Goal: Information Seeking & Learning: Understand process/instructions

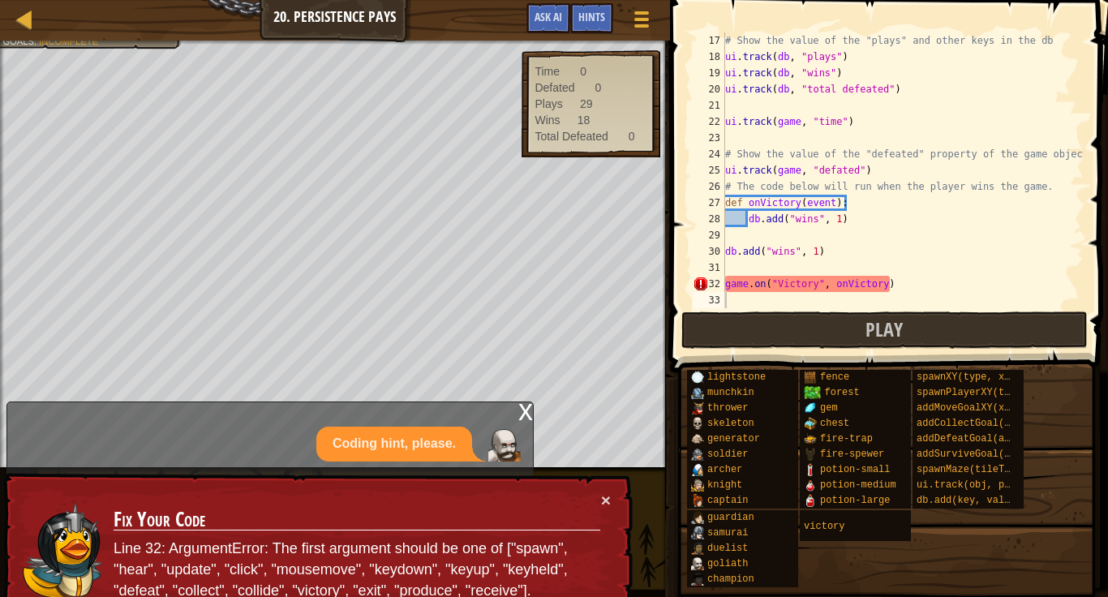
scroll to position [276, 0]
click at [647, 12] on span at bounding box center [640, 12] width 15 height 3
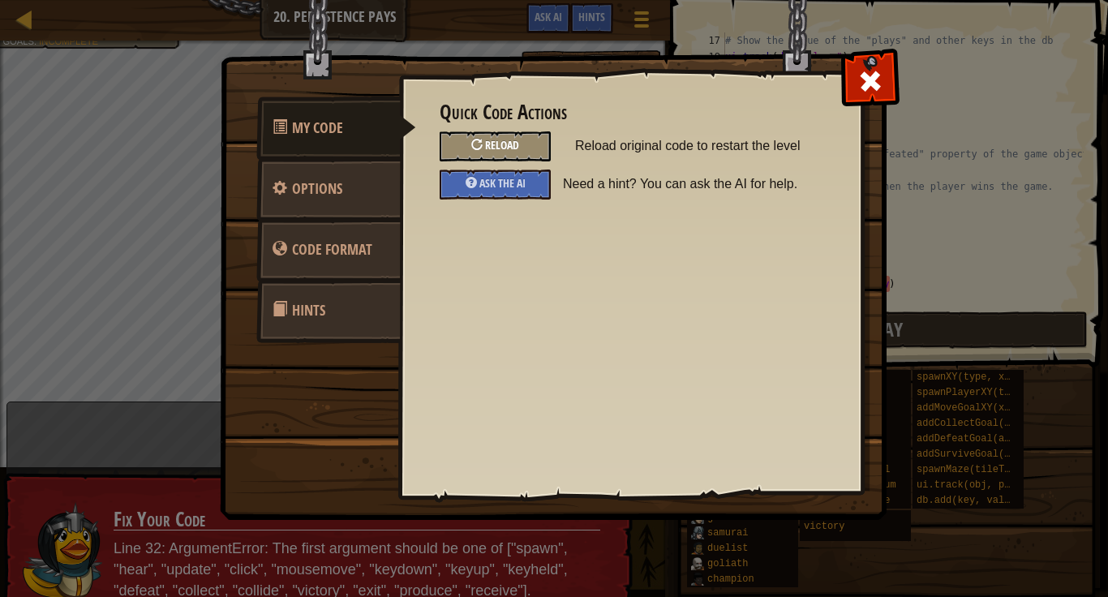
click at [492, 145] on span "Reload" at bounding box center [502, 144] width 34 height 15
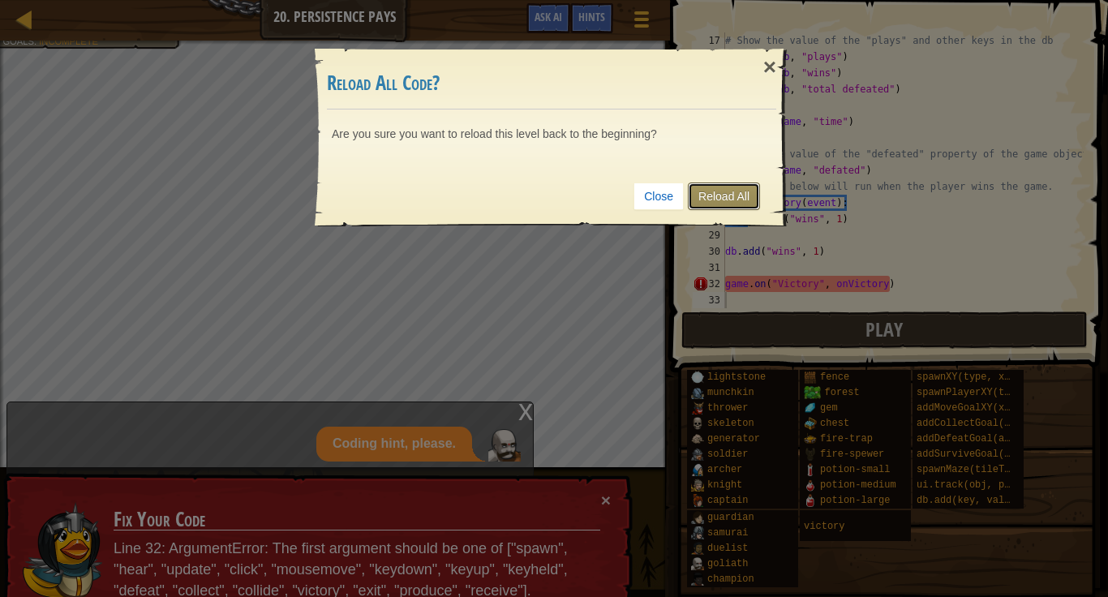
click at [749, 189] on link "Reload All" at bounding box center [724, 196] width 72 height 28
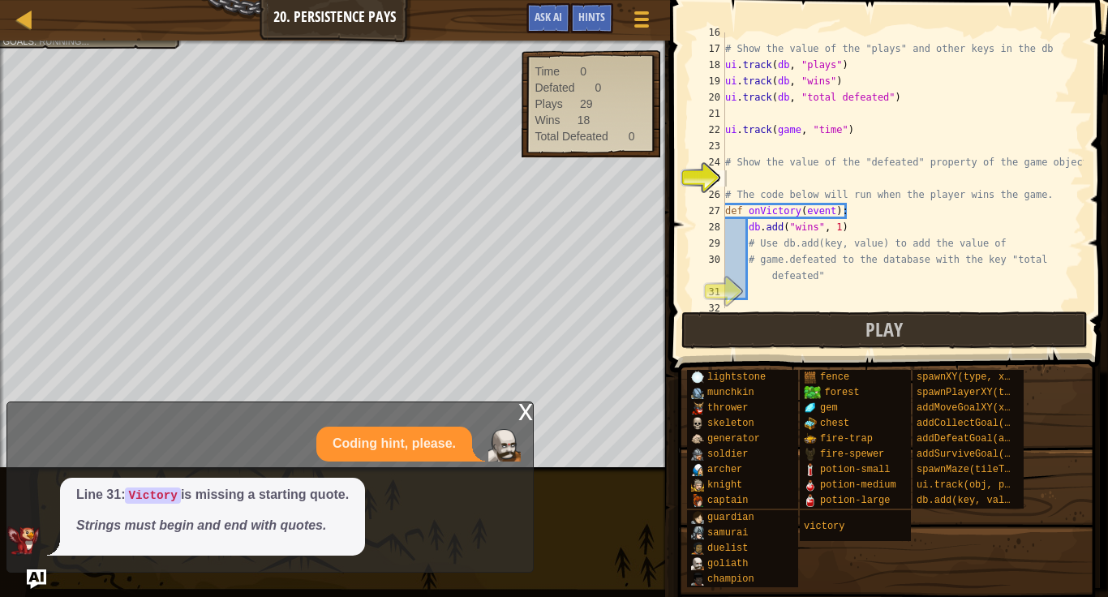
scroll to position [268, 0]
click at [546, 23] on span "Ask AI" at bounding box center [549, 16] width 28 height 15
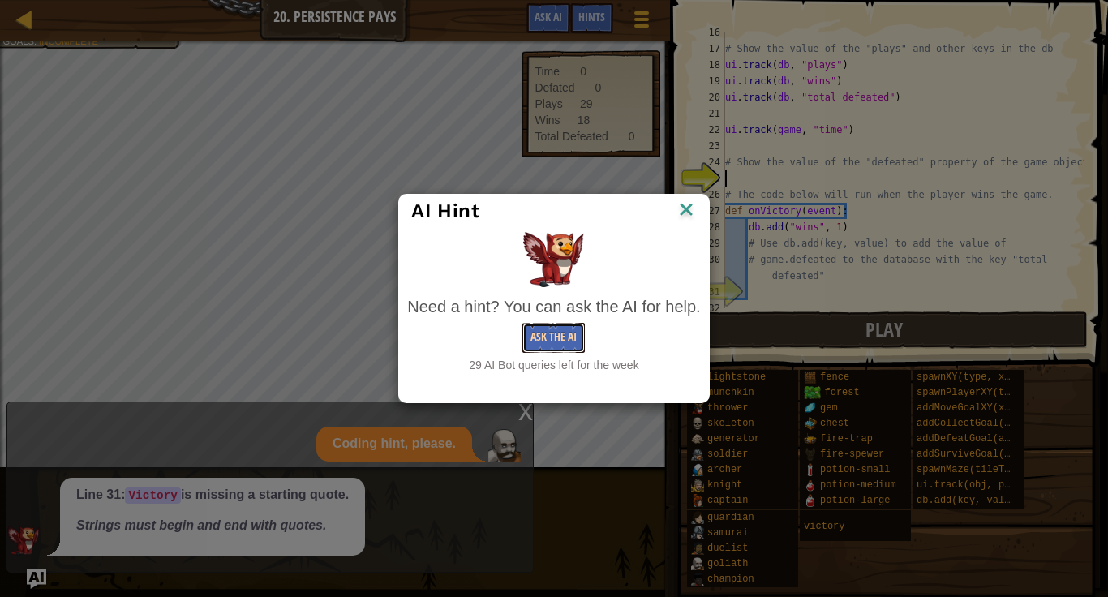
click at [556, 343] on button "Ask the AI" at bounding box center [553, 338] width 62 height 30
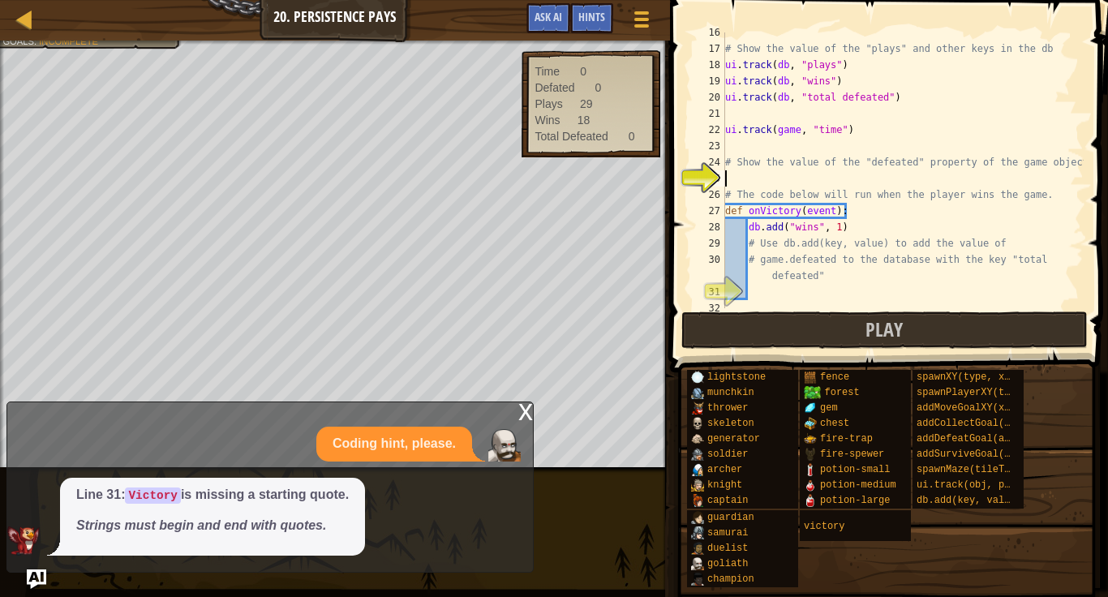
click at [266, 506] on span "Line 31: Victory is missing a starting quote. Strings must begin and end with q…" at bounding box center [212, 510] width 273 height 49
click at [370, 436] on p "Coding hint, please." at bounding box center [394, 444] width 123 height 19
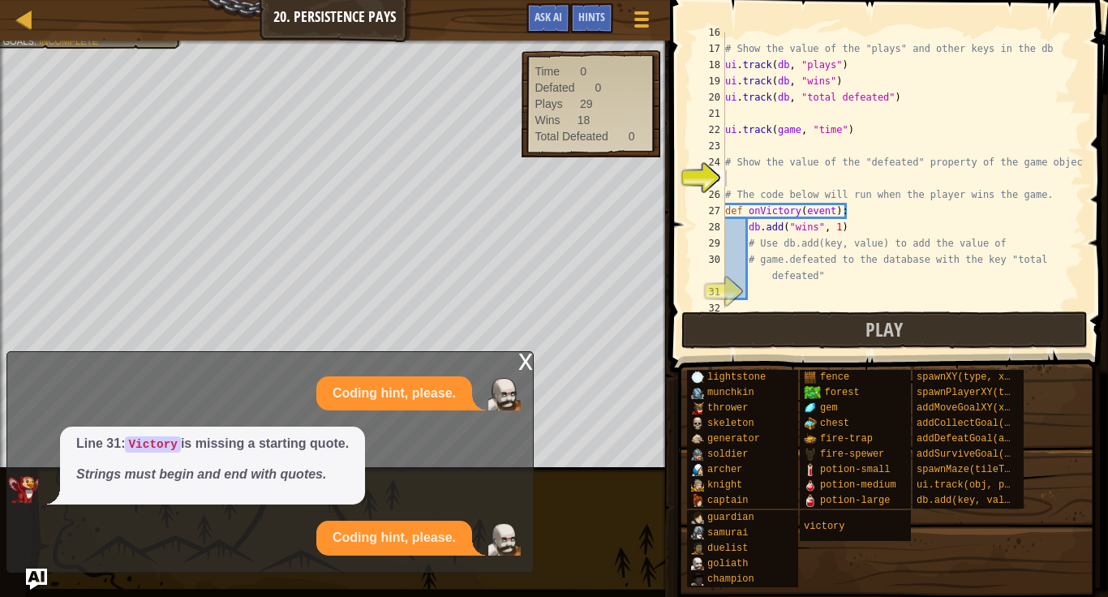
click at [43, 577] on img "Ask AI" at bounding box center [36, 579] width 21 height 21
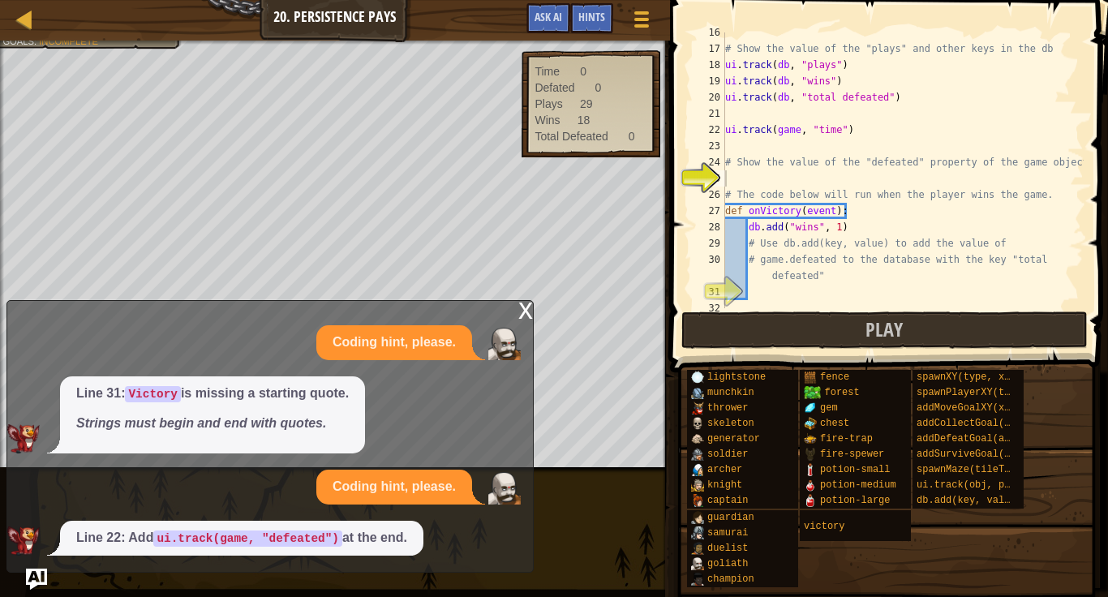
click at [38, 577] on img "Ask AI" at bounding box center [36, 579] width 21 height 21
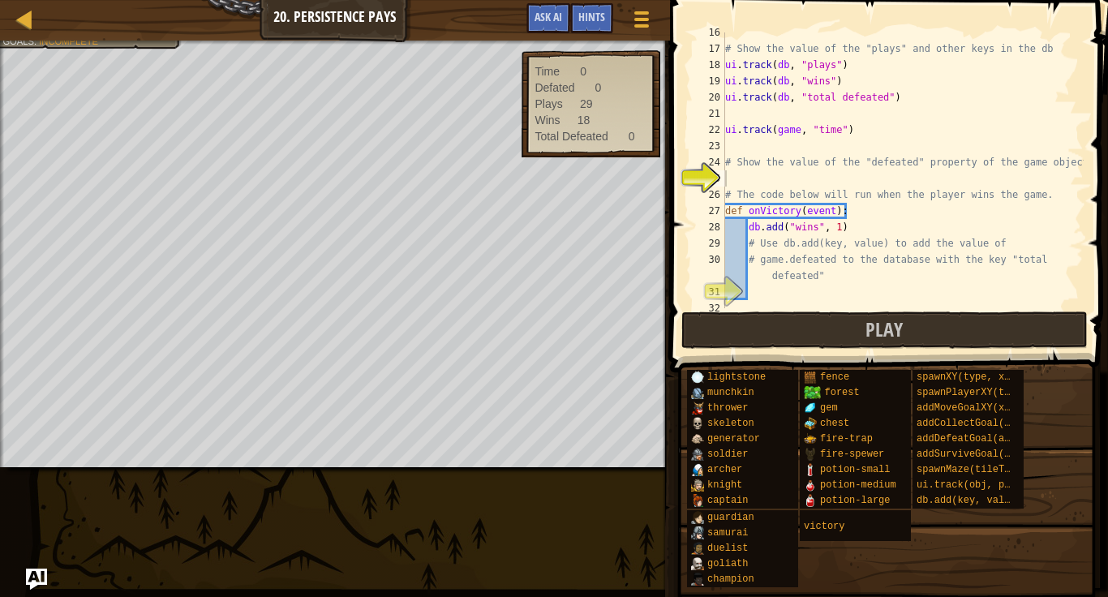
click at [39, 569] on img "Ask AI" at bounding box center [36, 579] width 21 height 21
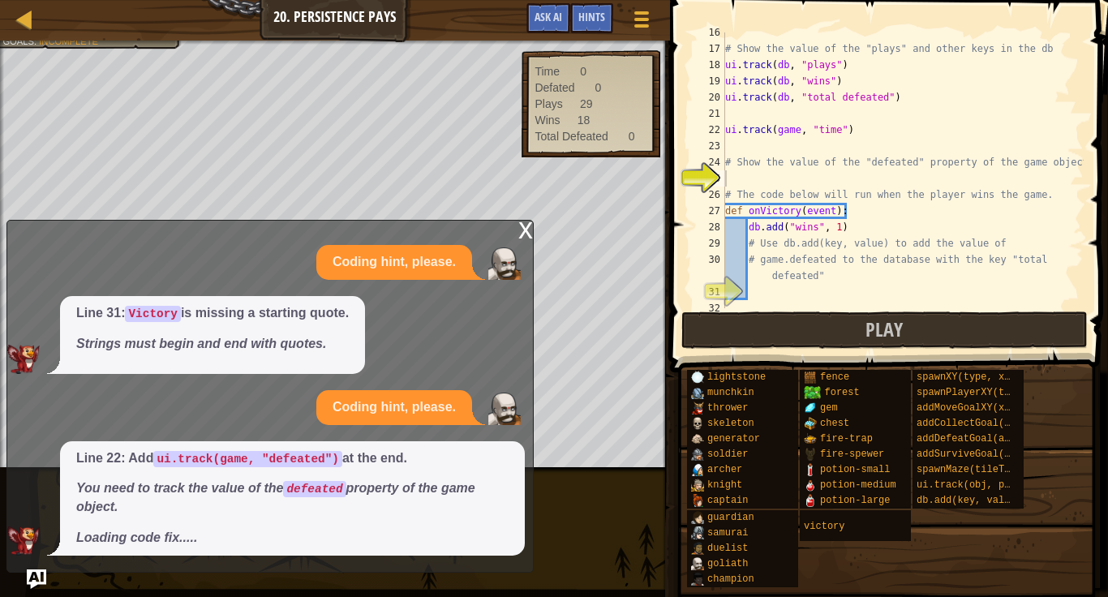
click at [238, 349] on p "Strings must begin and end with quotes." at bounding box center [212, 344] width 273 height 19
click at [434, 253] on p "Coding hint, please." at bounding box center [394, 262] width 123 height 19
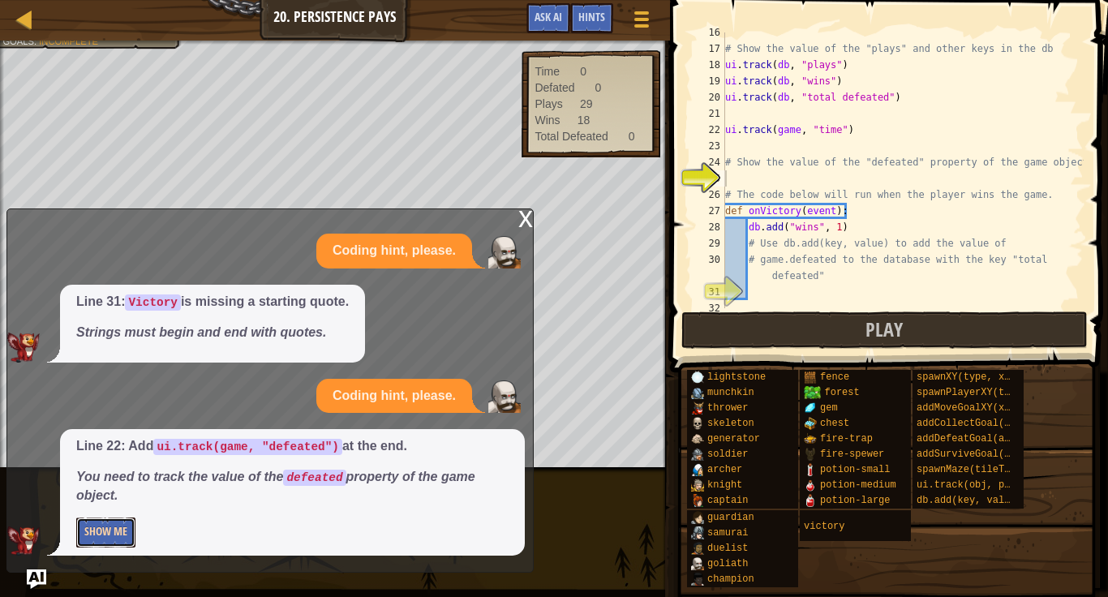
click at [122, 535] on button "Show Me" at bounding box center [105, 532] width 59 height 30
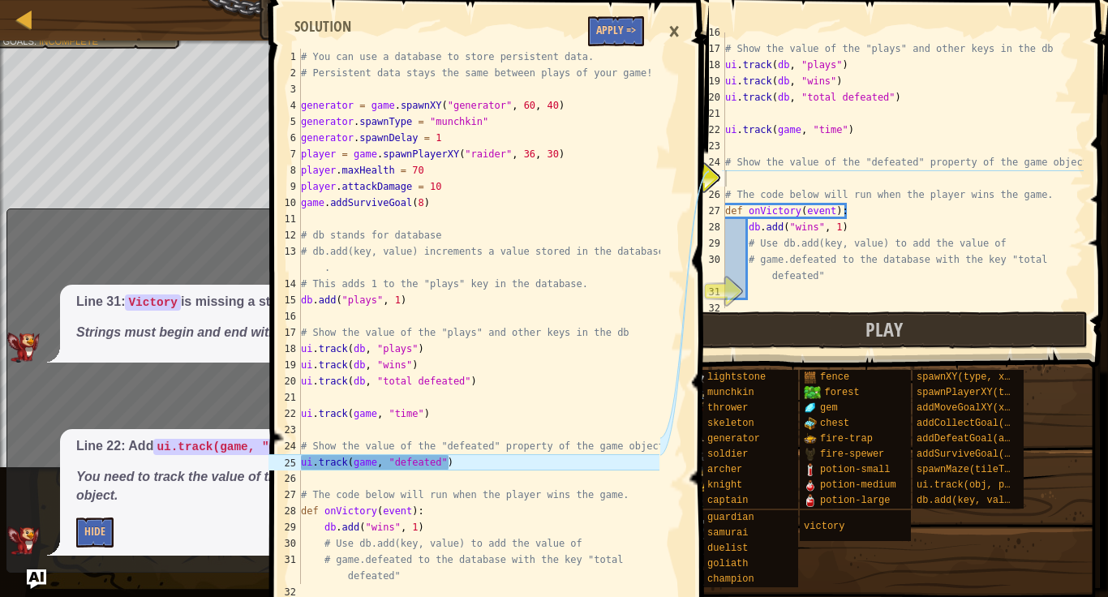
click at [652, 15] on span at bounding box center [490, 327] width 451 height 749
click at [627, 54] on div "# You can use a database to store persistent data. # Persistent data stays the …" at bounding box center [479, 333] width 362 height 568
type textarea "# You can use a database to store persistent data."
click at [597, 55] on div "# You can use a database to store persistent data. # Persistent data stays the …" at bounding box center [479, 333] width 362 height 568
click at [623, 28] on button "Apply =>" at bounding box center [616, 31] width 56 height 30
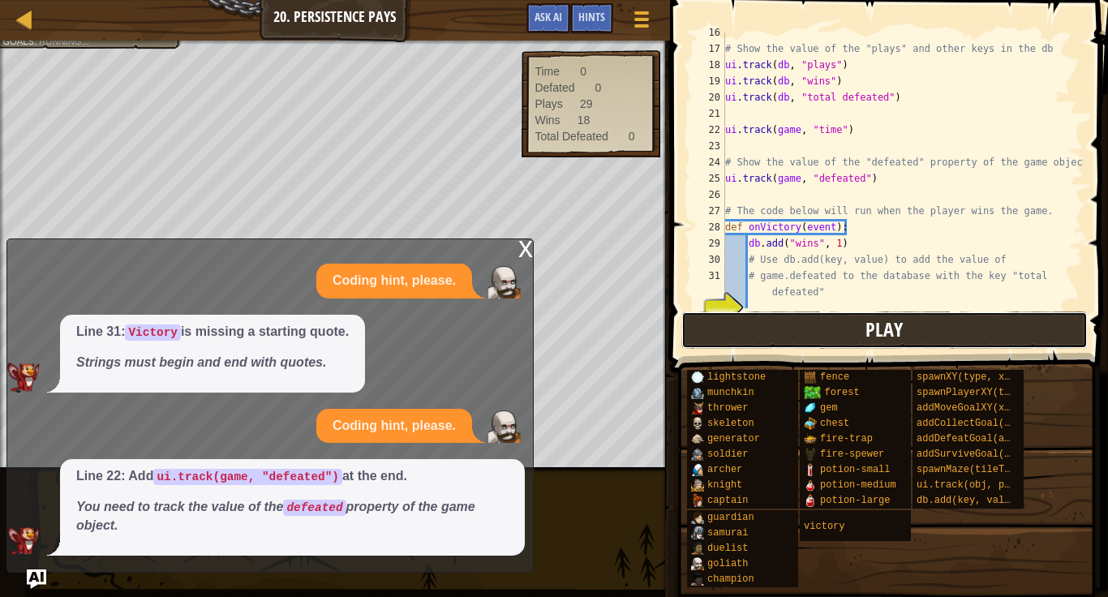
click at [810, 341] on button "Play" at bounding box center [884, 329] width 406 height 37
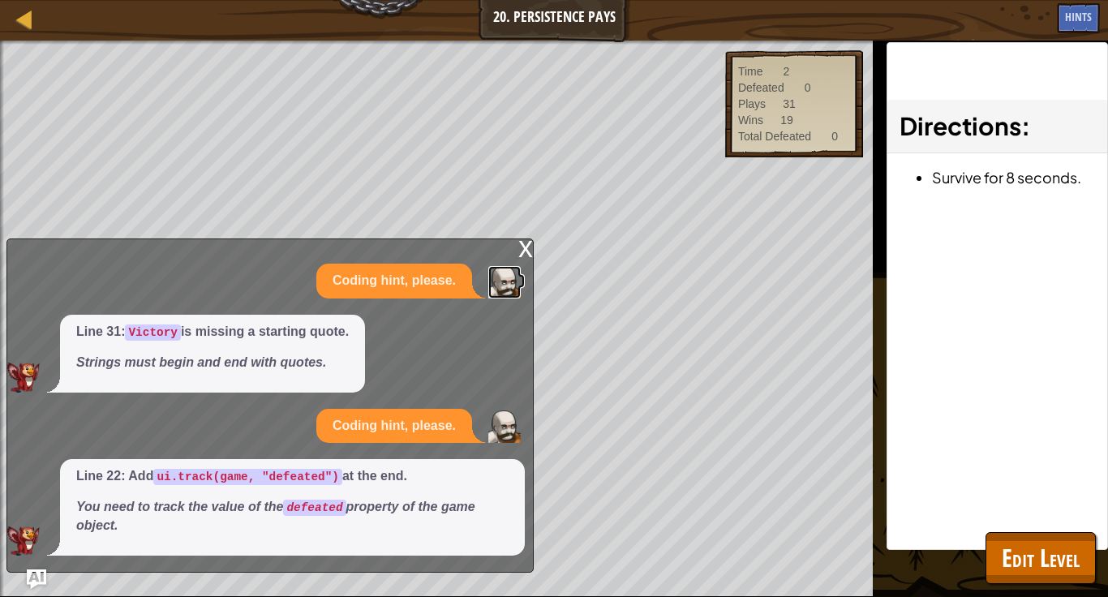
click at [515, 266] on img at bounding box center [504, 282] width 32 height 32
click at [525, 255] on div "x" at bounding box center [525, 247] width 15 height 16
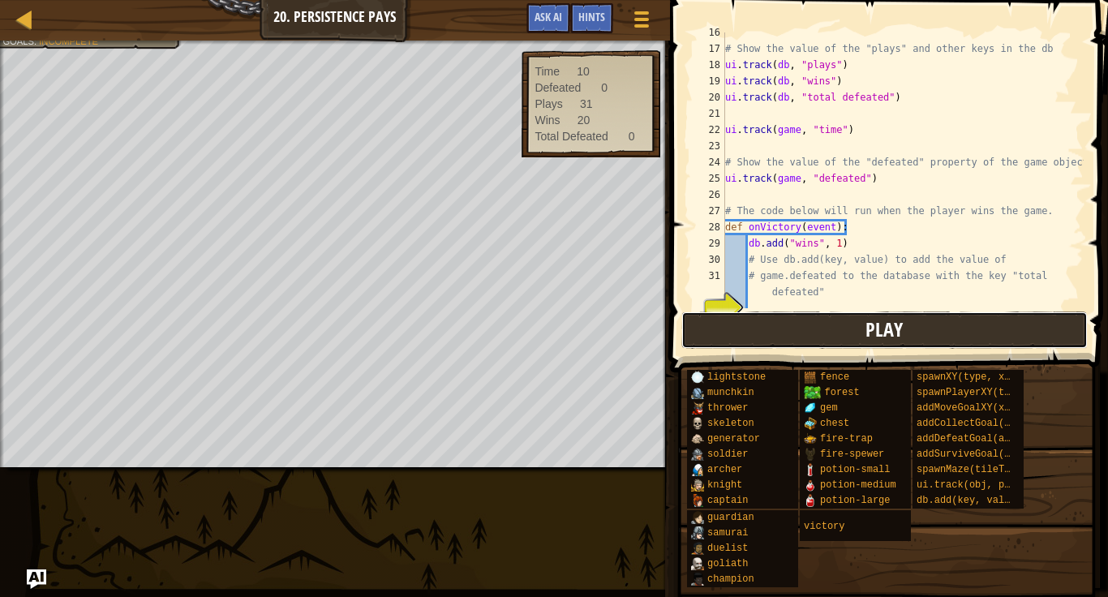
click at [809, 330] on button "Play" at bounding box center [884, 329] width 406 height 37
click at [642, 26] on span at bounding box center [640, 25] width 15 height 3
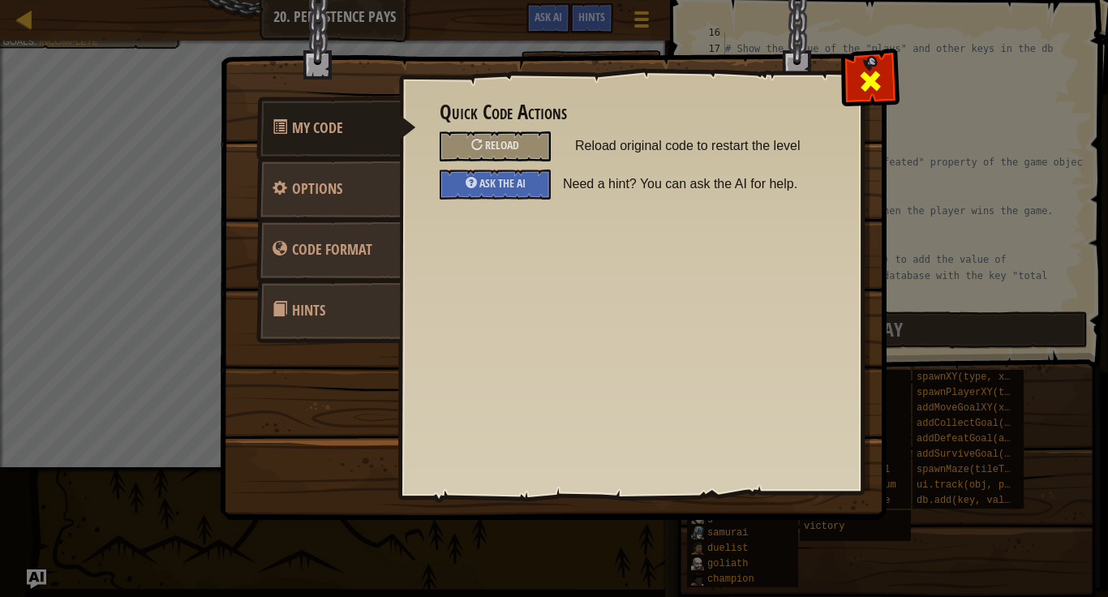
click at [881, 84] on span at bounding box center [870, 81] width 26 height 26
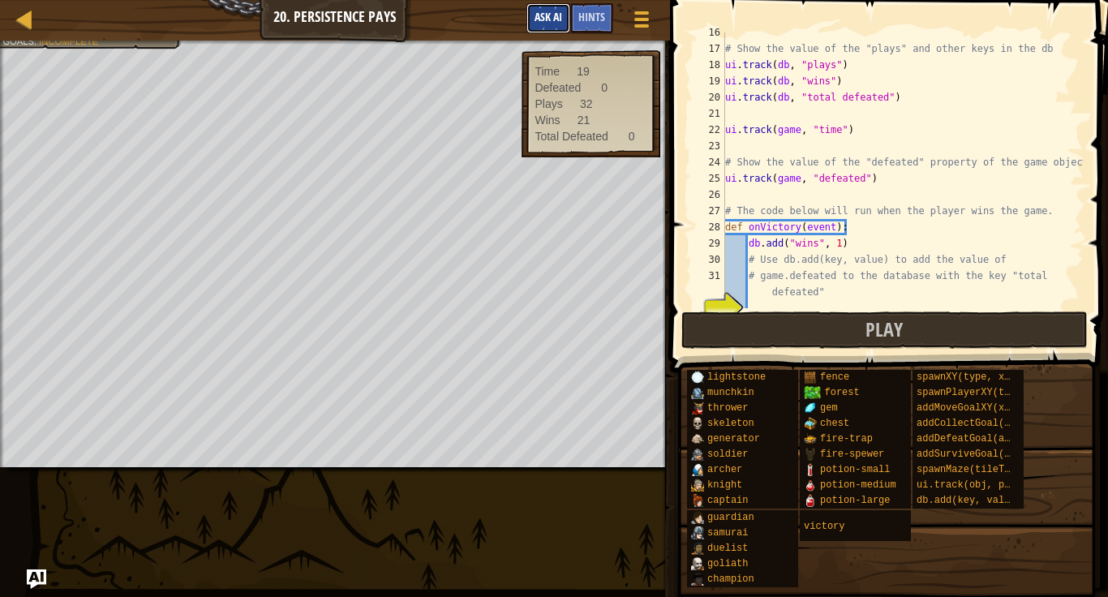
click at [558, 17] on span "Ask AI" at bounding box center [549, 16] width 28 height 15
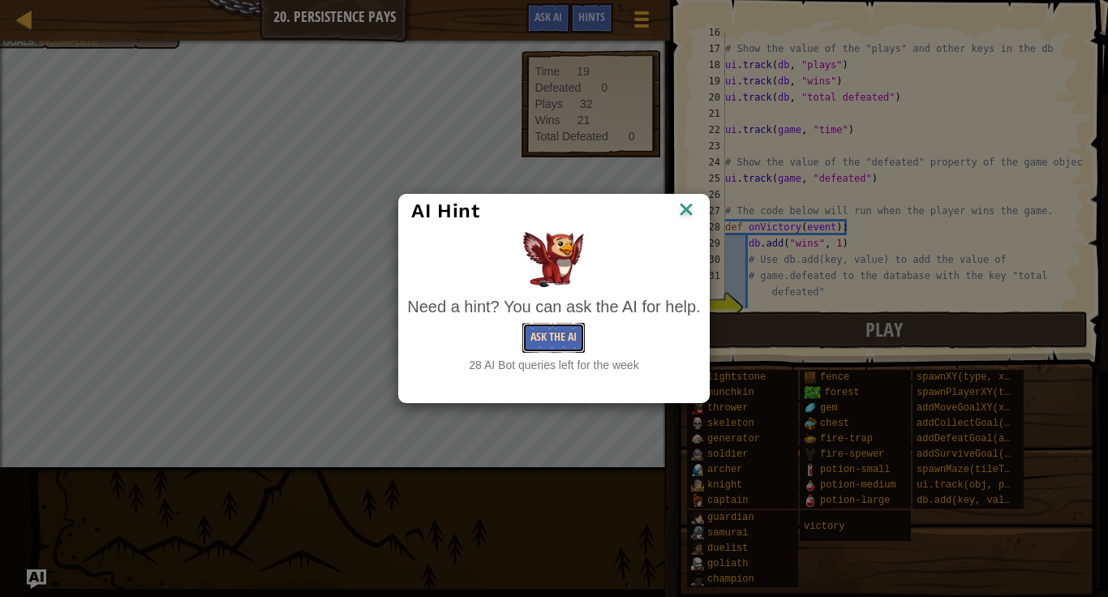
click at [571, 331] on button "Ask the AI" at bounding box center [553, 338] width 62 height 30
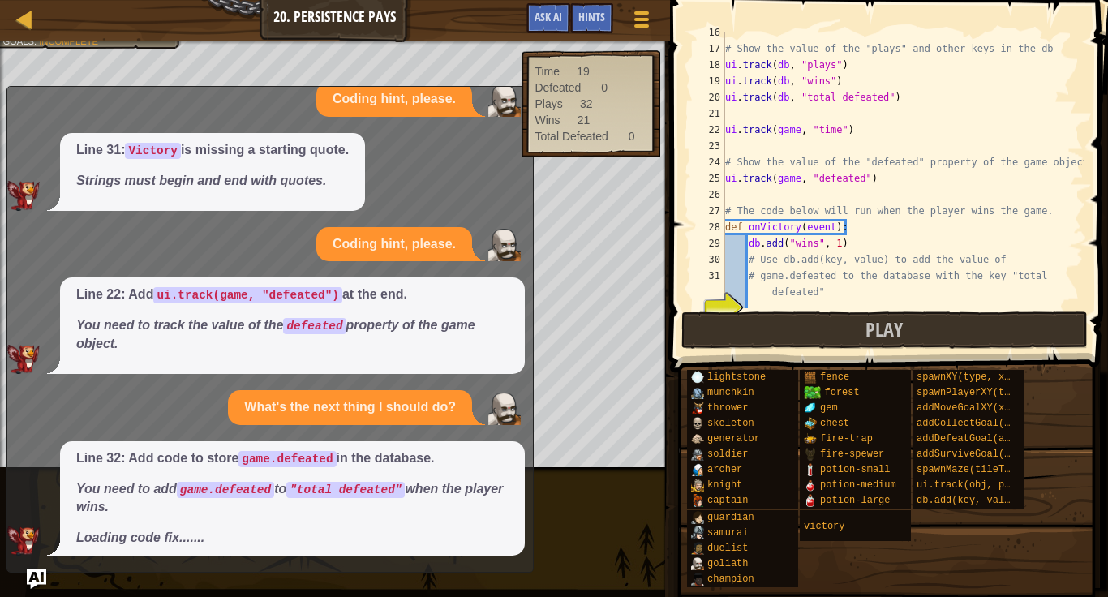
scroll to position [34, 0]
click at [4, 521] on div "Map Game Development 1 20. Persistence Pays Game Menu Done Hints Ask AI # You c…" at bounding box center [554, 298] width 1108 height 597
click at [203, 464] on p "Line 32: Add code to store game.defeated in the database." at bounding box center [292, 458] width 432 height 19
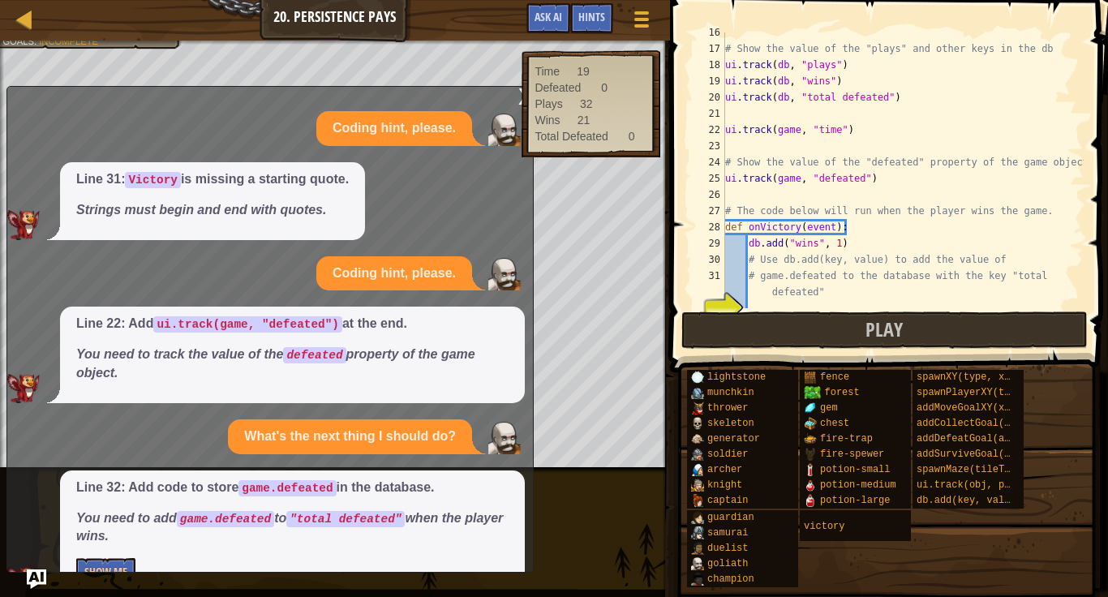
scroll to position [45, 0]
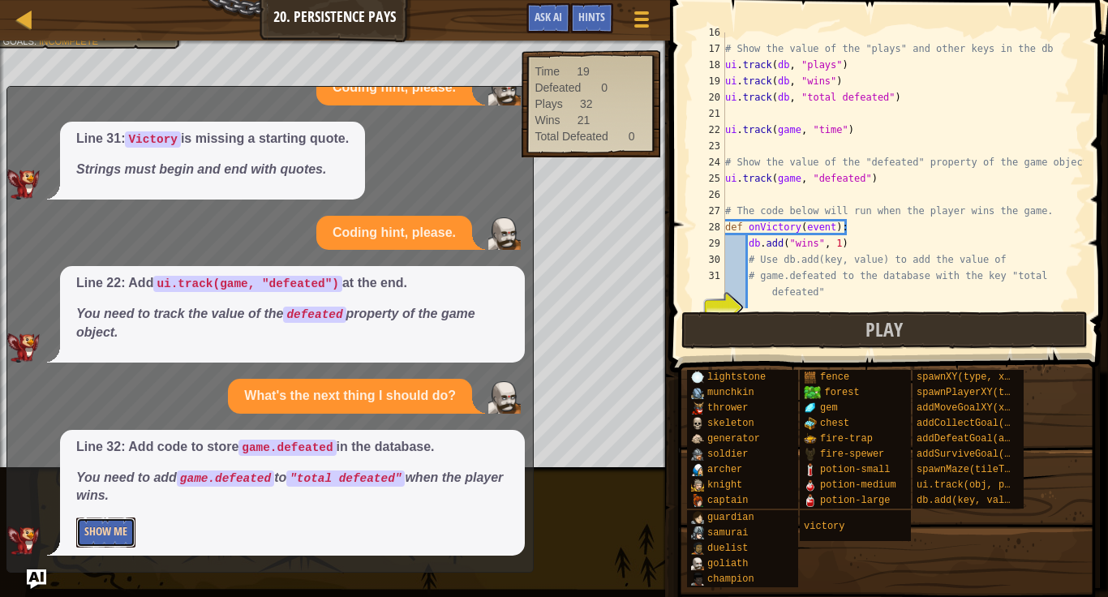
click at [101, 544] on button "Show Me" at bounding box center [105, 532] width 59 height 30
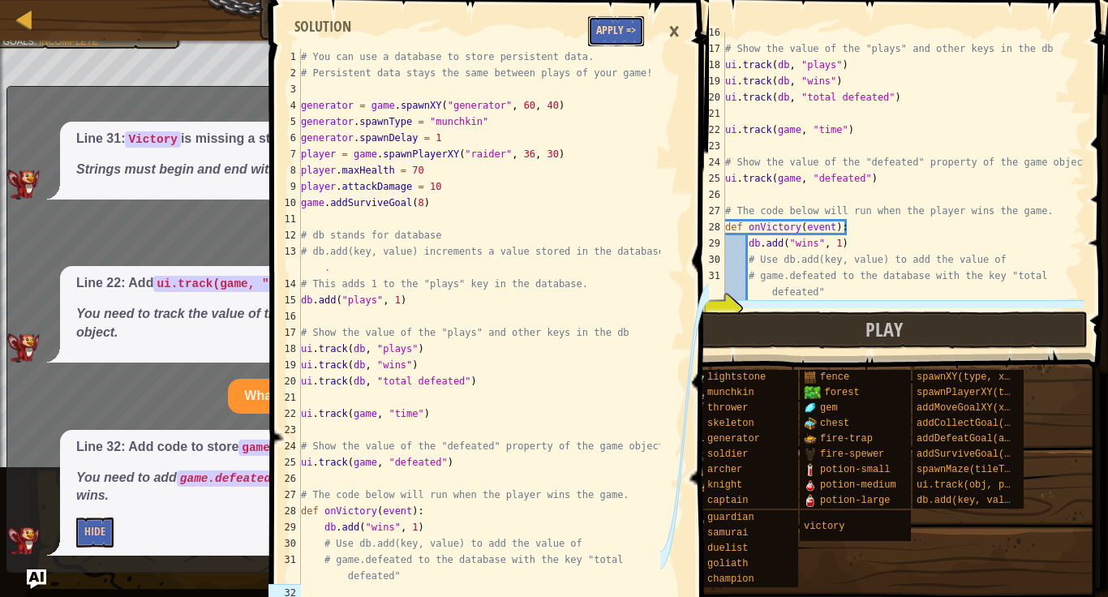
click at [612, 22] on button "Apply =>" at bounding box center [616, 31] width 56 height 30
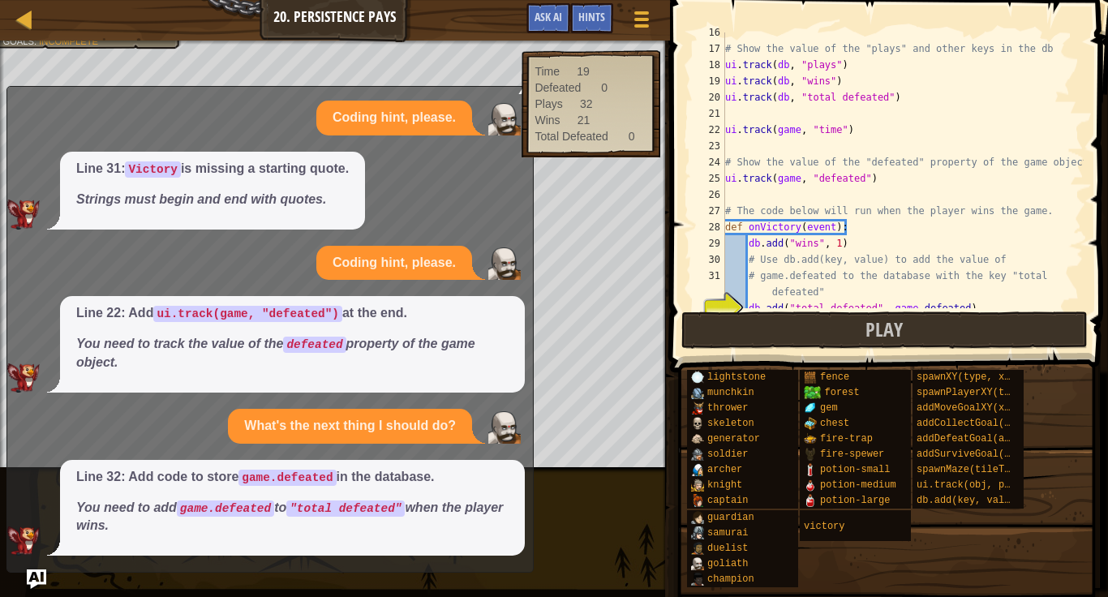
scroll to position [15, 0]
click at [782, 321] on button "Play" at bounding box center [884, 329] width 406 height 37
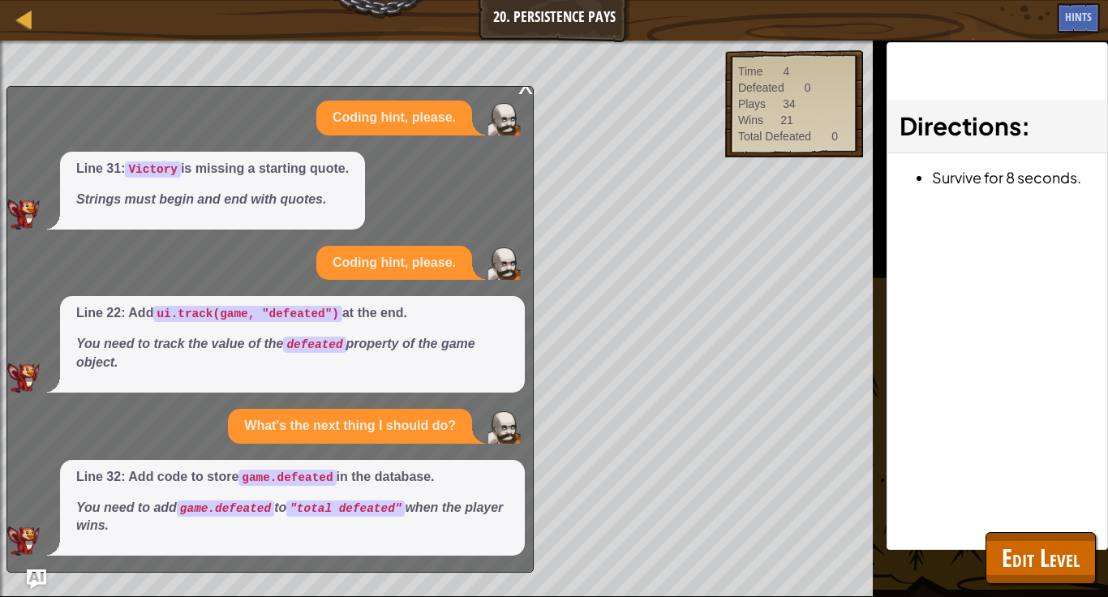
click at [152, 140] on div "Coding hint, please. Line 31: Victory is missing a starting quote. Strings must…" at bounding box center [265, 328] width 517 height 455
click at [0, 0] on div "23" at bounding box center [0, 0] width 0 height 0
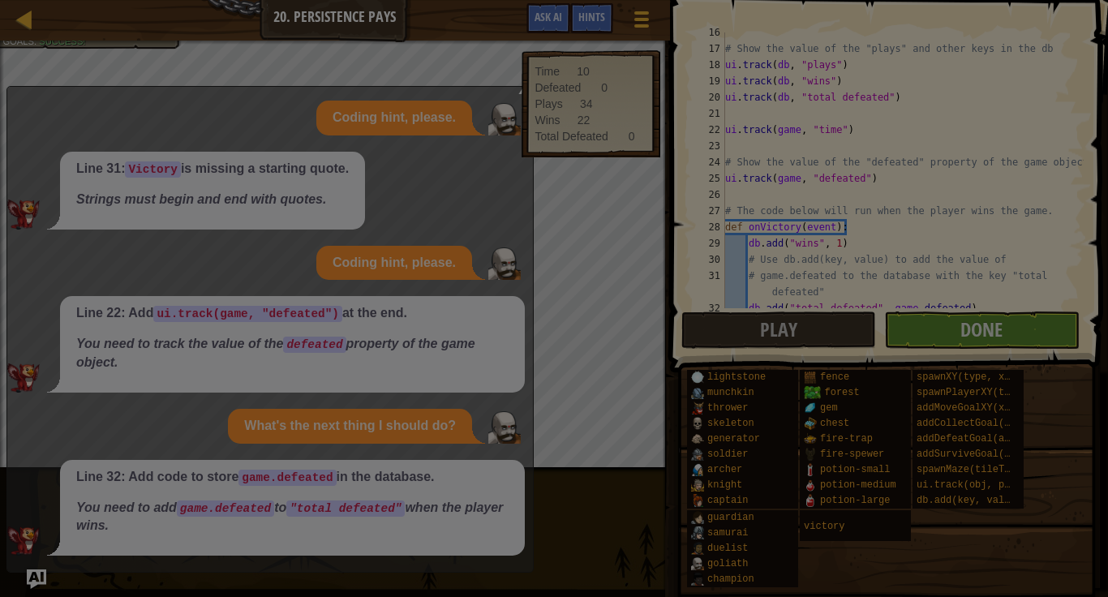
click at [0, 0] on div "Loading..." at bounding box center [0, 0] width 0 height 0
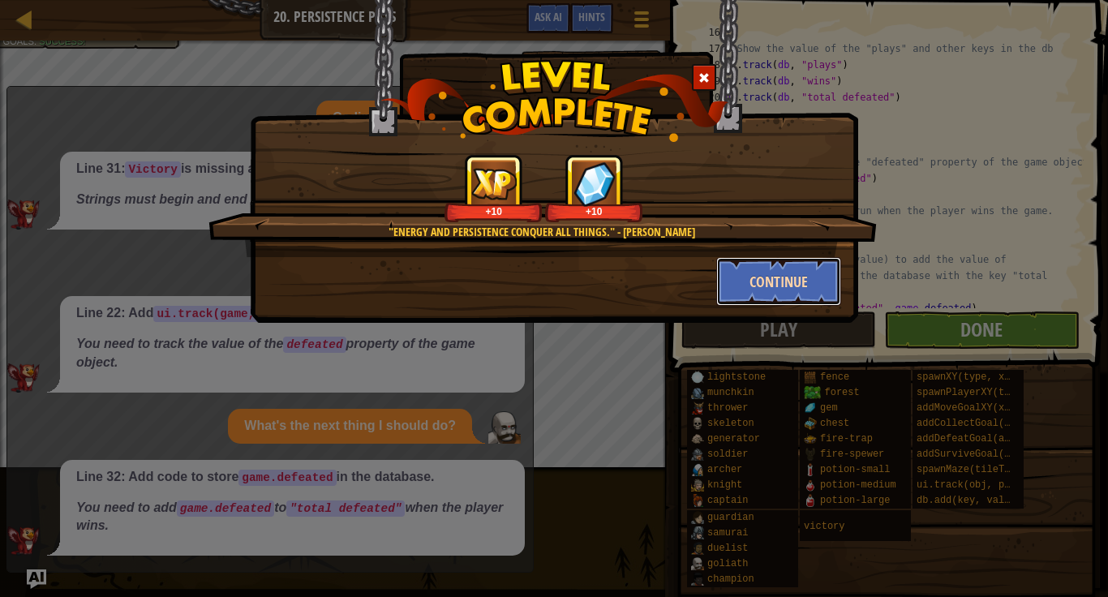
click at [801, 282] on button "Continue" at bounding box center [779, 281] width 126 height 49
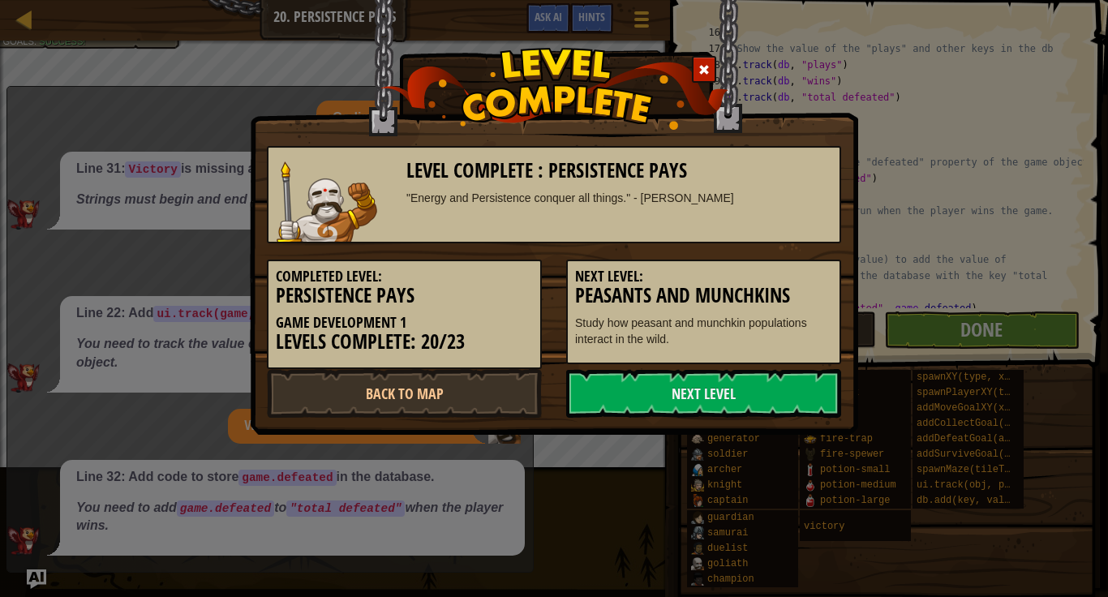
click at [795, 281] on h5 "Next Level:" at bounding box center [703, 276] width 257 height 16
click at [791, 410] on link "Next Level" at bounding box center [703, 393] width 275 height 49
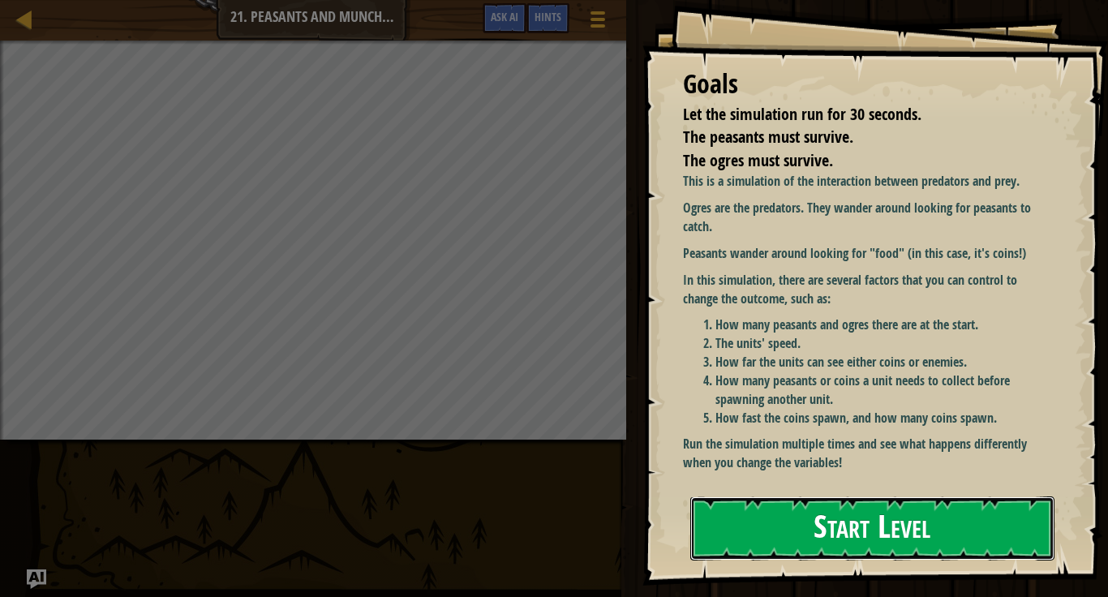
click at [903, 527] on button "Start Level" at bounding box center [872, 528] width 364 height 64
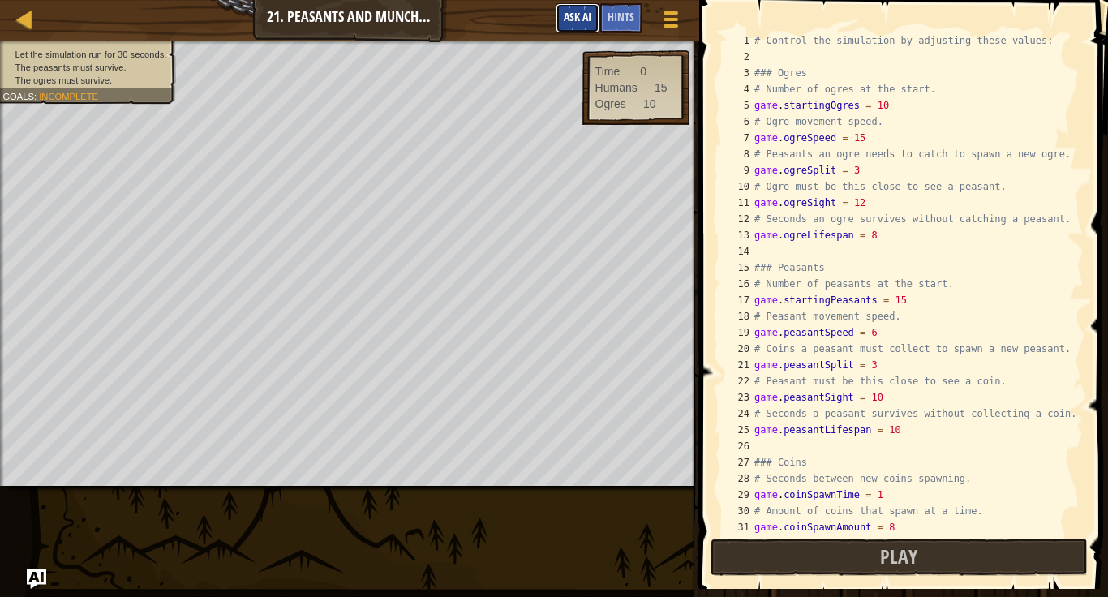
click at [568, 22] on span "Ask AI" at bounding box center [578, 16] width 28 height 15
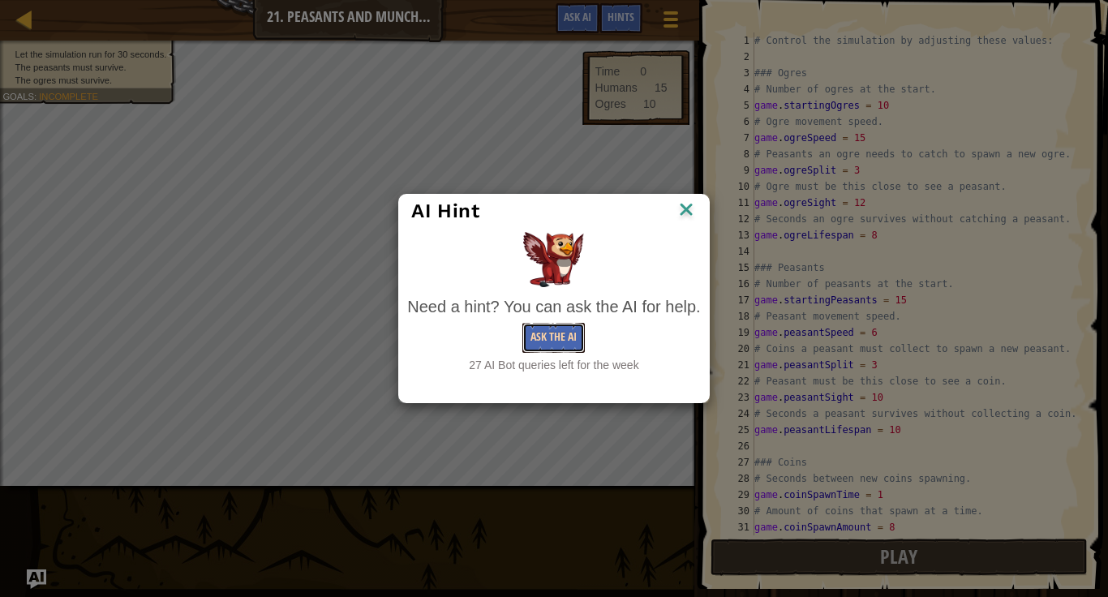
click at [552, 328] on button "Ask the AI" at bounding box center [553, 338] width 62 height 30
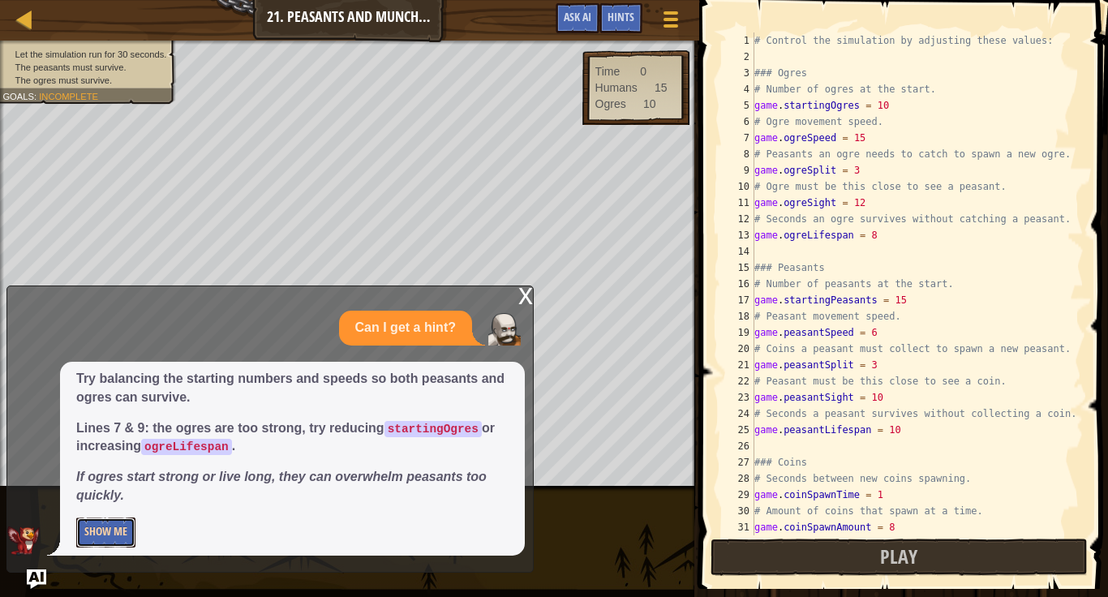
click at [109, 528] on button "Show Me" at bounding box center [105, 532] width 59 height 30
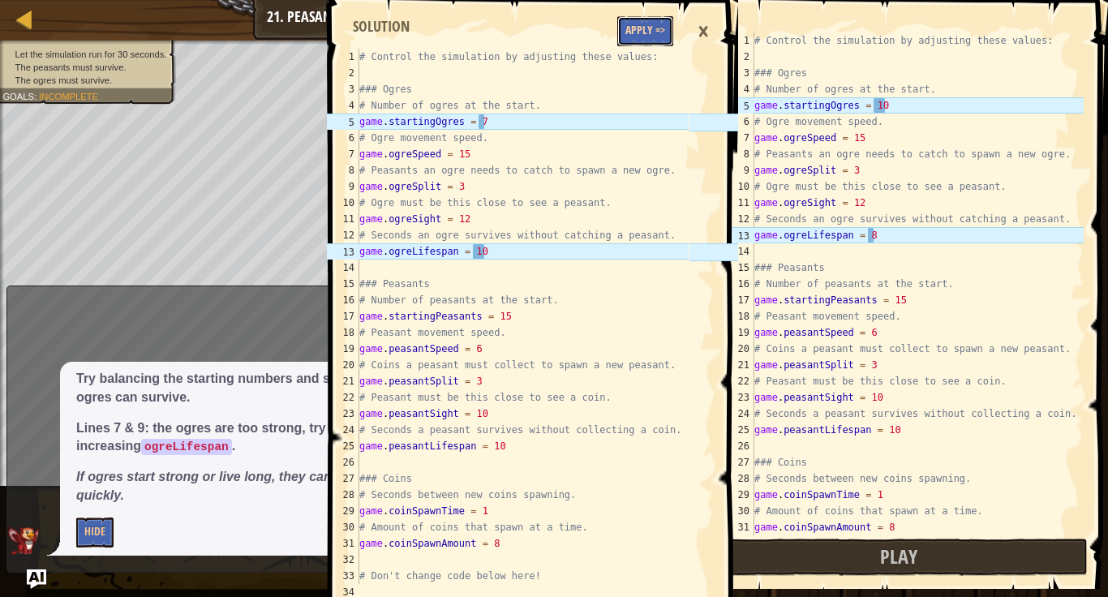
click at [657, 41] on button "Apply =>" at bounding box center [645, 31] width 56 height 30
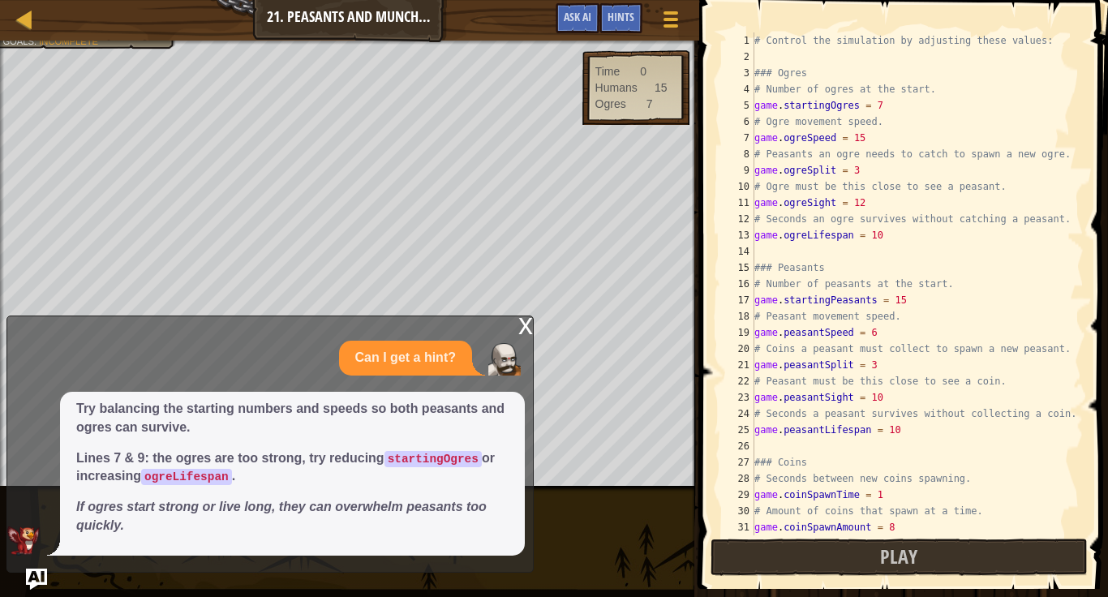
click at [34, 585] on img "Ask AI" at bounding box center [36, 579] width 21 height 21
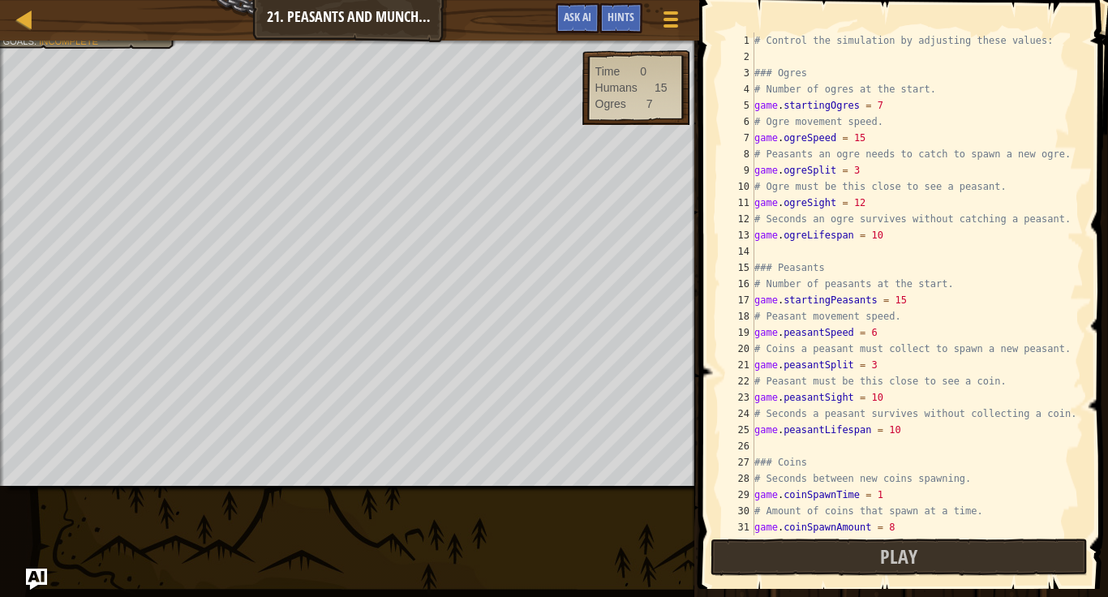
click at [41, 583] on img "Ask AI" at bounding box center [36, 579] width 21 height 21
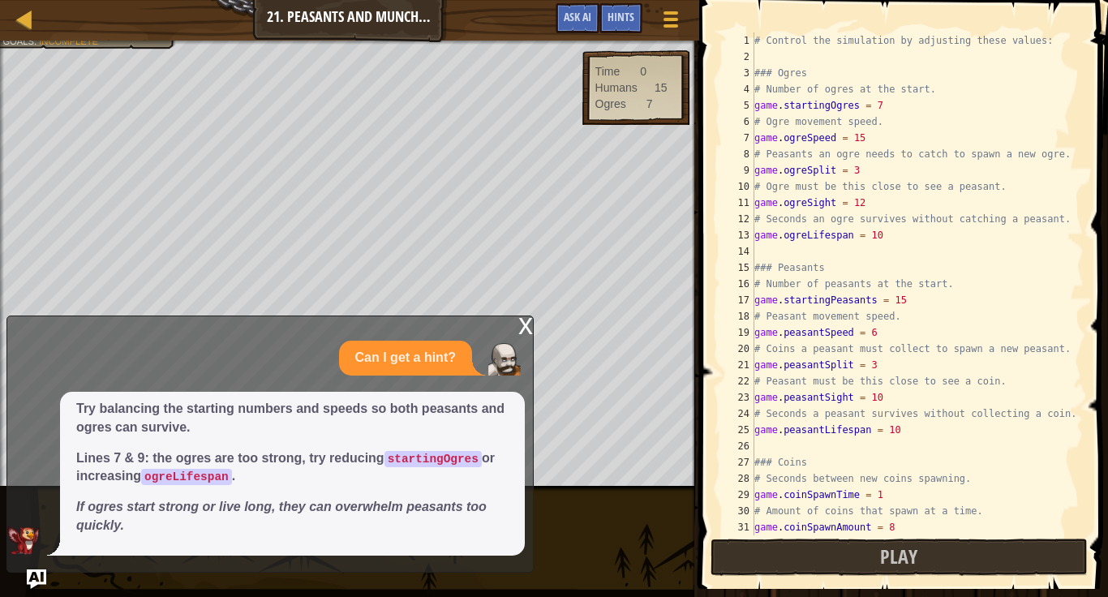
click at [514, 329] on div "x Can I get a hint? Try balancing the starting numbers and speeds so both peasa…" at bounding box center [269, 444] width 527 height 257
click at [526, 329] on div "x" at bounding box center [525, 324] width 15 height 16
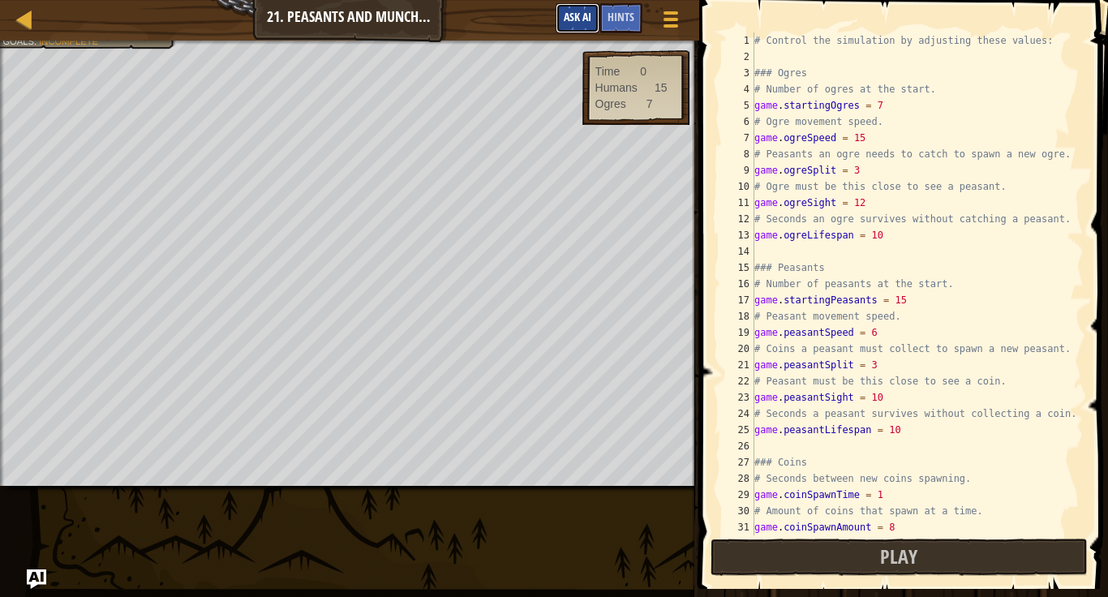
click at [565, 18] on span "Ask AI" at bounding box center [578, 16] width 28 height 15
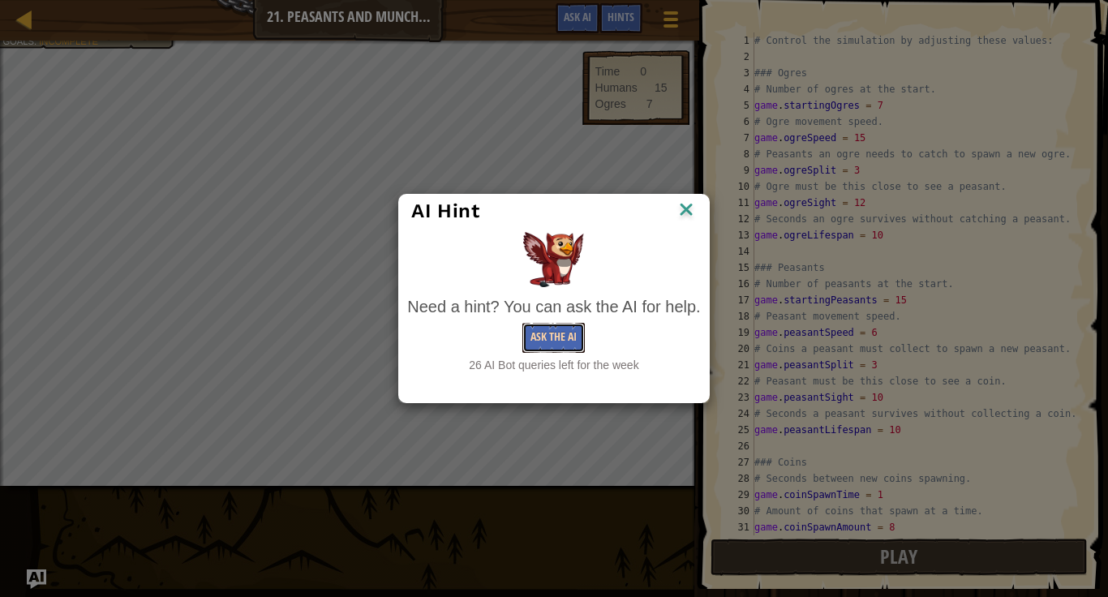
click at [543, 346] on button "Ask the AI" at bounding box center [553, 338] width 62 height 30
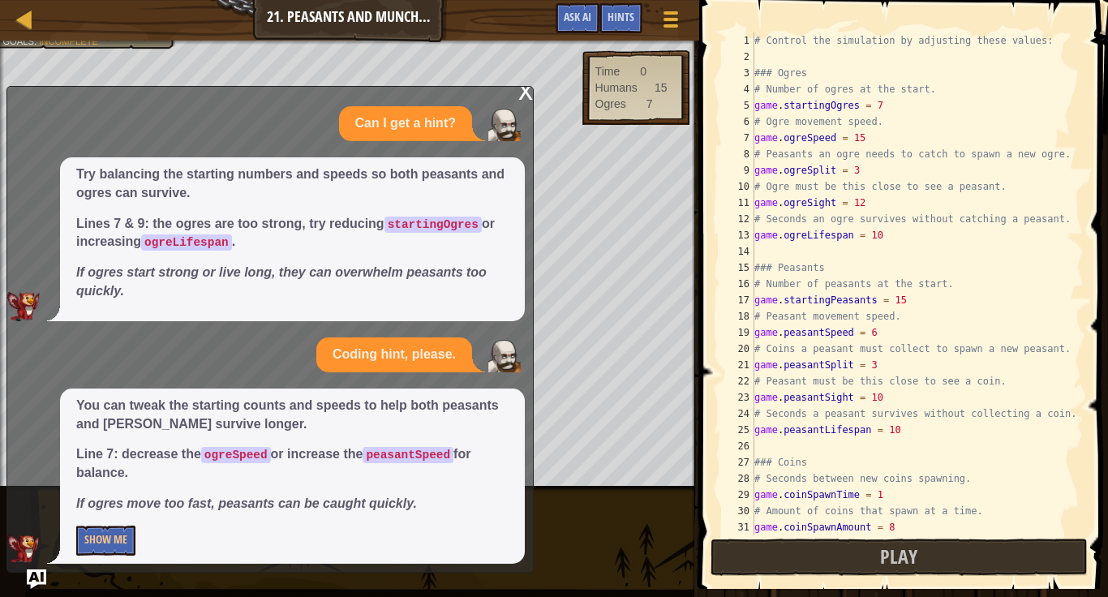
scroll to position [15, 0]
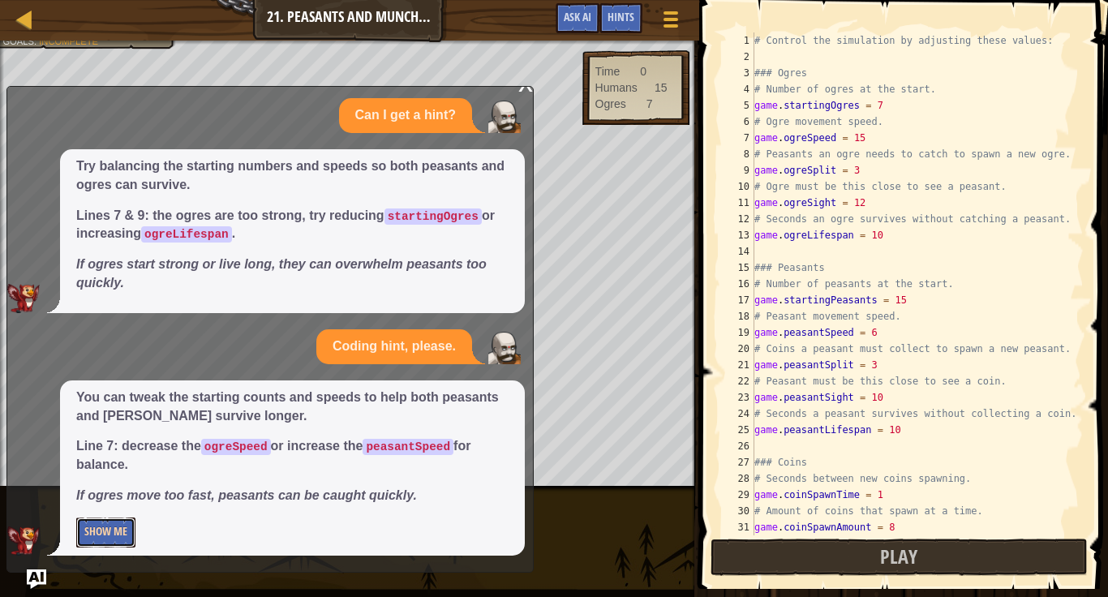
click at [94, 523] on button "Show Me" at bounding box center [105, 532] width 59 height 30
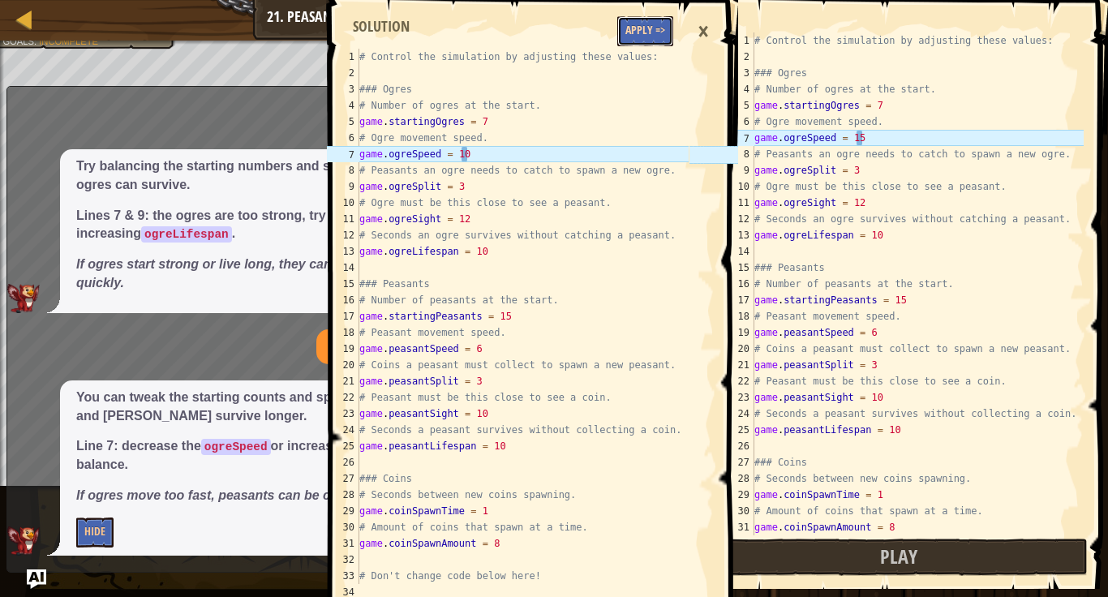
click at [638, 29] on button "Apply =>" at bounding box center [645, 31] width 56 height 30
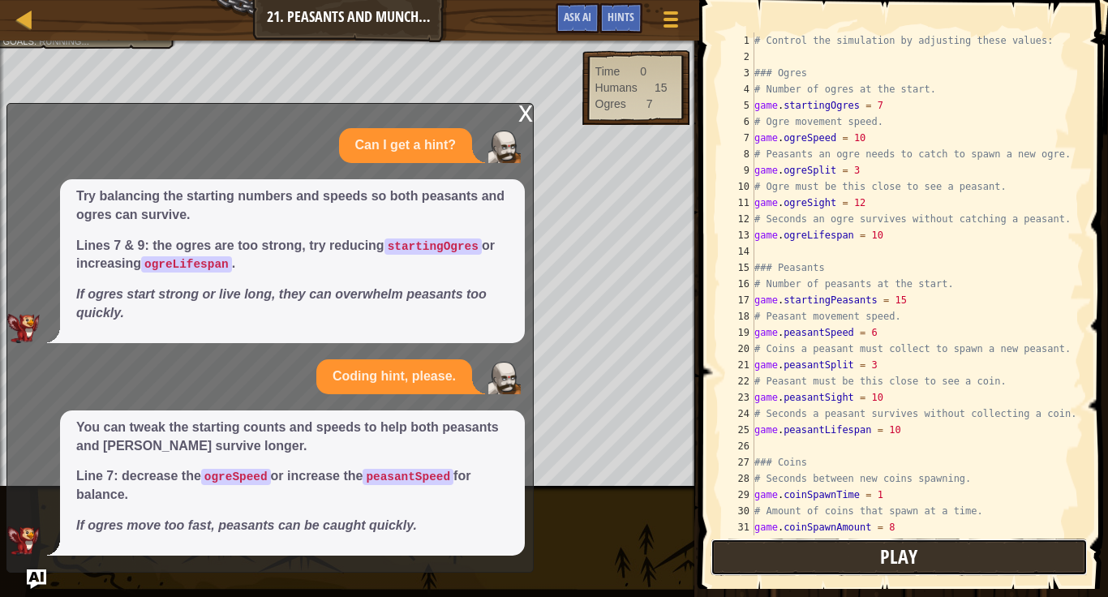
click at [930, 547] on button "Play" at bounding box center [900, 557] width 378 height 37
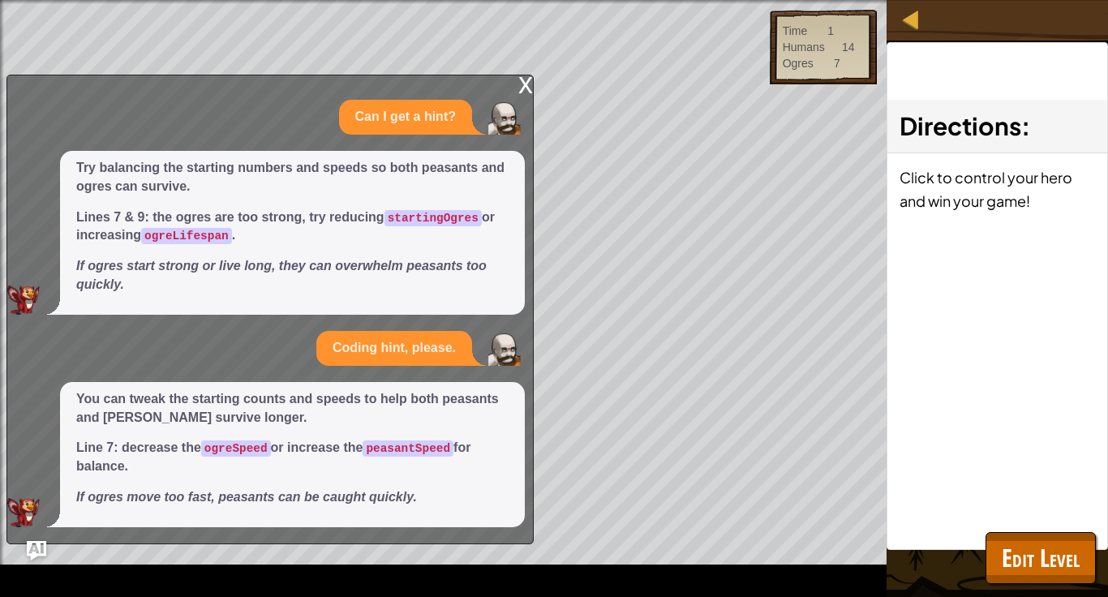
click at [526, 91] on div "x" at bounding box center [525, 83] width 15 height 16
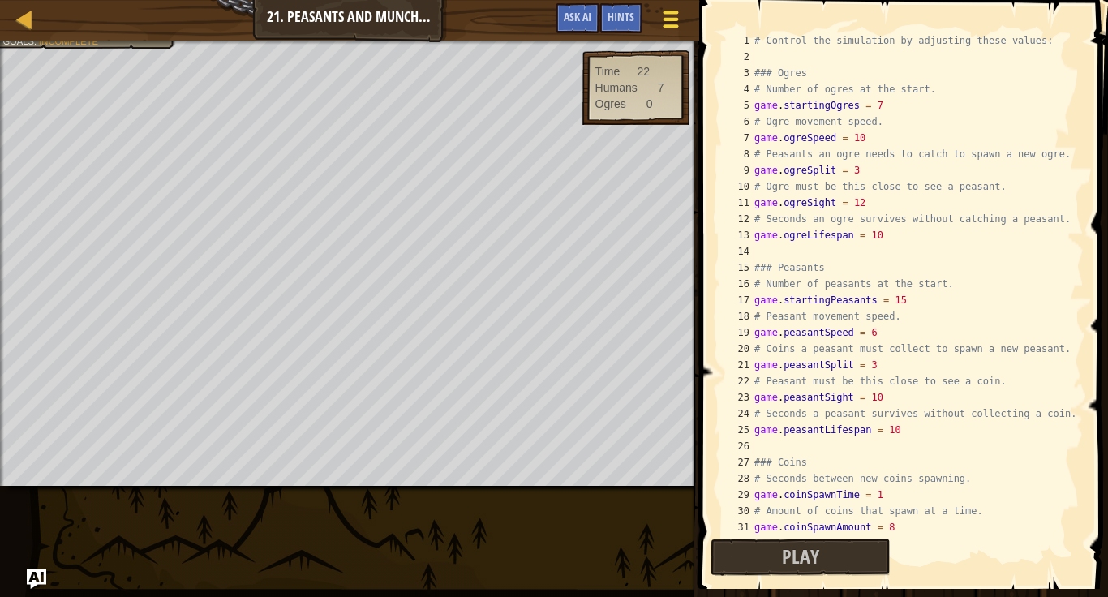
click at [668, 27] on span at bounding box center [670, 25] width 15 height 3
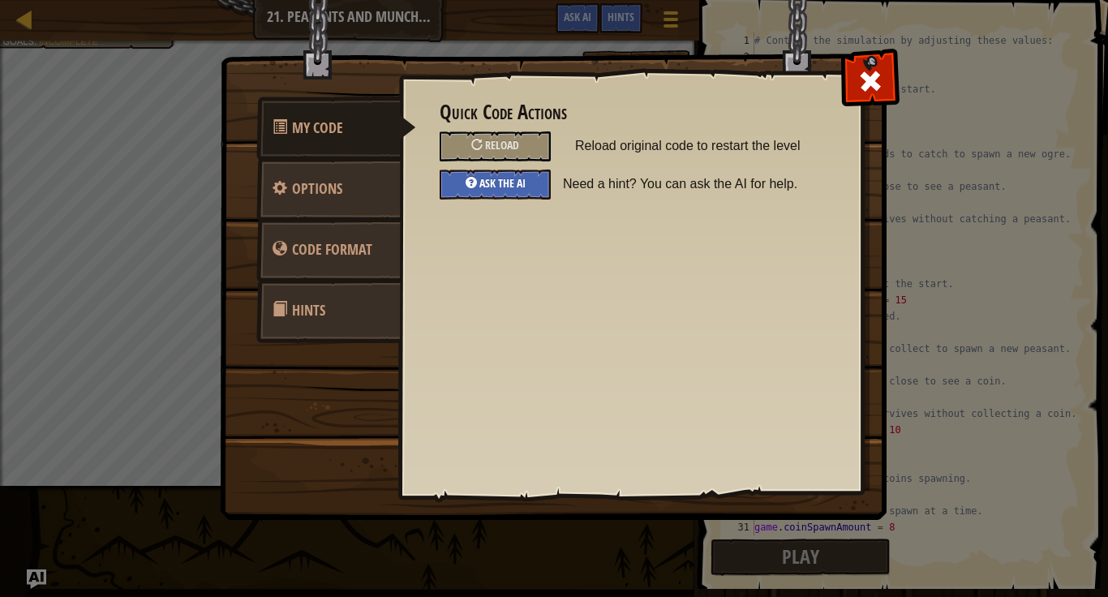
click at [478, 191] on div "Ask the AI" at bounding box center [495, 185] width 111 height 30
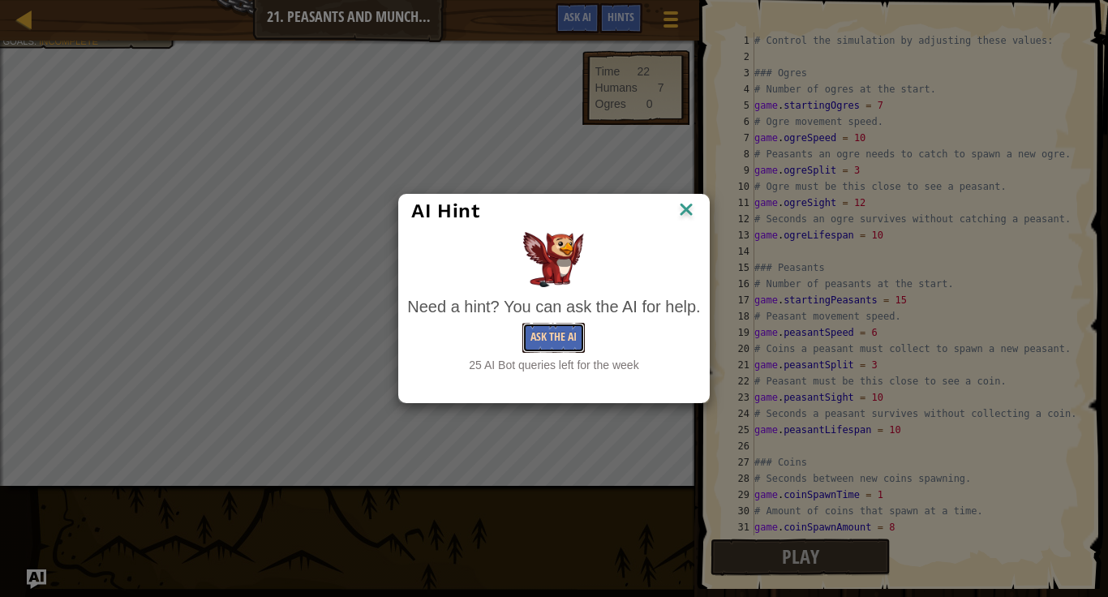
click at [570, 333] on button "Ask the AI" at bounding box center [553, 338] width 62 height 30
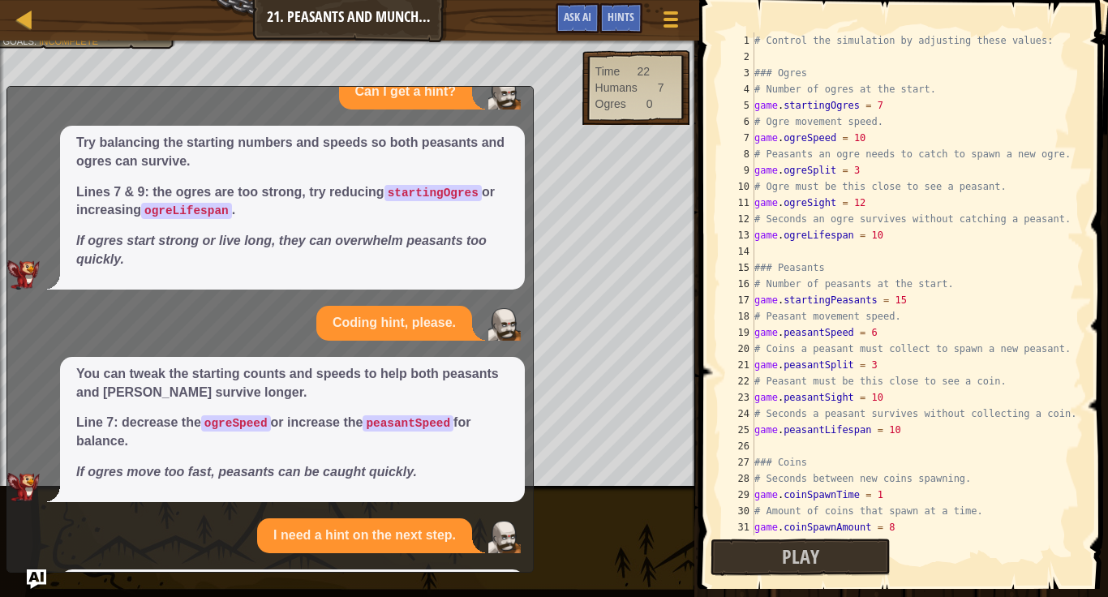
scroll to position [211, 0]
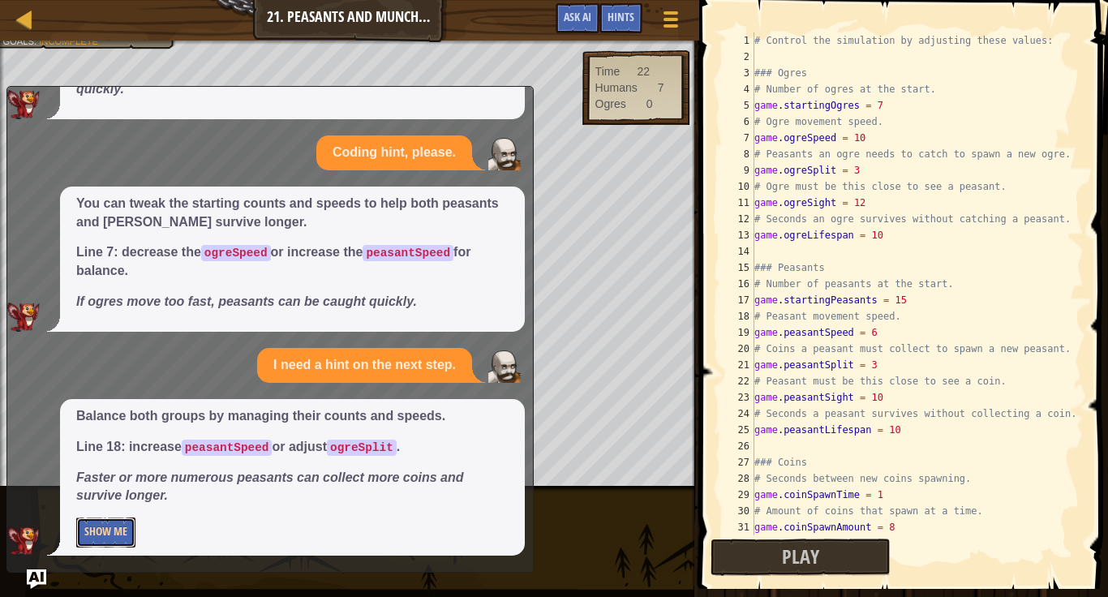
click at [101, 536] on button "Show Me" at bounding box center [105, 532] width 59 height 30
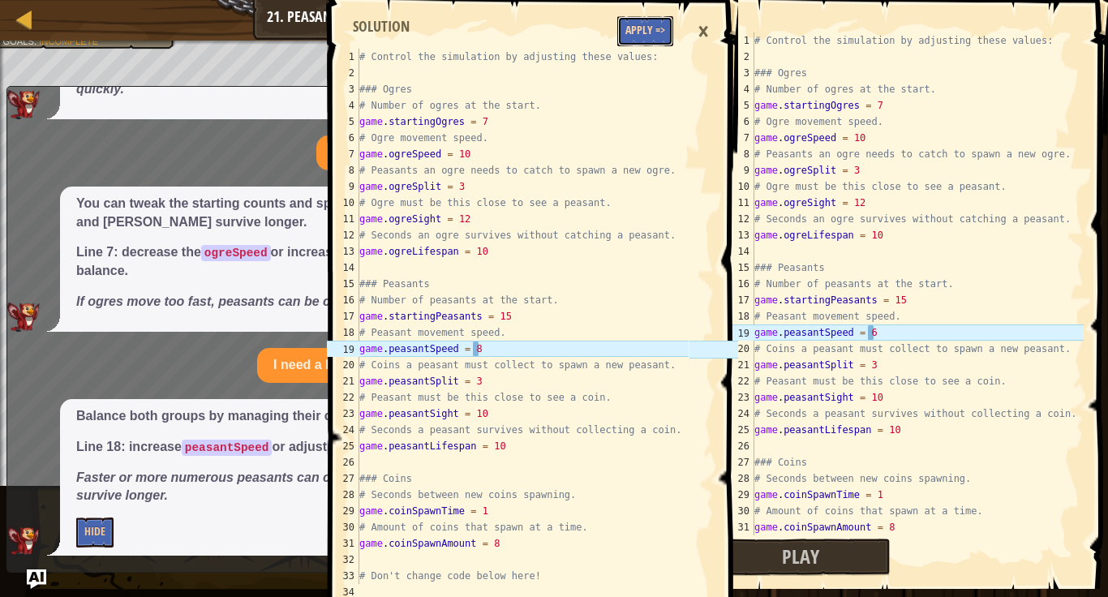
click at [650, 28] on button "Apply =>" at bounding box center [645, 31] width 56 height 30
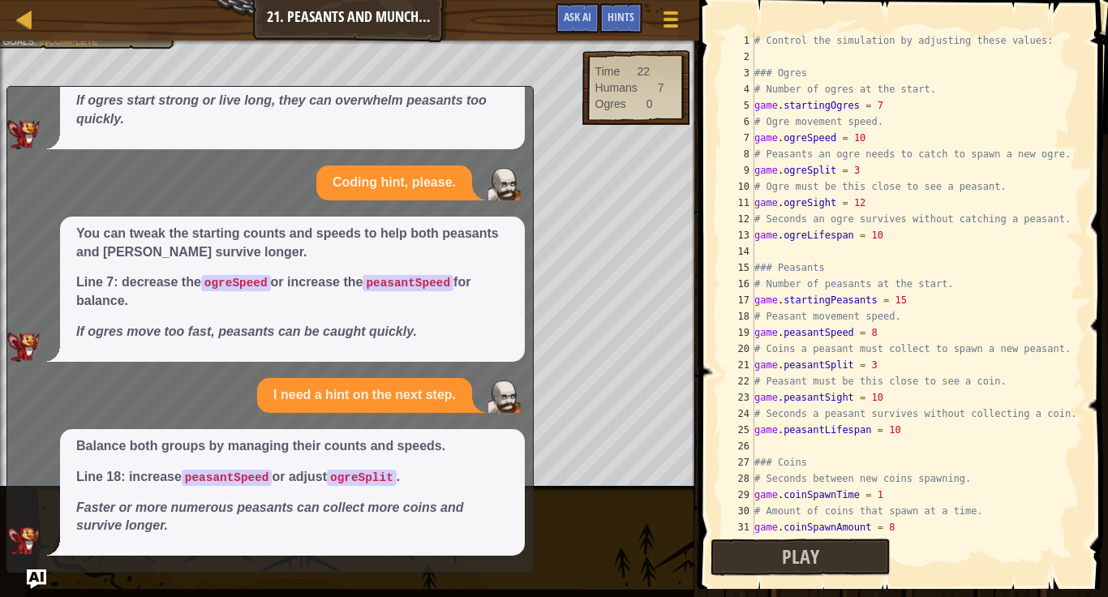
scroll to position [181, 0]
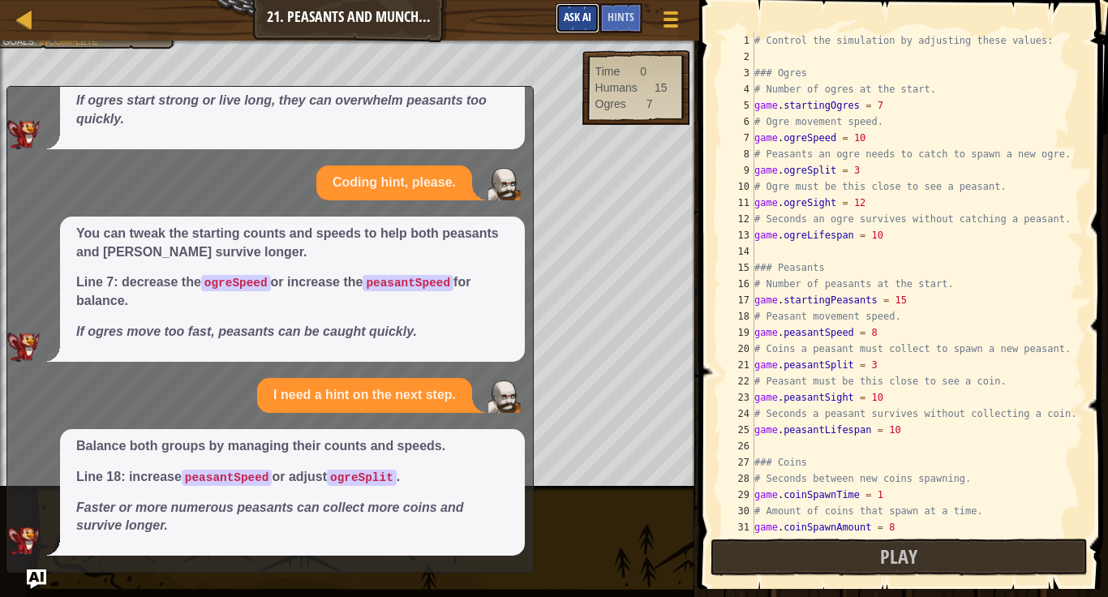
click at [577, 16] on span "Ask AI" at bounding box center [578, 16] width 28 height 15
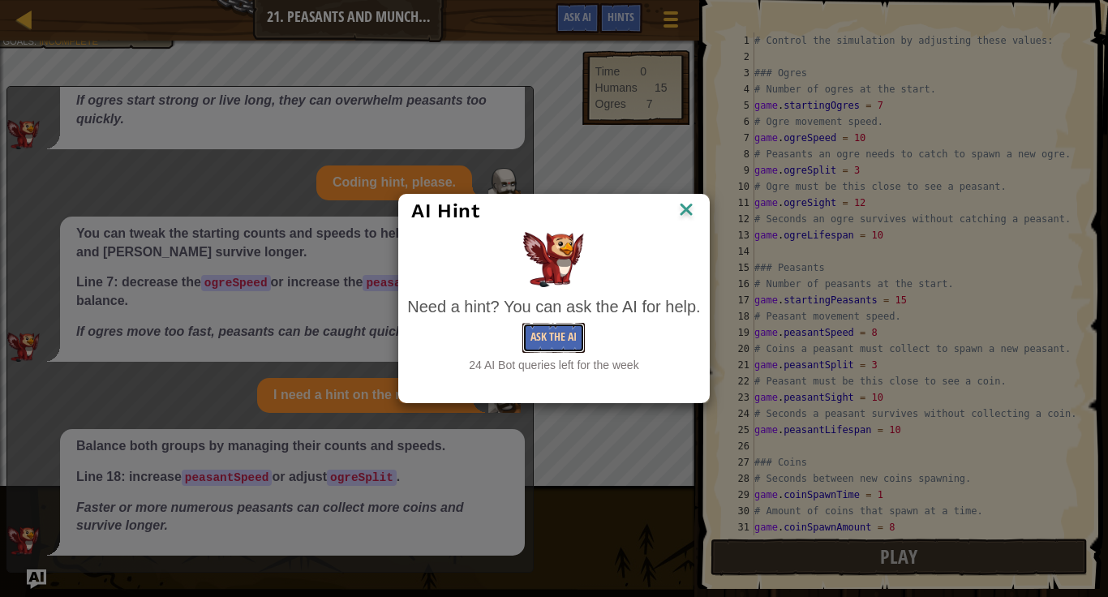
click at [547, 350] on button "Ask the AI" at bounding box center [553, 338] width 62 height 30
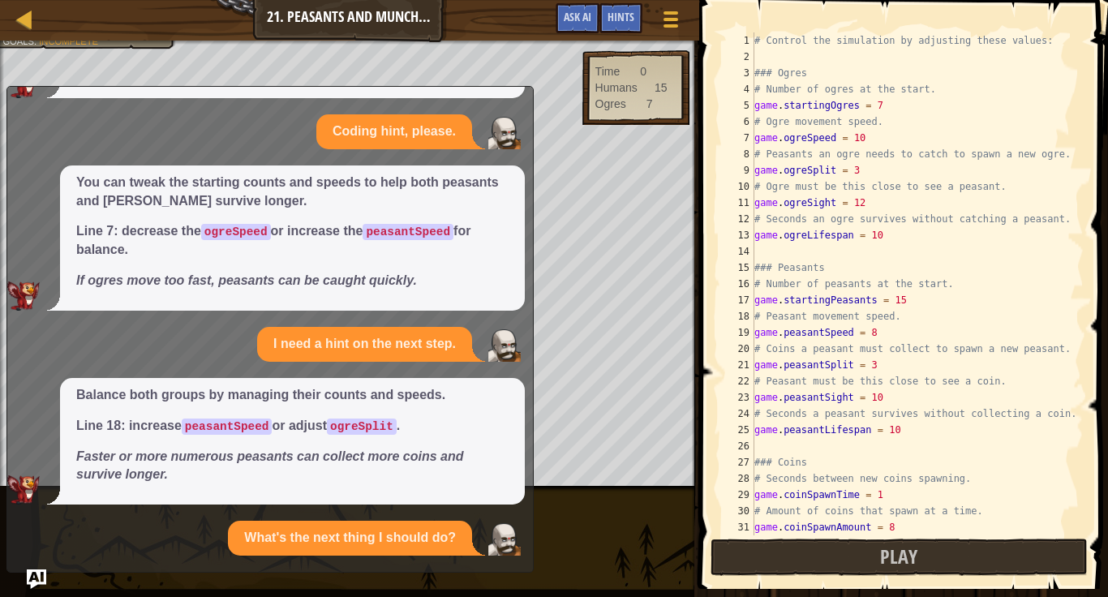
scroll to position [406, 0]
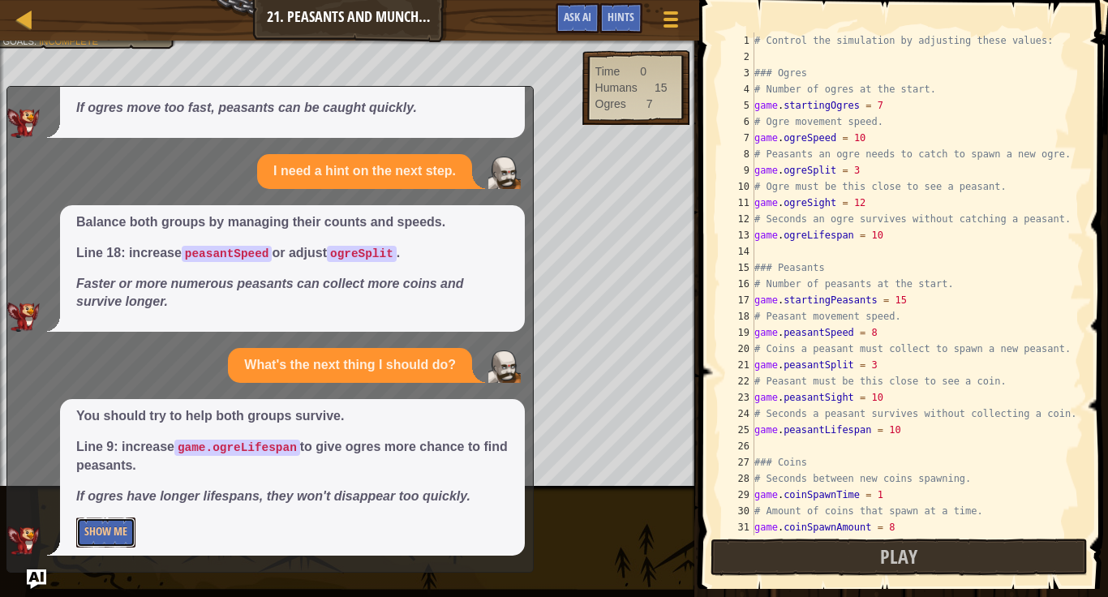
click at [101, 536] on button "Show Me" at bounding box center [105, 532] width 59 height 30
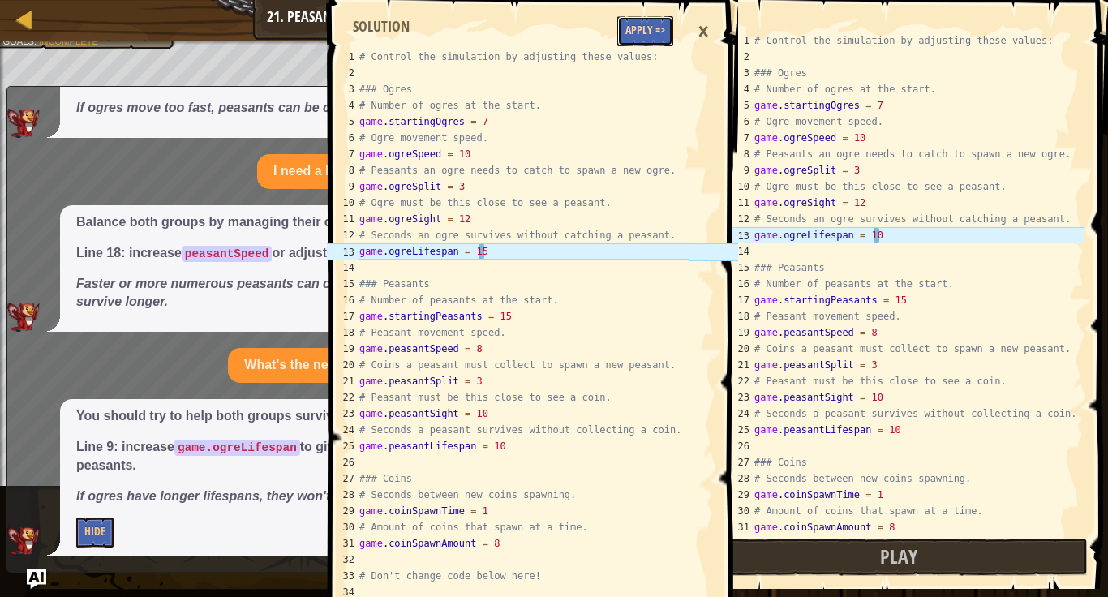
click at [650, 35] on button "Apply =>" at bounding box center [645, 31] width 56 height 30
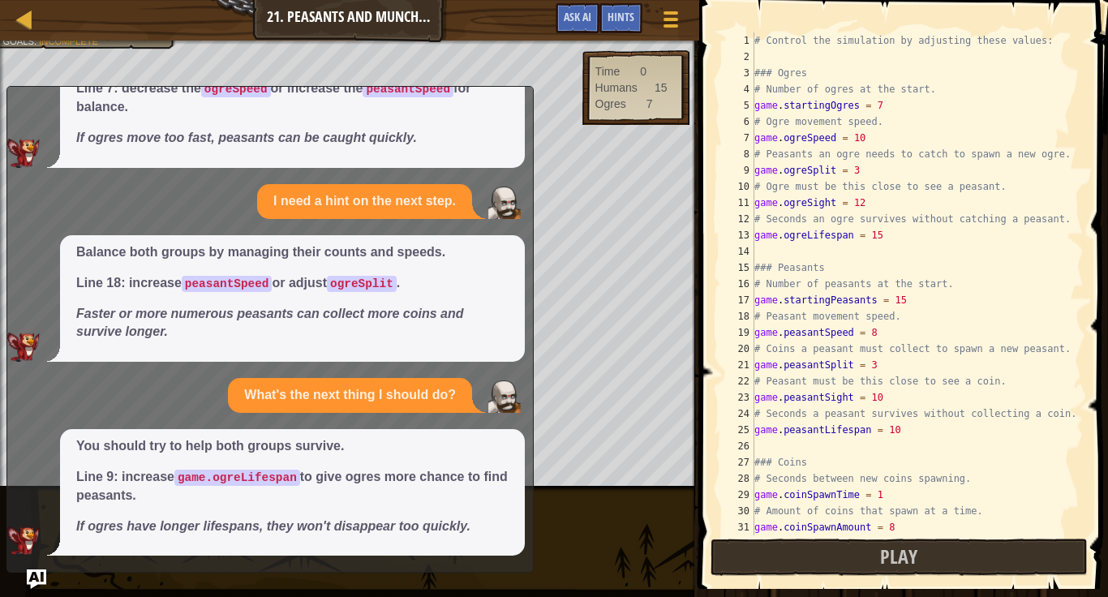
scroll to position [376, 0]
click at [865, 548] on button "Play" at bounding box center [900, 557] width 378 height 37
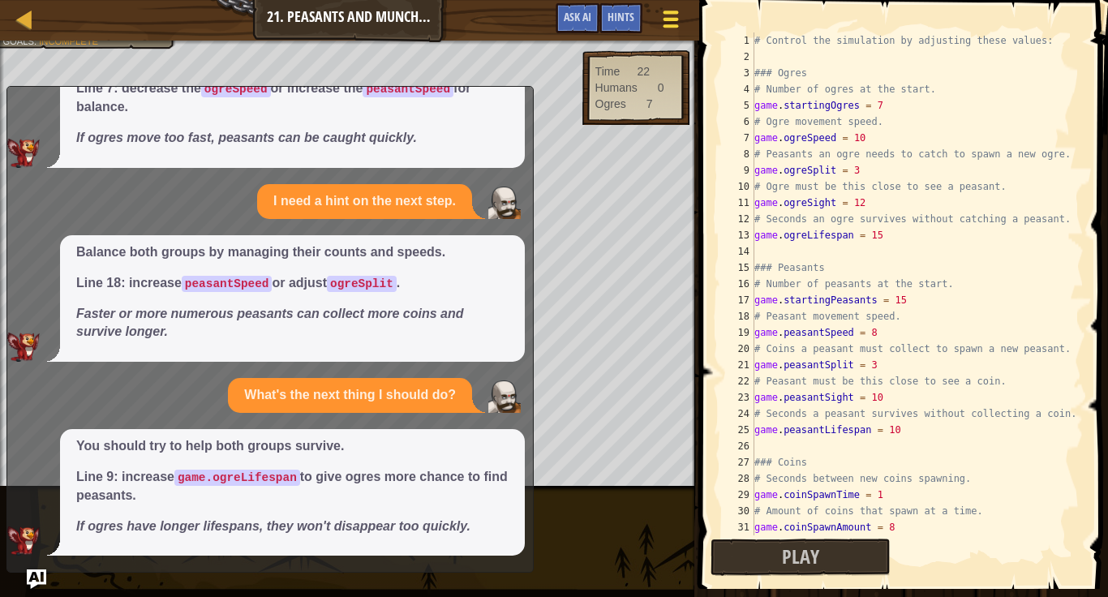
click at [667, 23] on div at bounding box center [670, 19] width 22 height 24
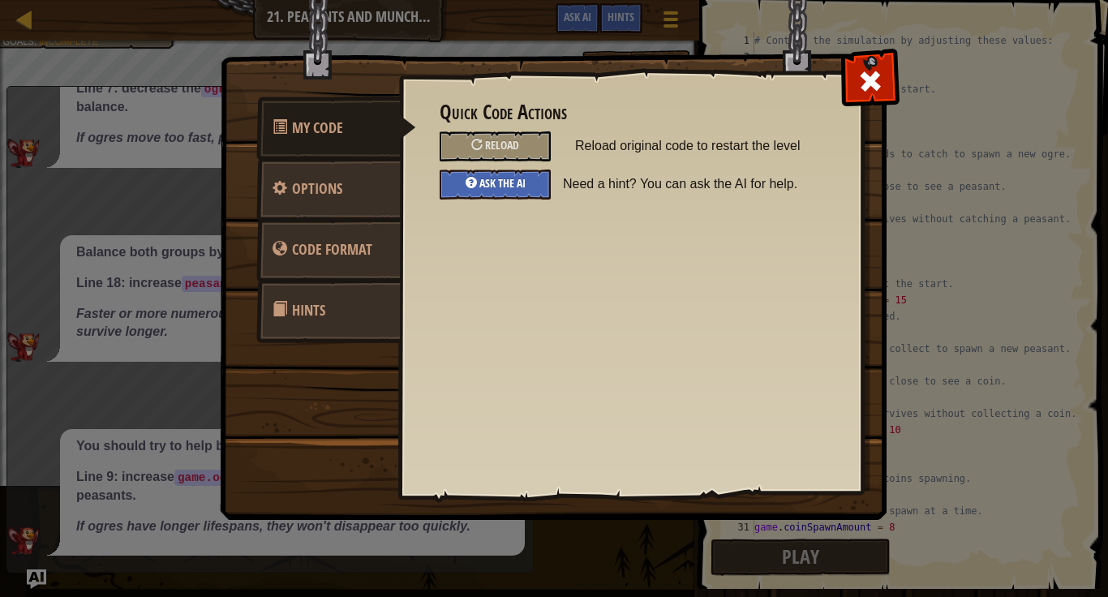
click at [515, 185] on span "Ask the AI" at bounding box center [502, 182] width 46 height 15
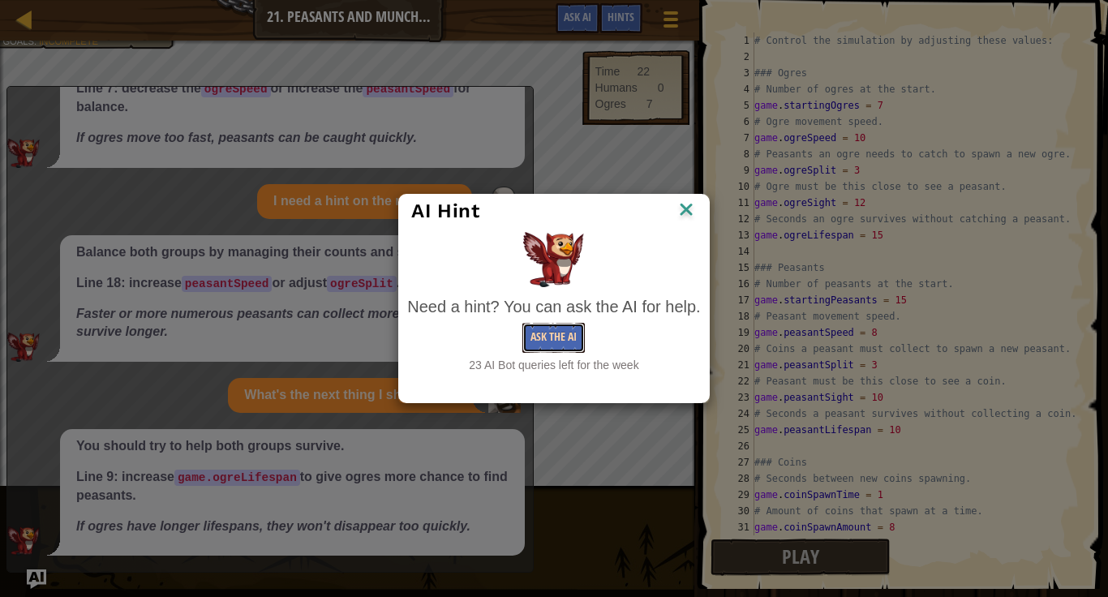
click at [555, 337] on button "Ask the AI" at bounding box center [553, 338] width 62 height 30
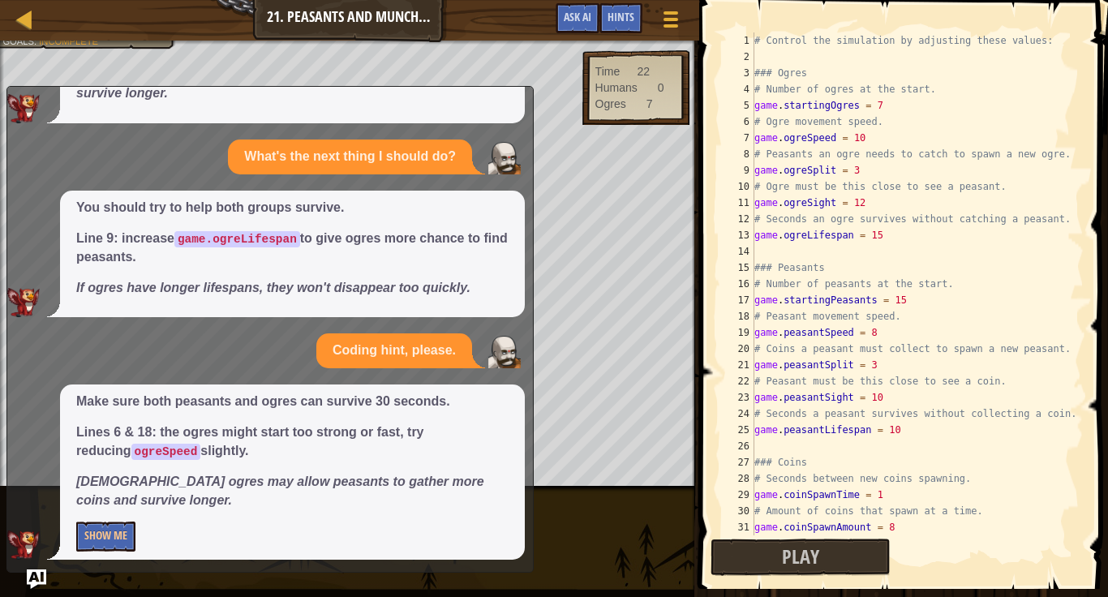
scroll to position [620, 0]
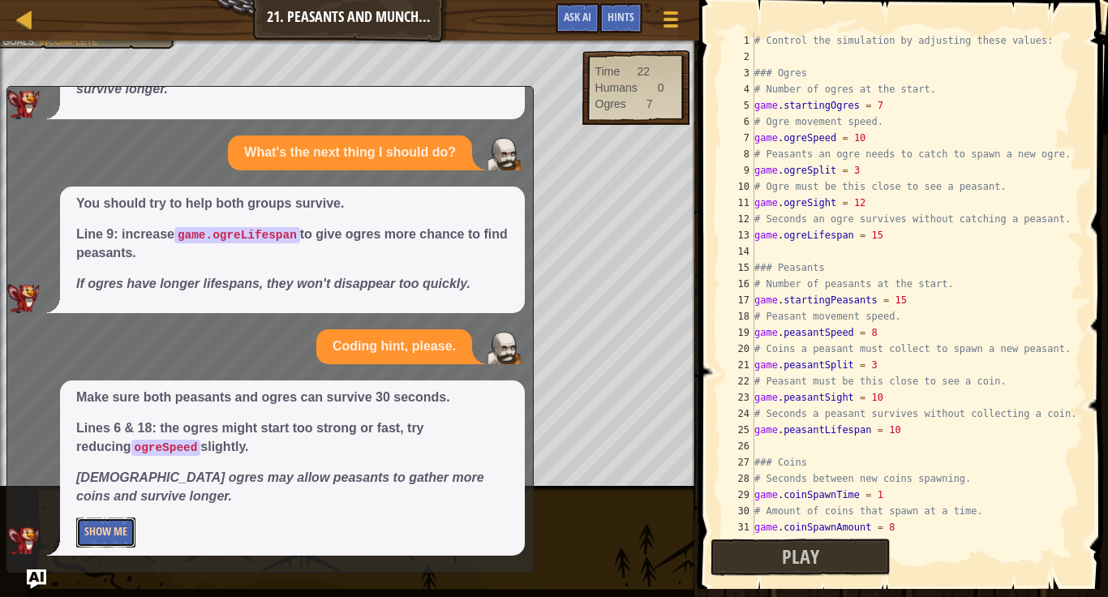
click at [101, 538] on button "Show Me" at bounding box center [105, 532] width 59 height 30
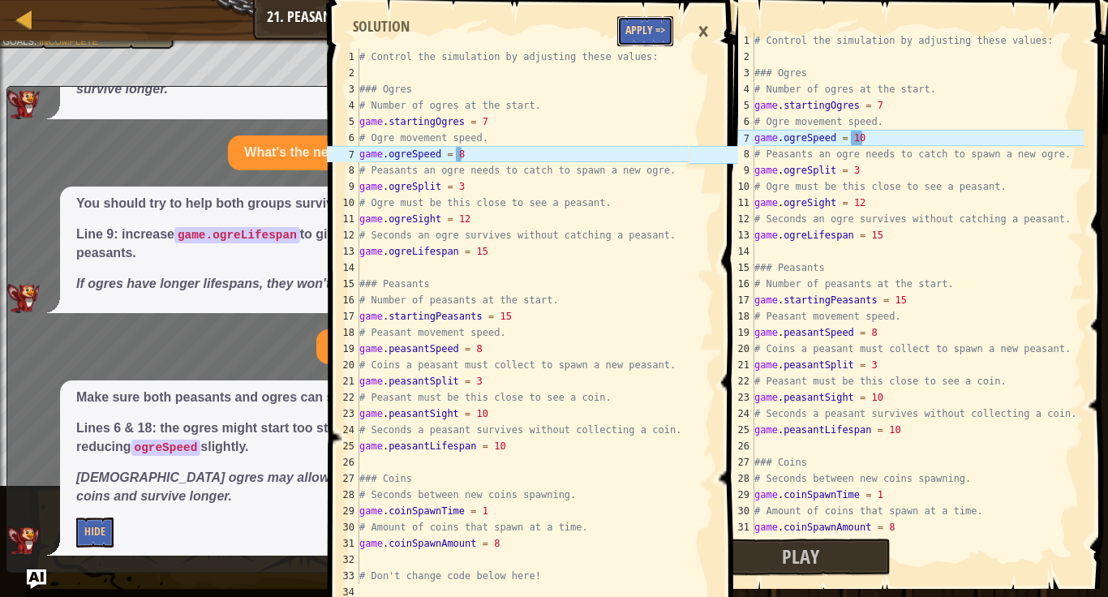
click at [619, 29] on button "Apply =>" at bounding box center [645, 31] width 56 height 30
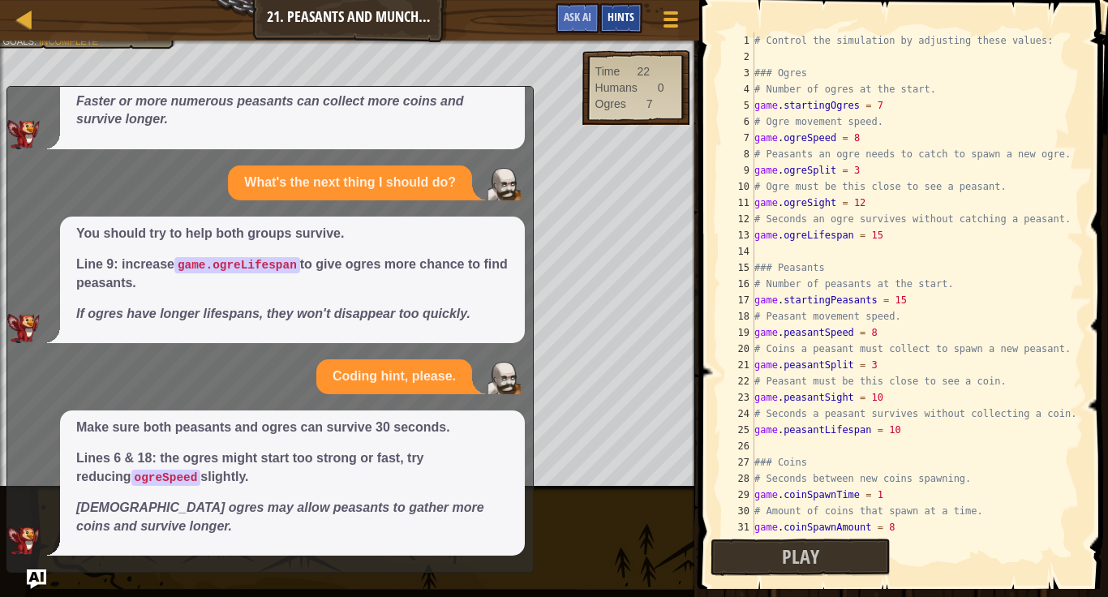
scroll to position [590, 0]
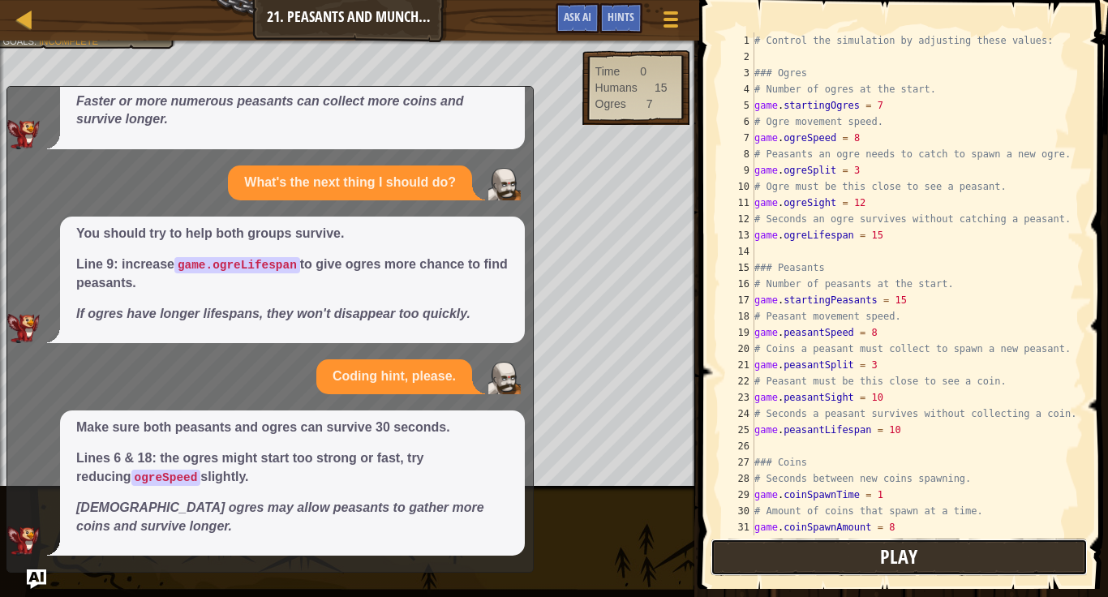
click at [837, 547] on button "Play" at bounding box center [900, 557] width 378 height 37
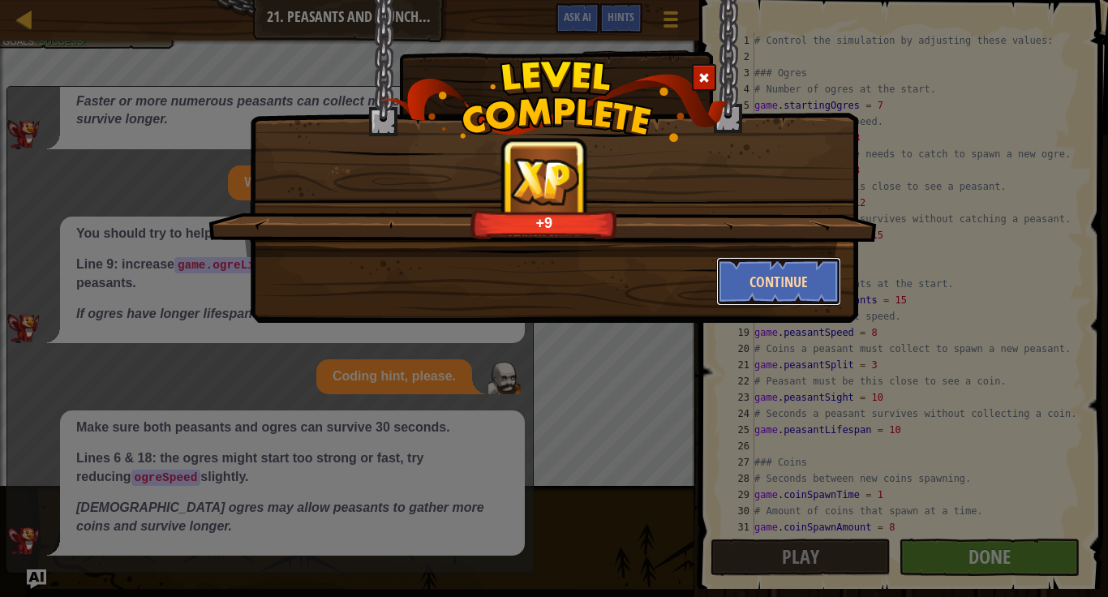
click at [759, 291] on button "Continue" at bounding box center [779, 281] width 126 height 49
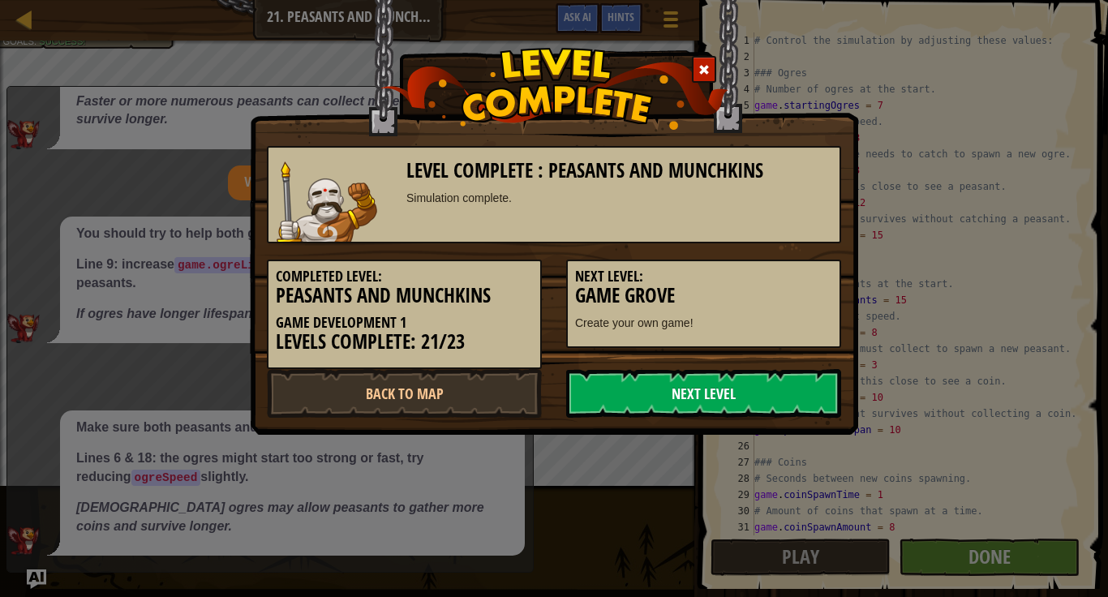
click at [749, 408] on link "Next Level" at bounding box center [703, 393] width 275 height 49
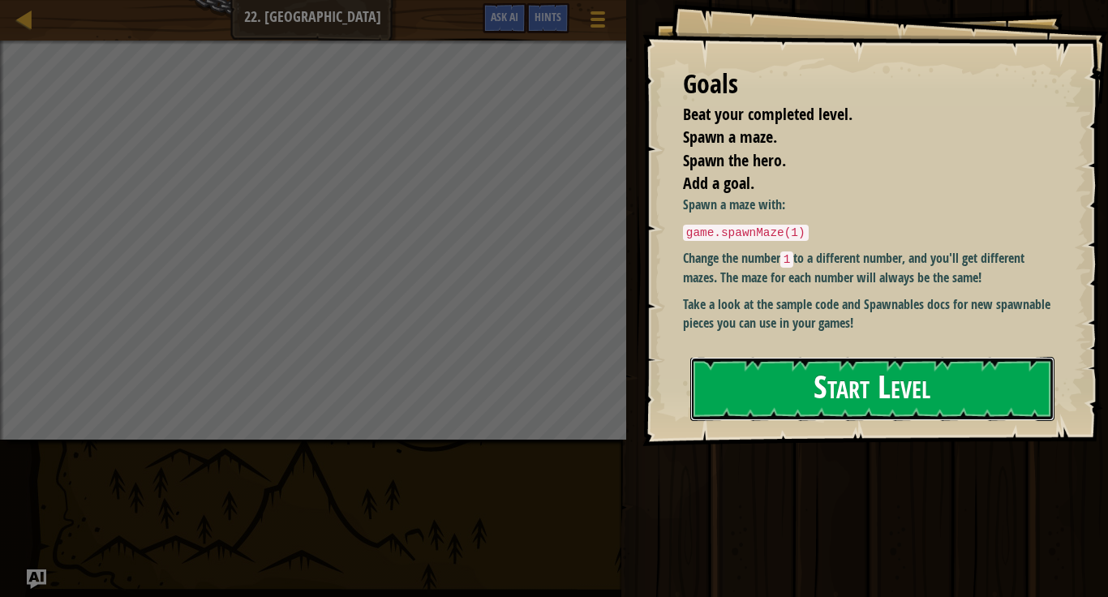
click at [935, 384] on button "Start Level" at bounding box center [872, 389] width 364 height 64
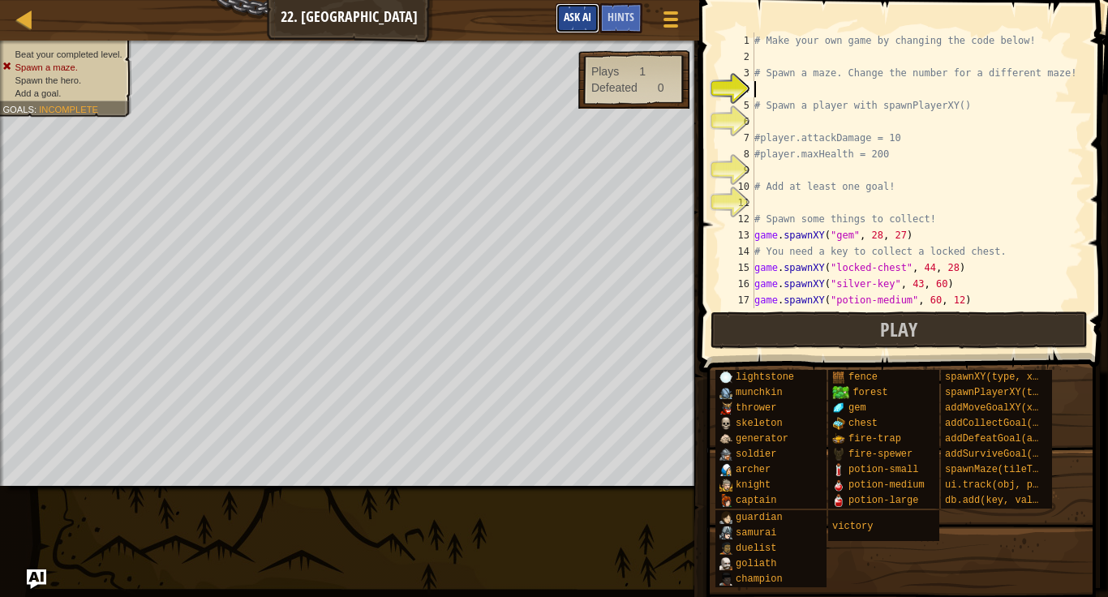
click at [581, 28] on button "Ask AI" at bounding box center [578, 18] width 44 height 30
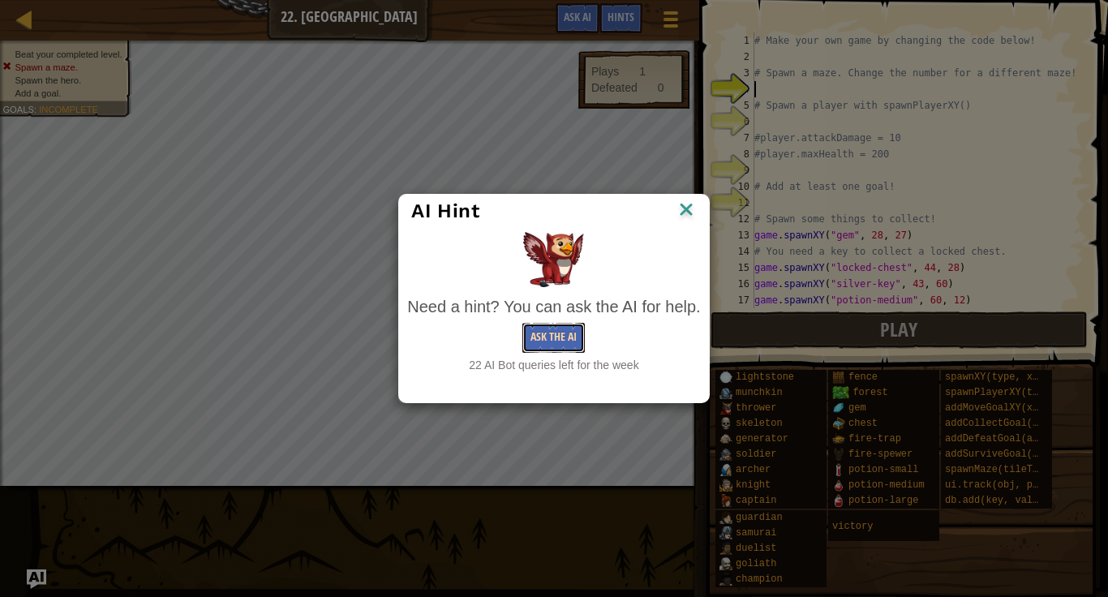
click at [573, 343] on button "Ask the AI" at bounding box center [553, 338] width 62 height 30
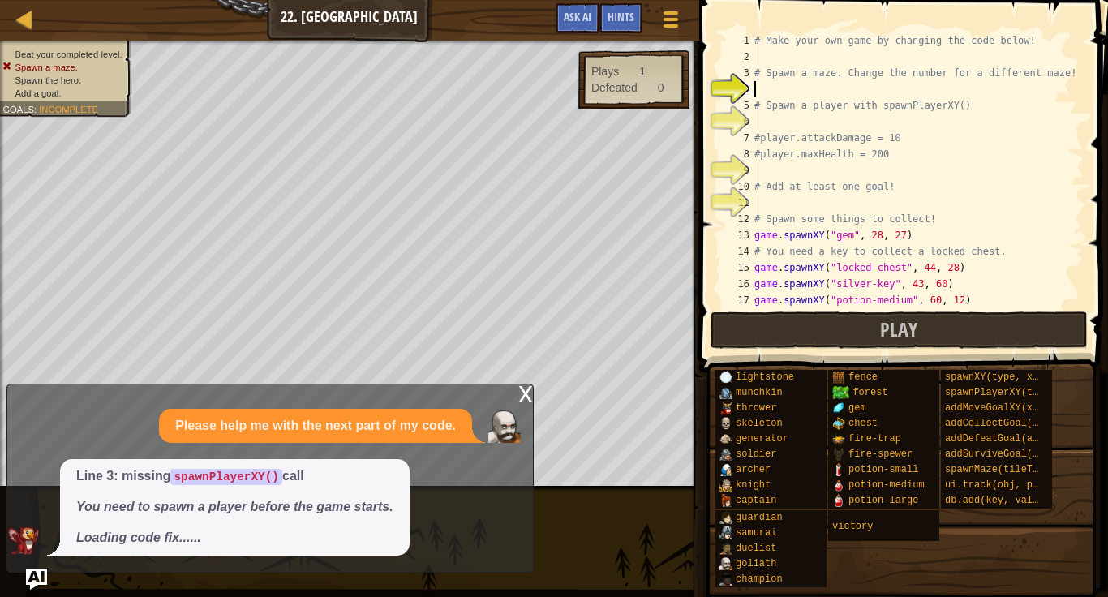
click at [31, 582] on img "Ask AI" at bounding box center [36, 579] width 21 height 21
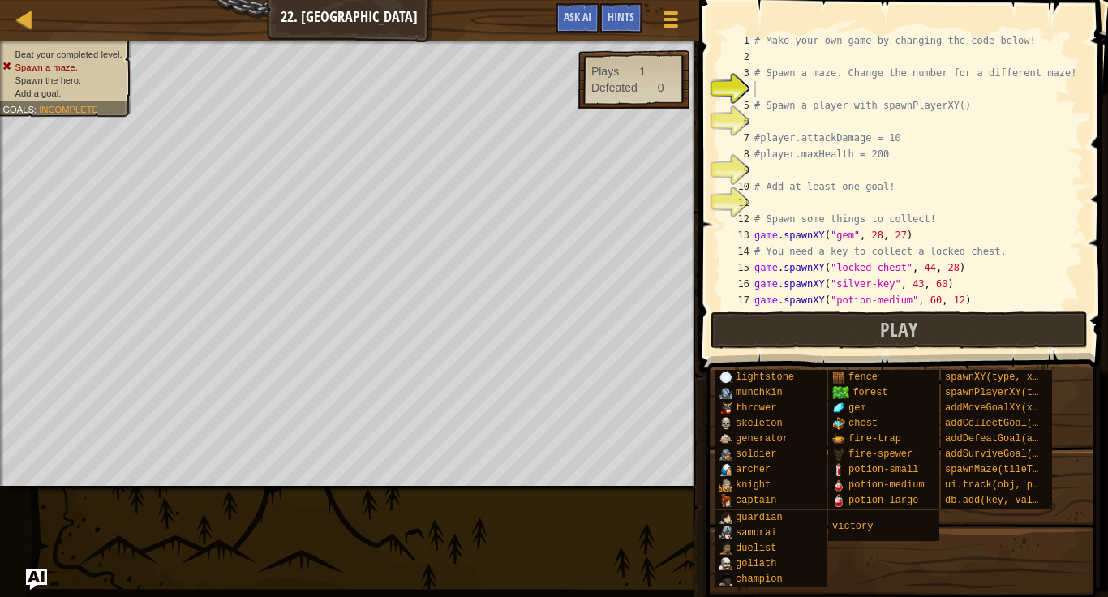
click at [26, 583] on img "Ask AI" at bounding box center [36, 579] width 21 height 21
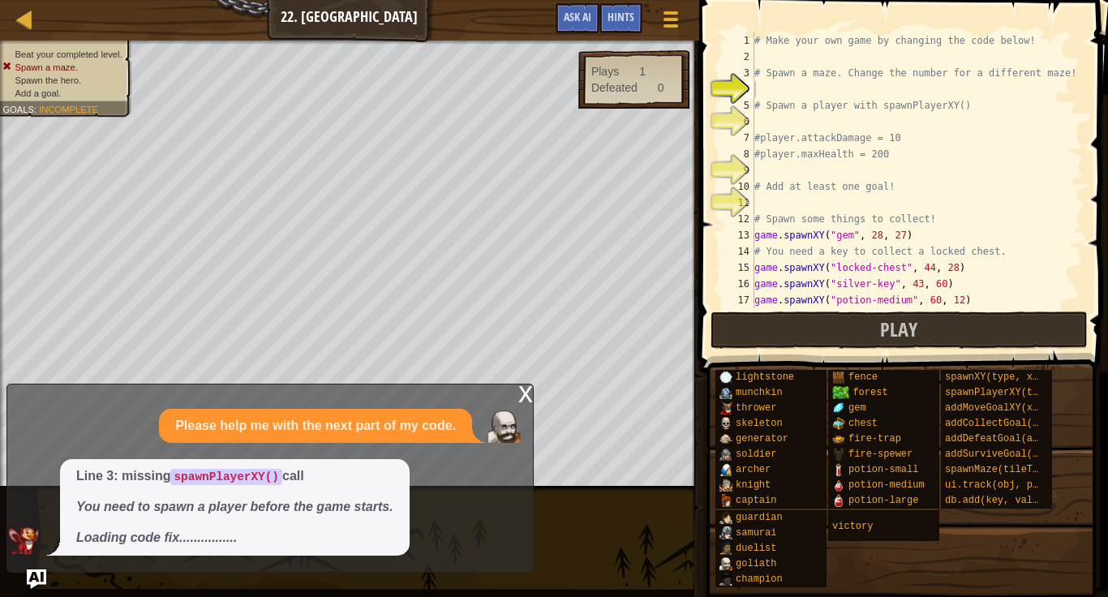
click at [118, 512] on em "You need to spawn a player before the game starts." at bounding box center [234, 507] width 317 height 14
click at [570, 19] on span "Ask AI" at bounding box center [578, 16] width 28 height 15
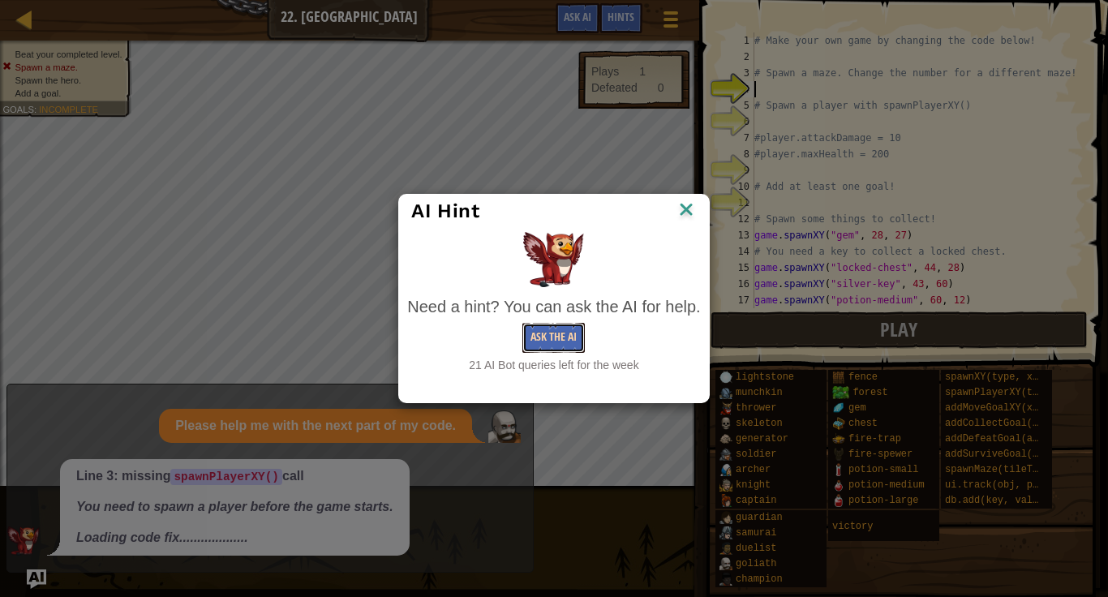
click at [567, 344] on button "Ask the AI" at bounding box center [553, 338] width 62 height 30
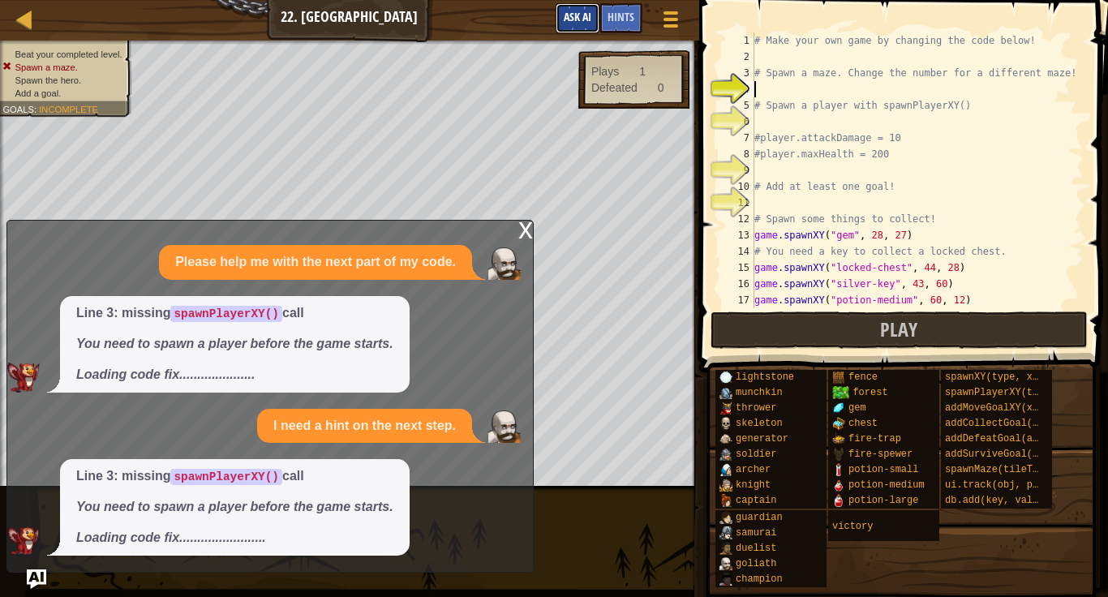
click at [581, 18] on span "Ask AI" at bounding box center [578, 16] width 28 height 15
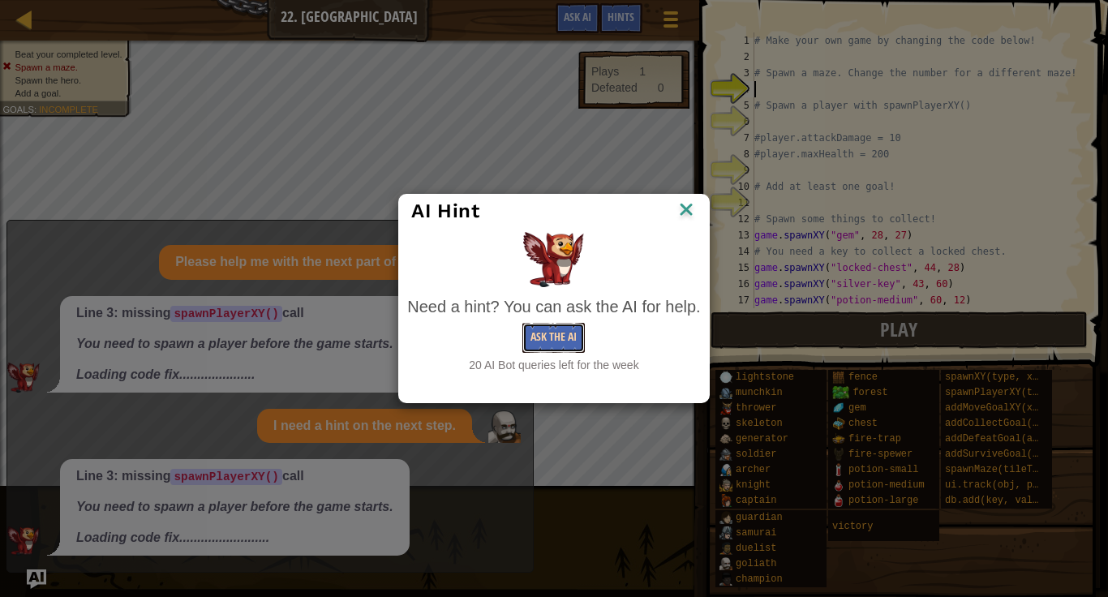
click at [565, 333] on button "Ask the AI" at bounding box center [553, 338] width 62 height 30
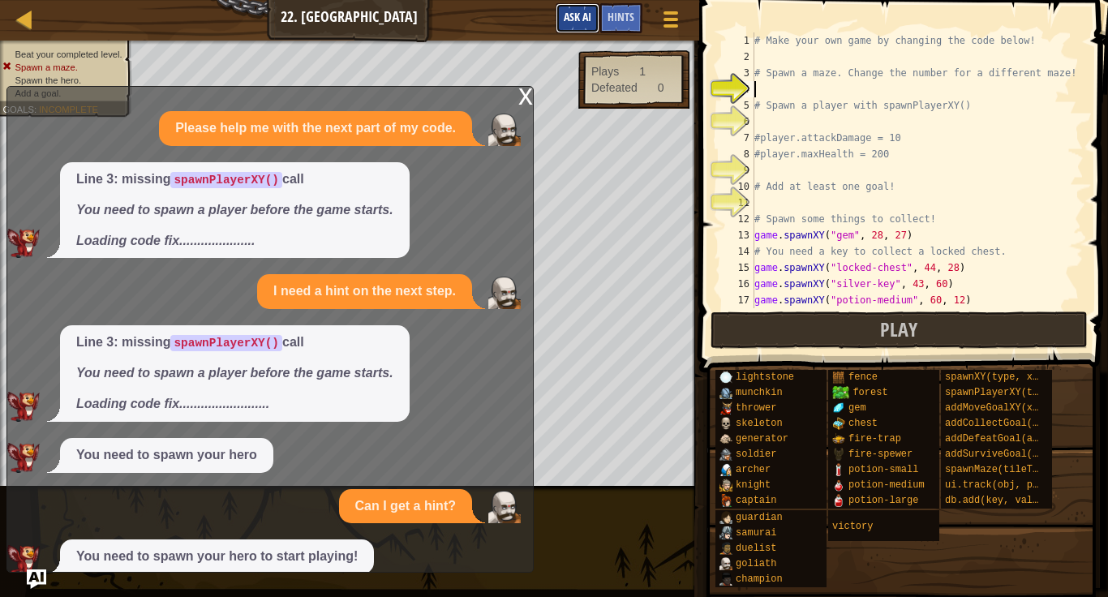
click at [580, 9] on button "Ask AI" at bounding box center [578, 18] width 44 height 30
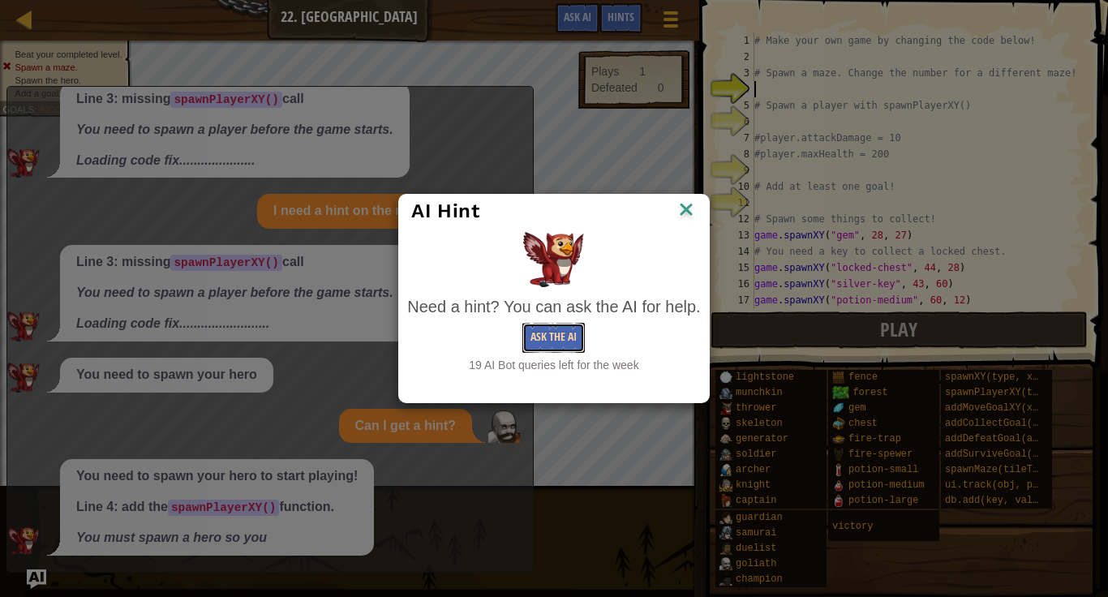
click at [572, 352] on button "Ask the AI" at bounding box center [553, 338] width 62 height 30
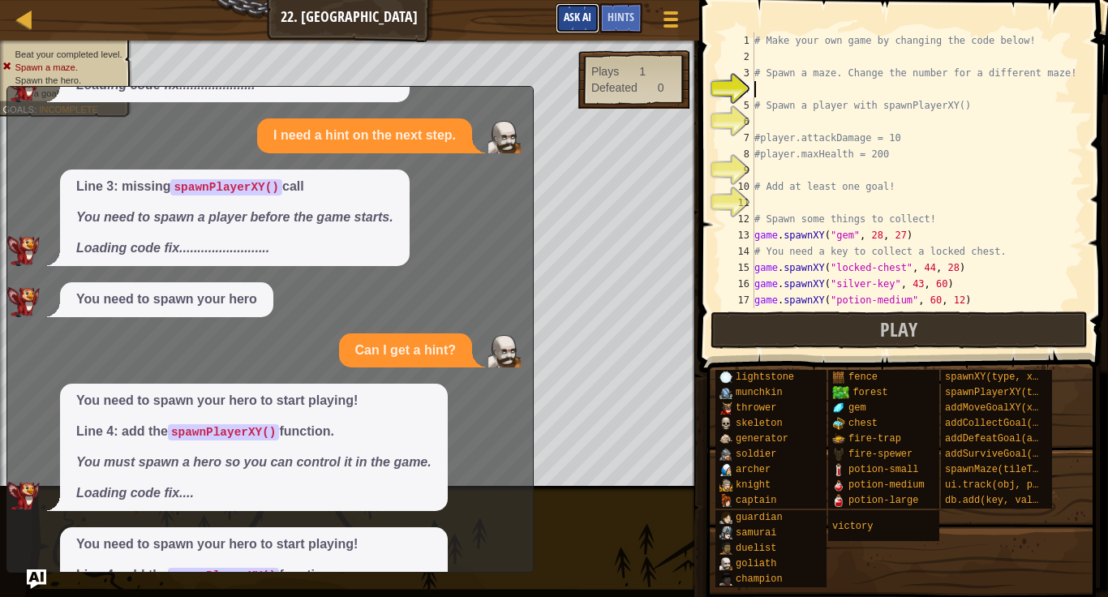
click at [573, 19] on span "Ask AI" at bounding box center [578, 16] width 28 height 15
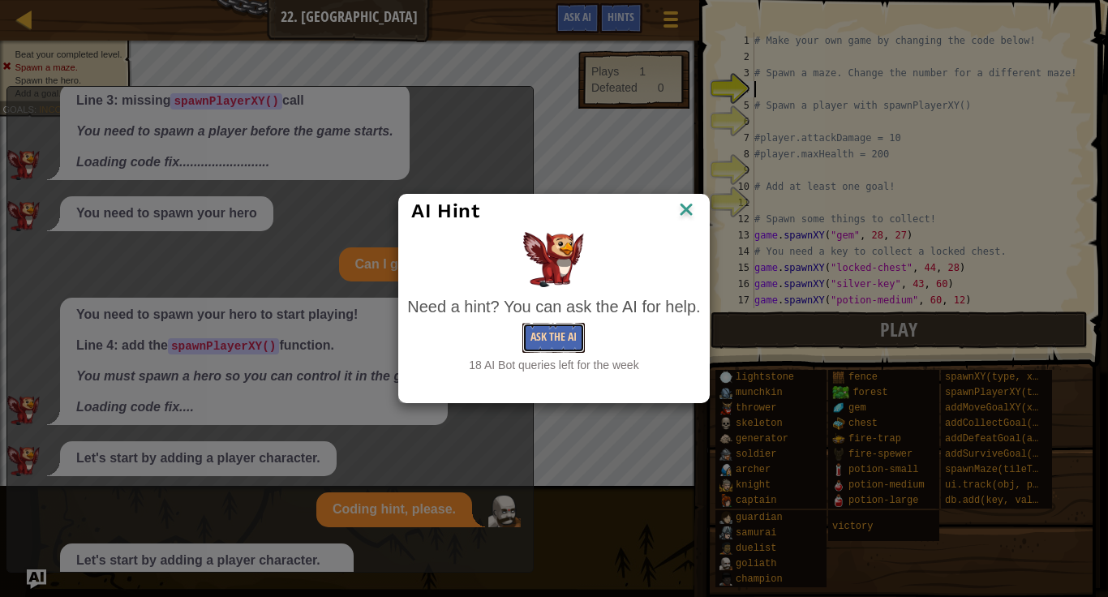
click at [560, 328] on button "Ask the AI" at bounding box center [553, 338] width 62 height 30
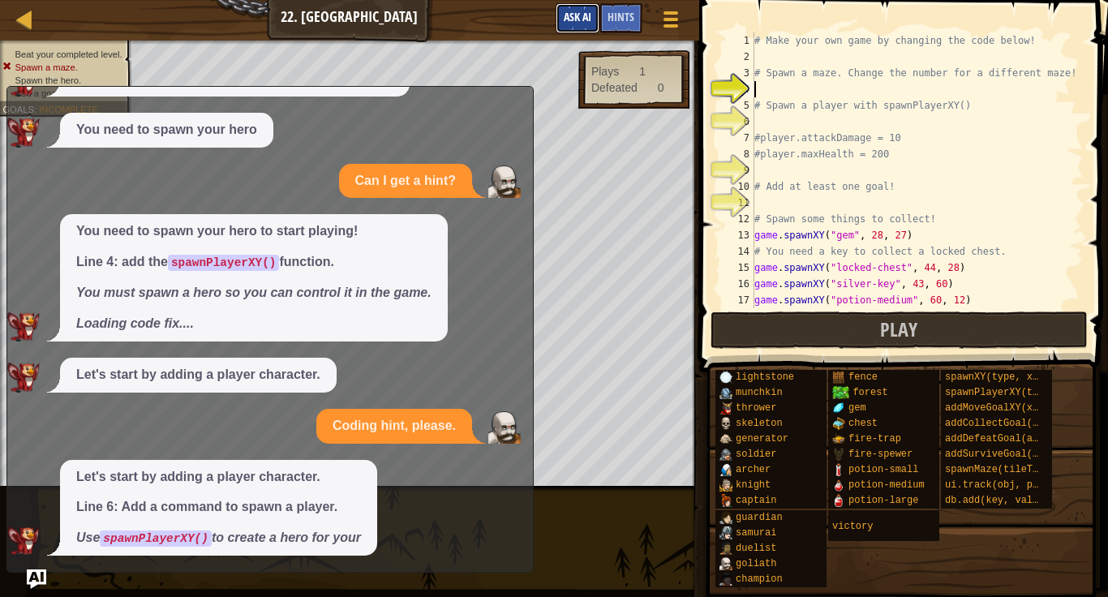
click at [574, 20] on span "Ask AI" at bounding box center [578, 16] width 28 height 15
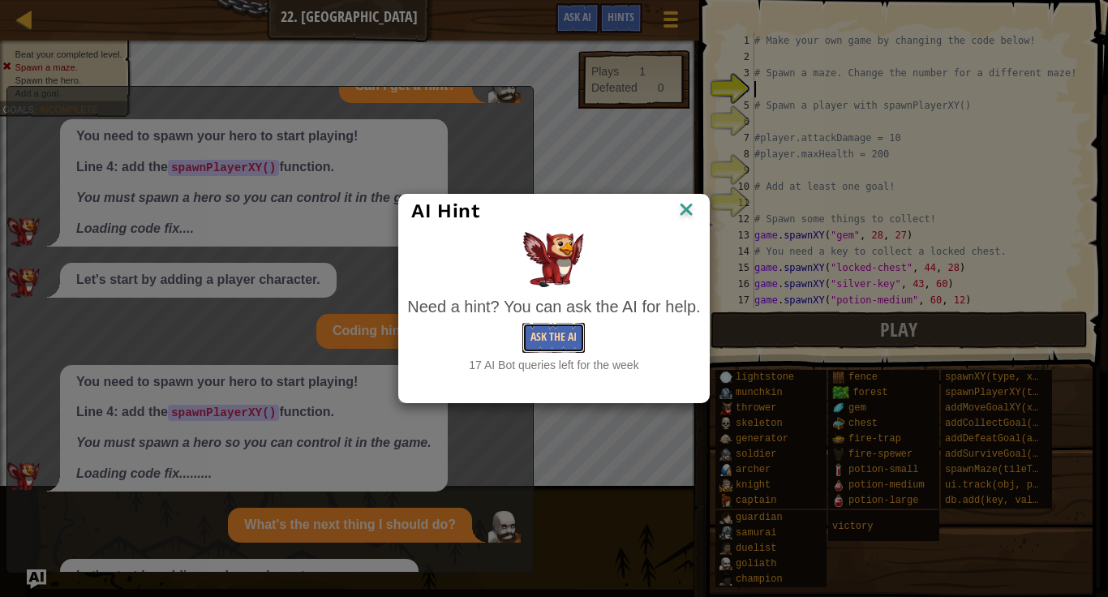
click at [570, 346] on button "Ask the AI" at bounding box center [553, 338] width 62 height 30
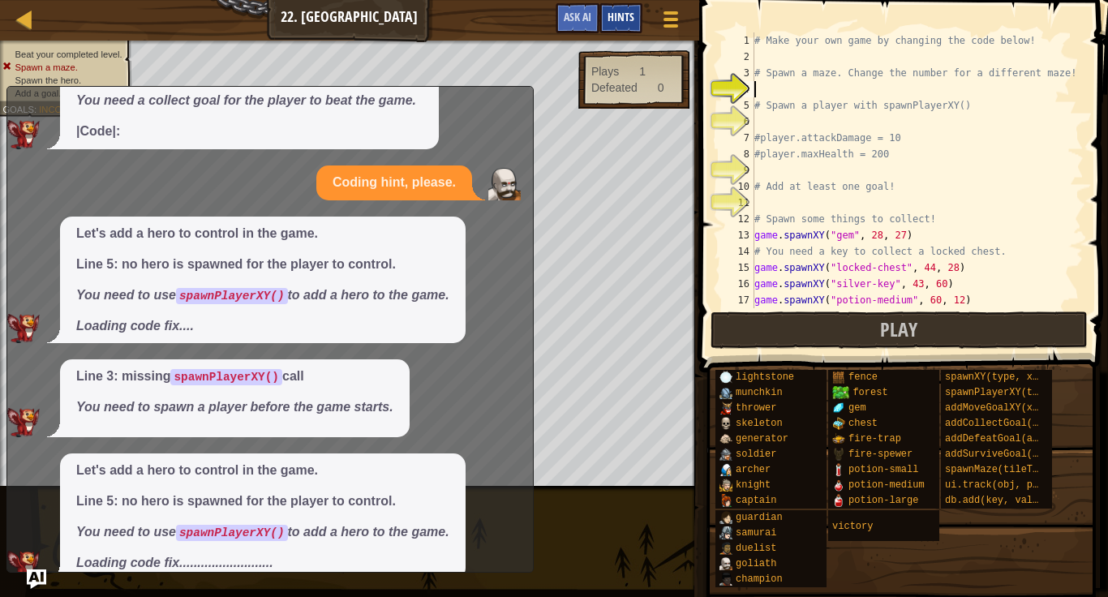
scroll to position [1133, 0]
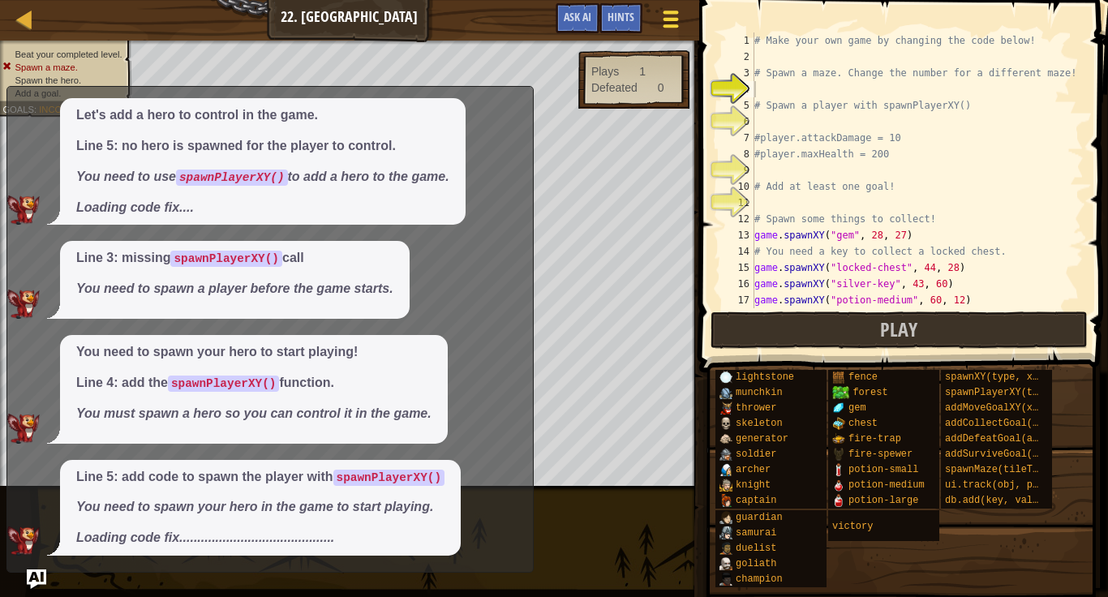
click at [665, 19] on span at bounding box center [670, 19] width 15 height 3
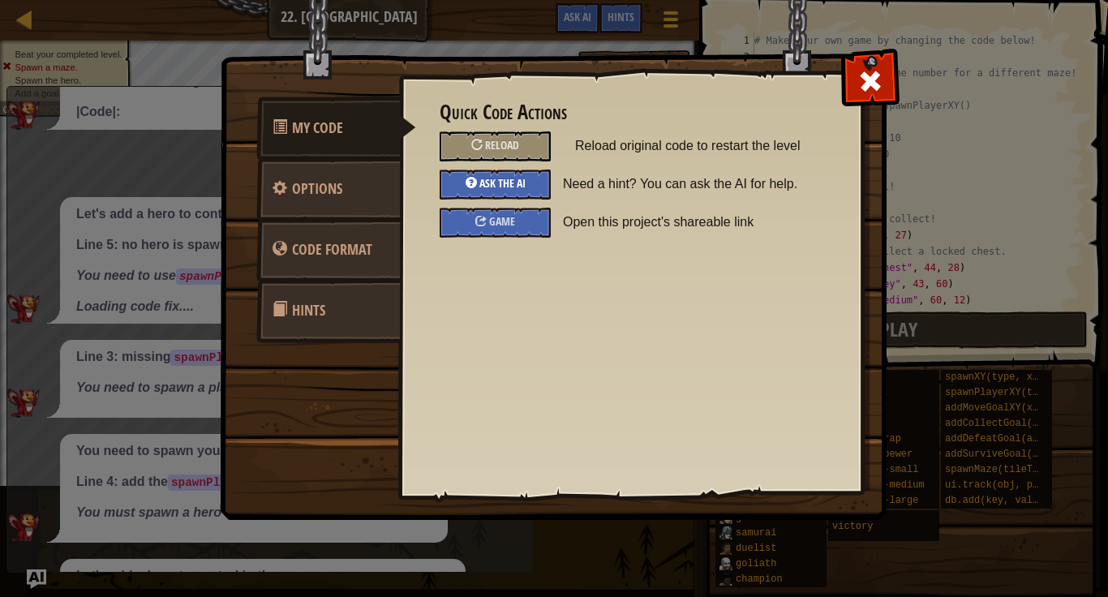
scroll to position [1345, 0]
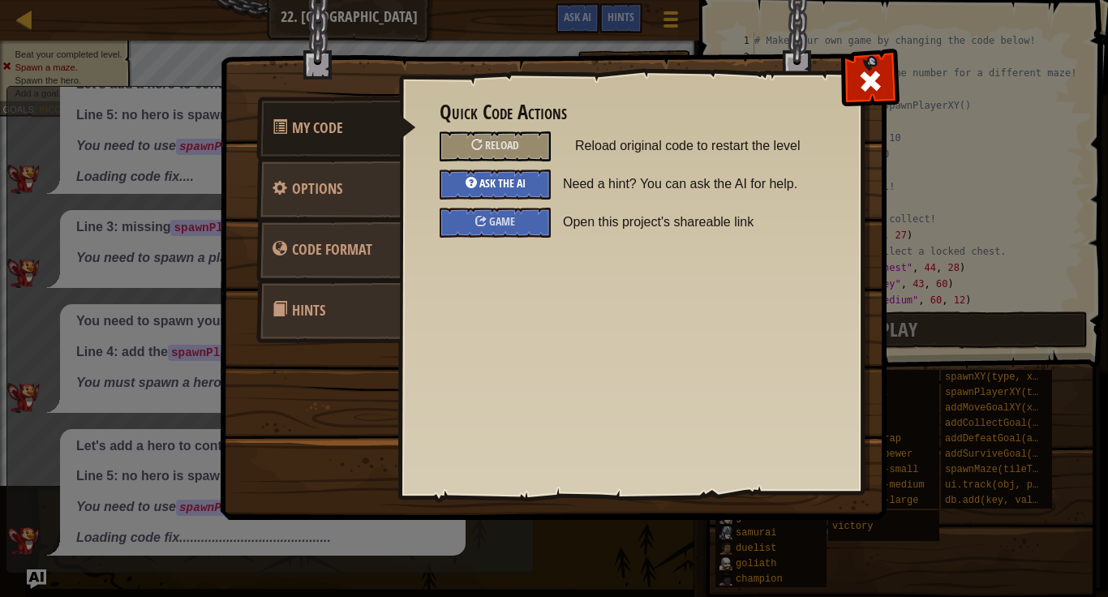
click at [517, 181] on span "Ask the AI" at bounding box center [502, 182] width 46 height 15
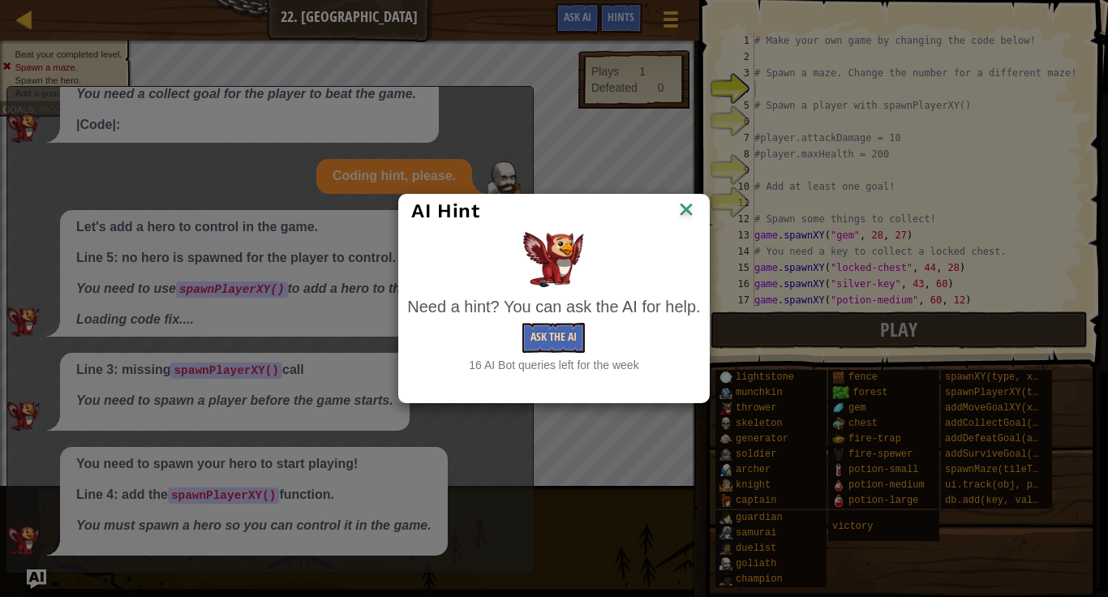
scroll to position [1200, 0]
click at [689, 203] on img at bounding box center [686, 211] width 21 height 24
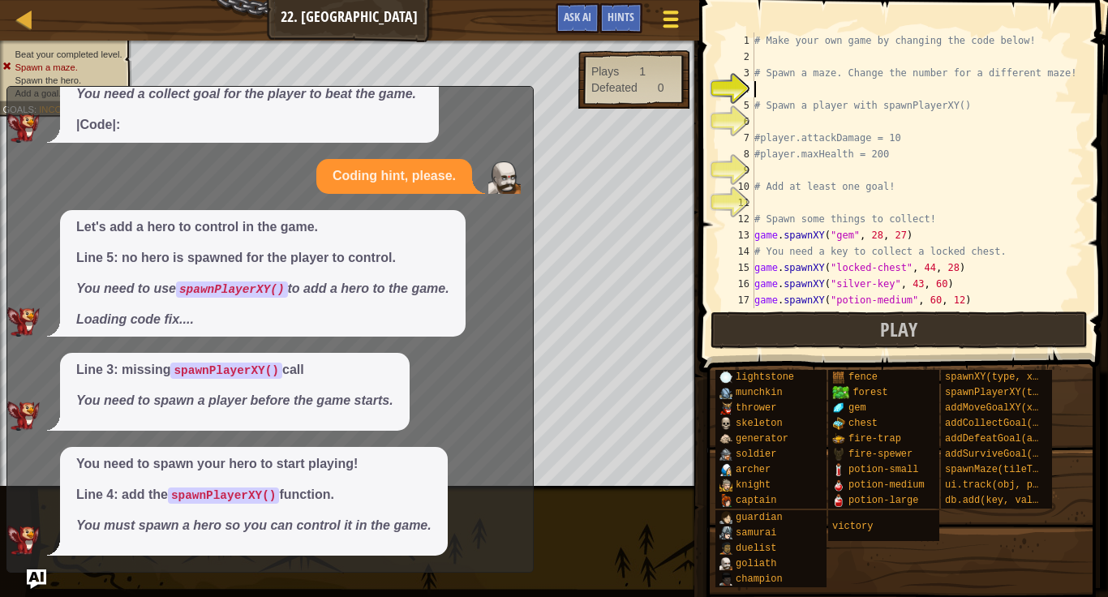
click at [658, 22] on button "Game Menu" at bounding box center [670, 22] width 43 height 40
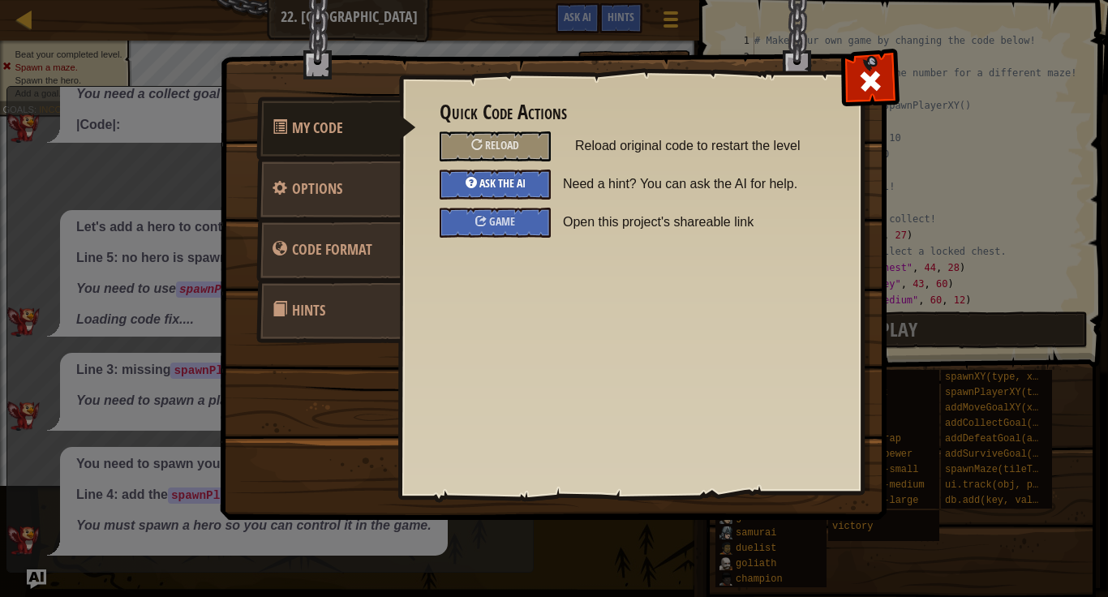
click at [519, 191] on div "Ask the AI" at bounding box center [495, 185] width 111 height 30
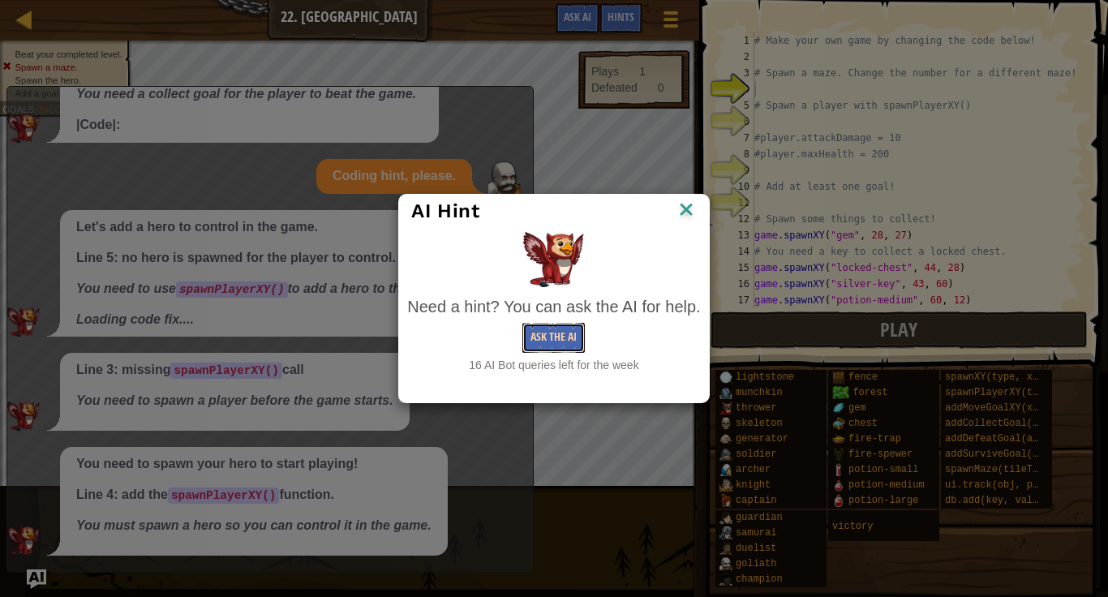
click at [560, 327] on button "Ask the AI" at bounding box center [553, 338] width 62 height 30
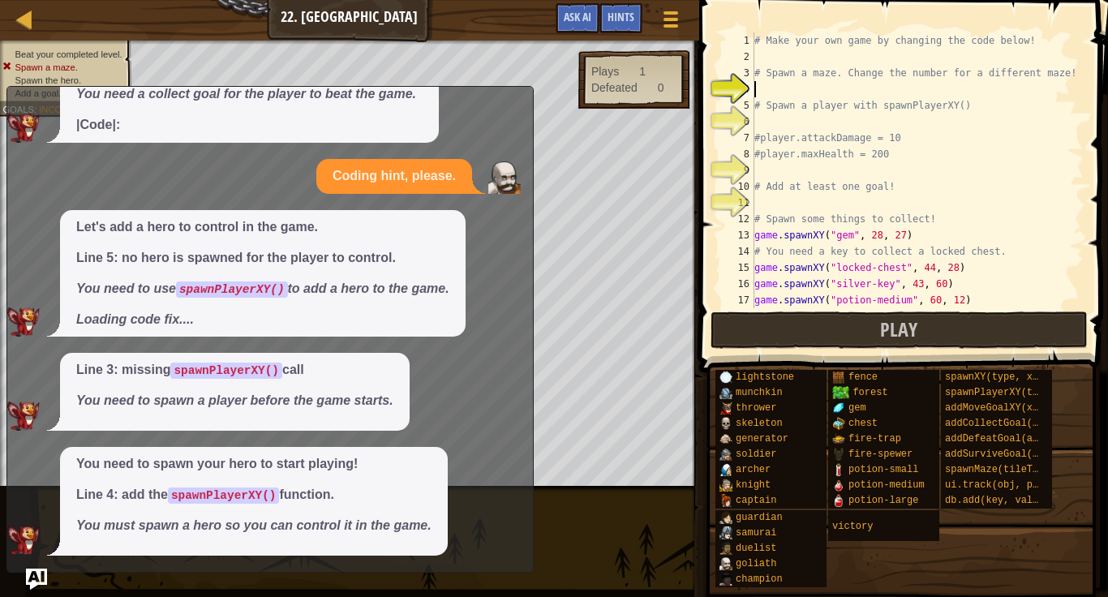
click at [30, 584] on img "Ask AI" at bounding box center [36, 579] width 21 height 21
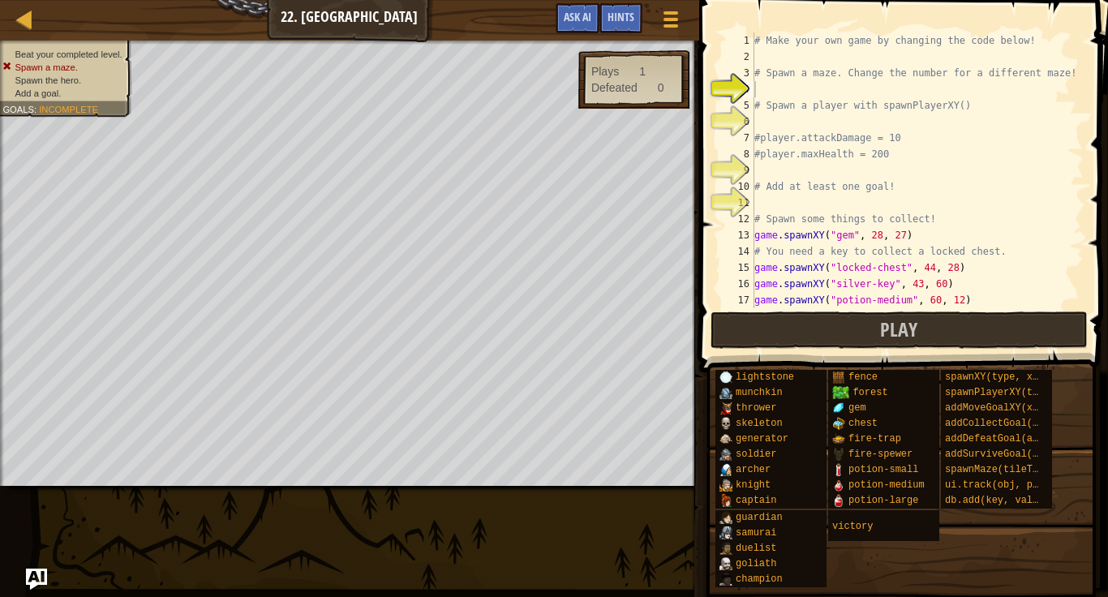
click at [32, 581] on img "Ask AI" at bounding box center [36, 579] width 21 height 21
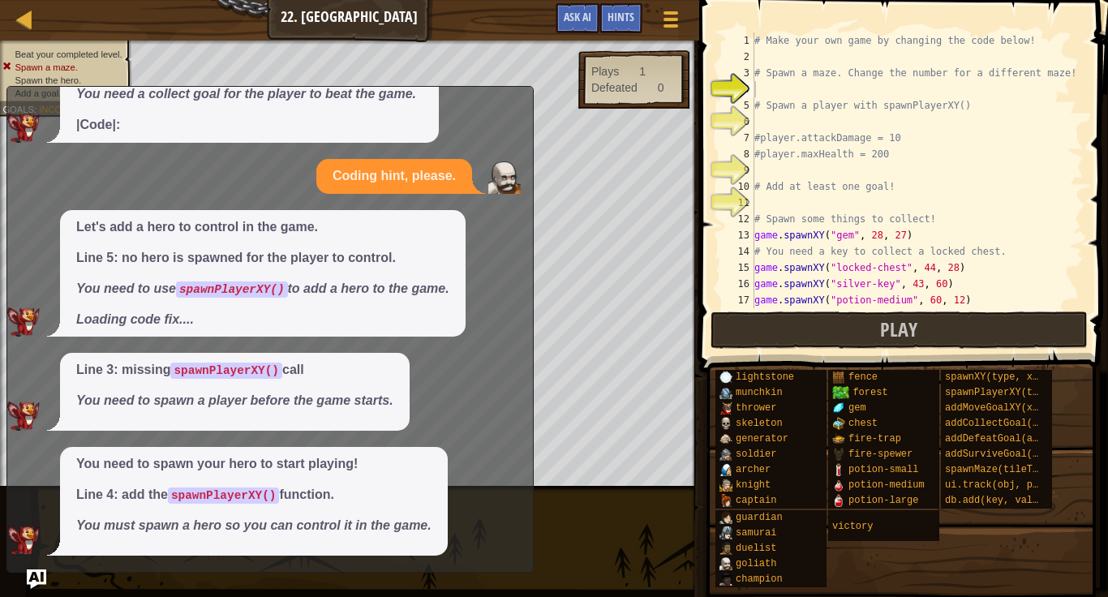
click at [282, 384] on span "Line 3: missing spawnPlayerXY() call You need to spawn a player before the game…" at bounding box center [234, 385] width 317 height 49
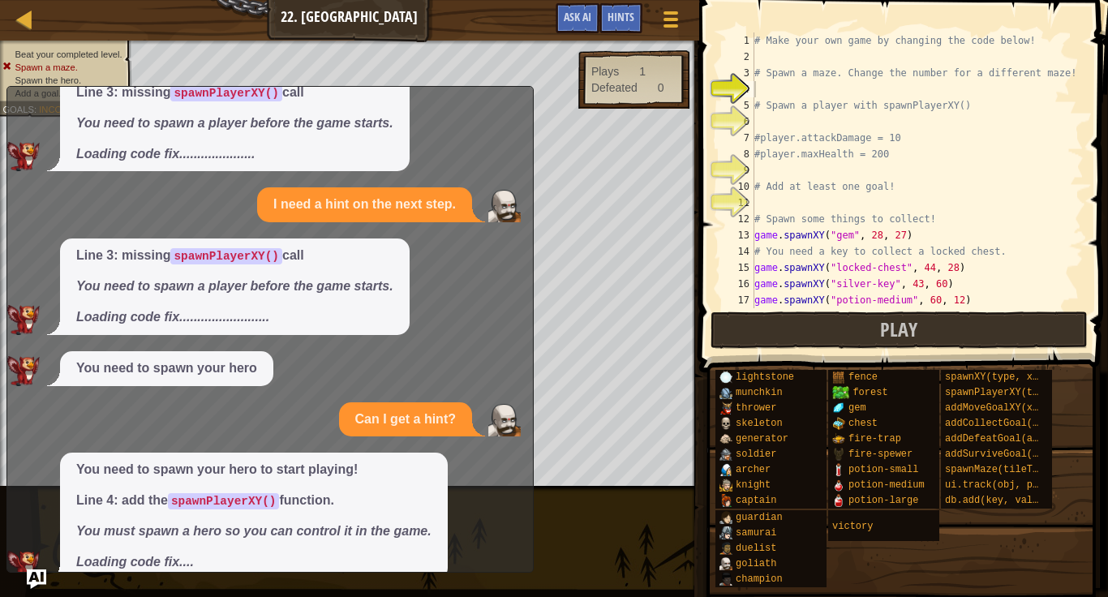
scroll to position [0, 0]
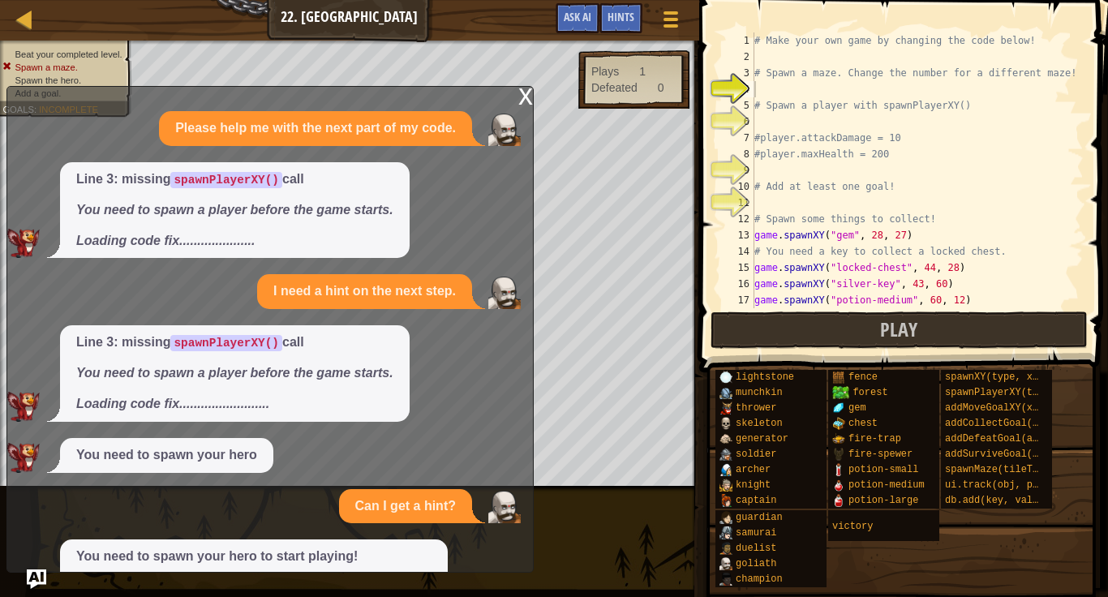
click at [528, 97] on div "x" at bounding box center [525, 95] width 15 height 16
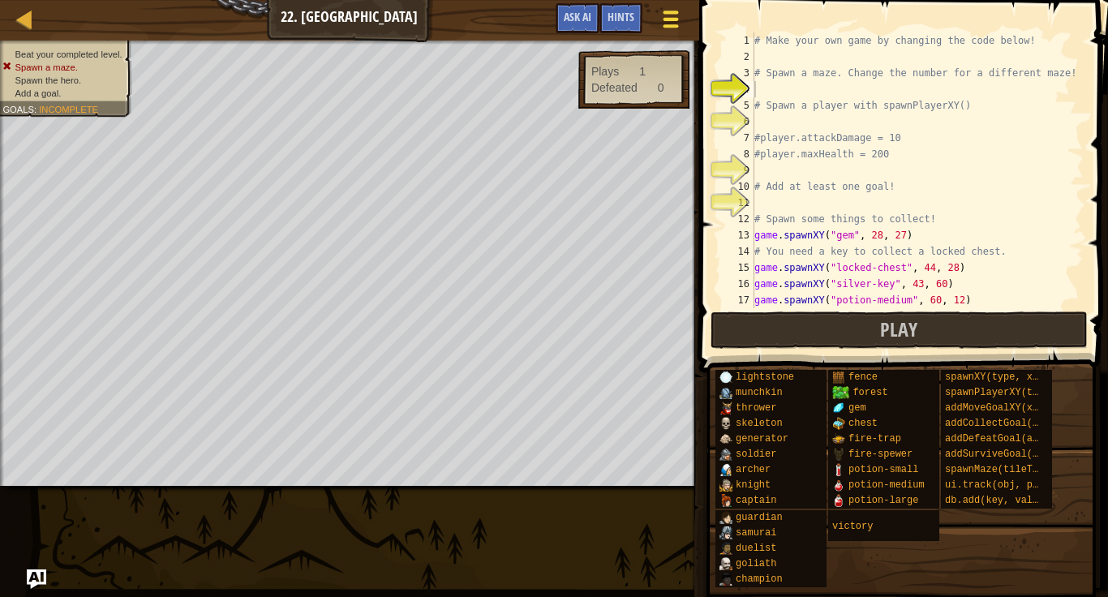
click at [662, 15] on div at bounding box center [670, 19] width 22 height 24
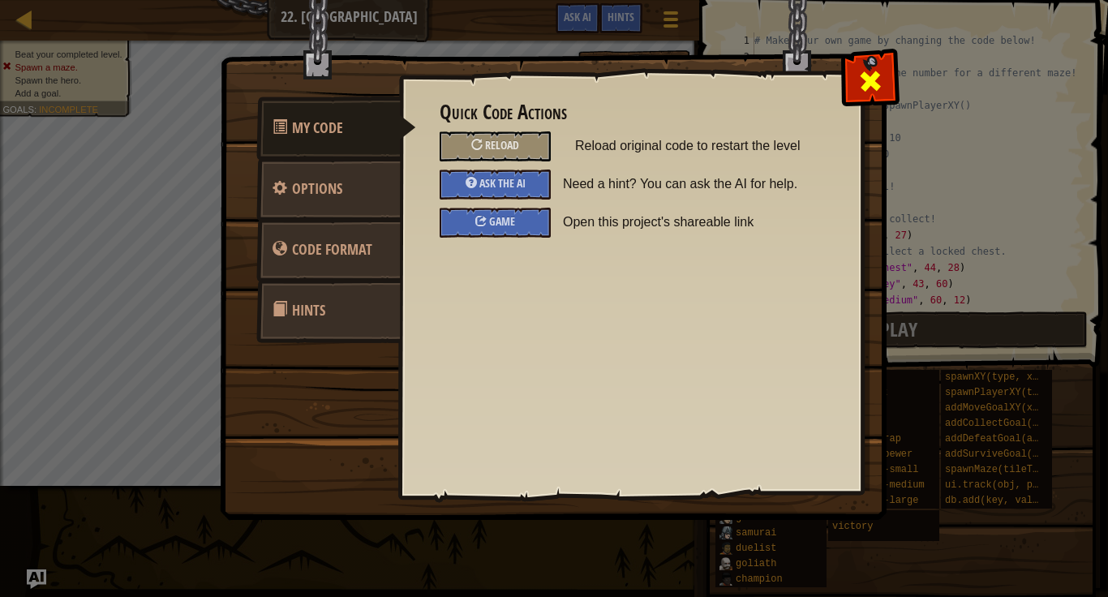
click at [886, 68] on div at bounding box center [869, 77] width 51 height 51
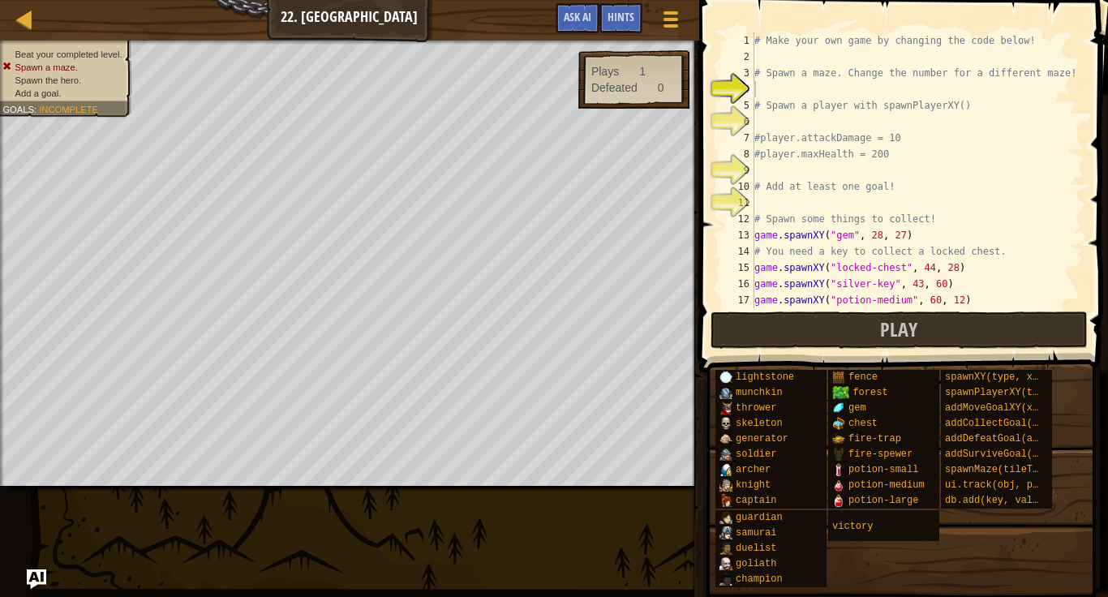
click at [642, 11] on div "Game Menu Done Hints Ask AI" at bounding box center [619, 22] width 144 height 38
click at [668, 18] on span at bounding box center [670, 19] width 15 height 3
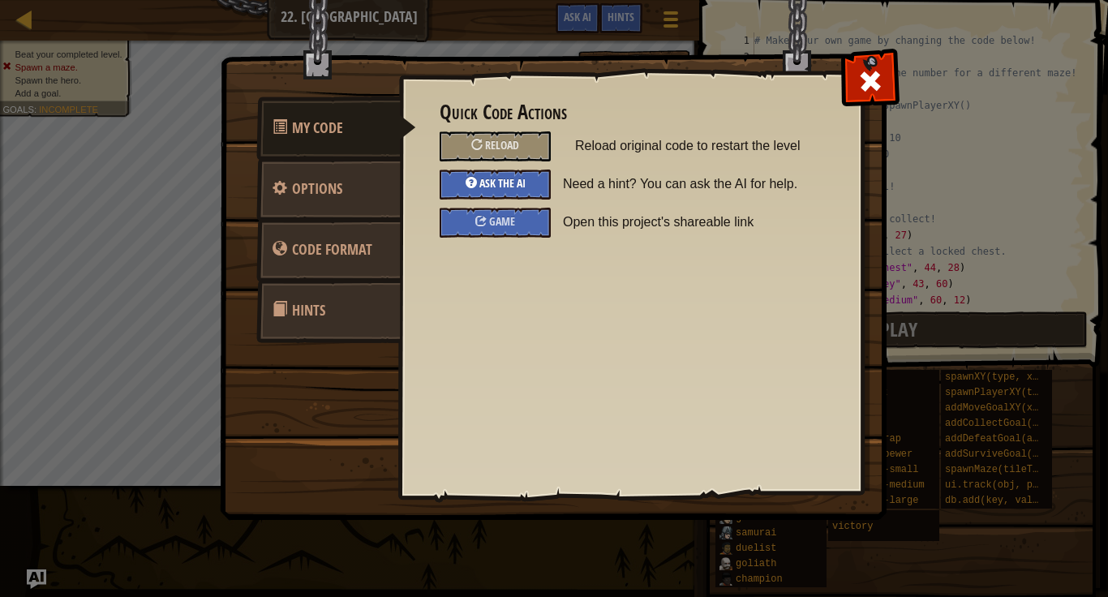
click at [497, 187] on span "Ask the AI" at bounding box center [502, 182] width 46 height 15
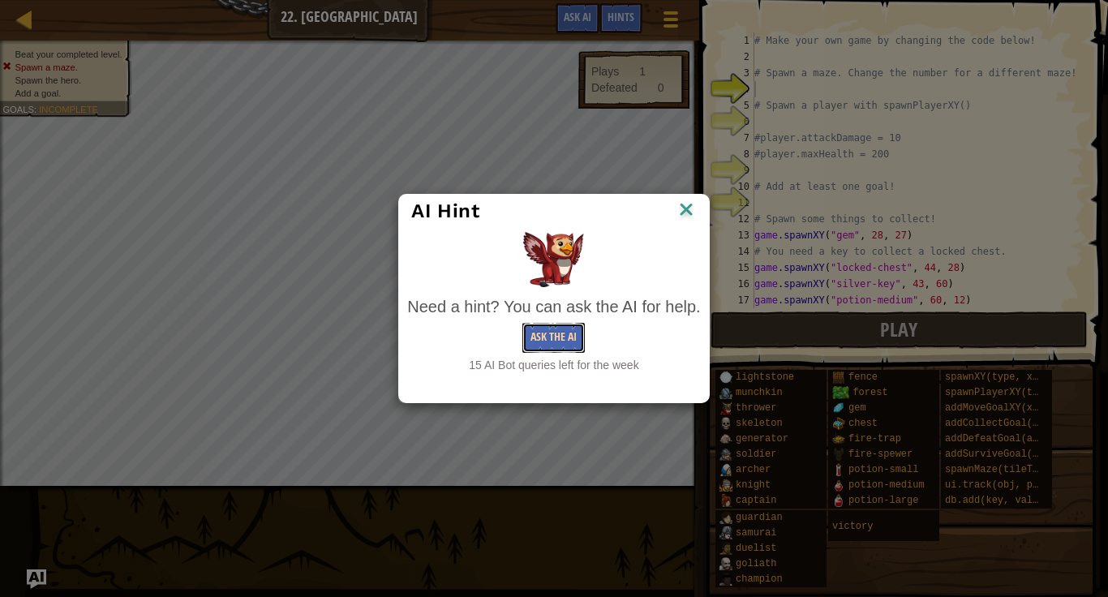
click at [562, 347] on button "Ask the AI" at bounding box center [553, 338] width 62 height 30
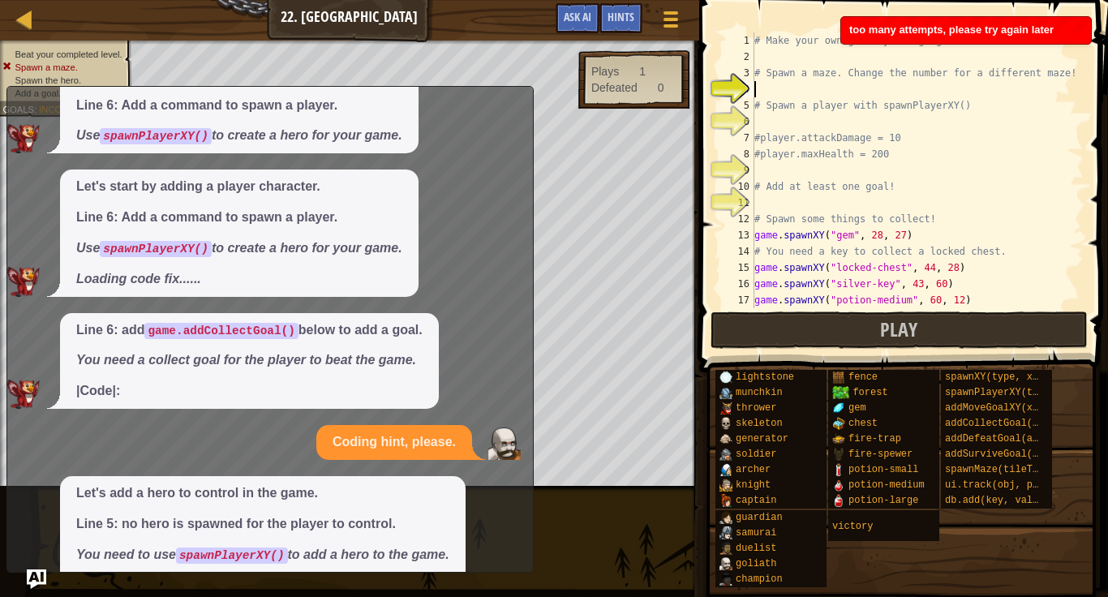
scroll to position [1200, 0]
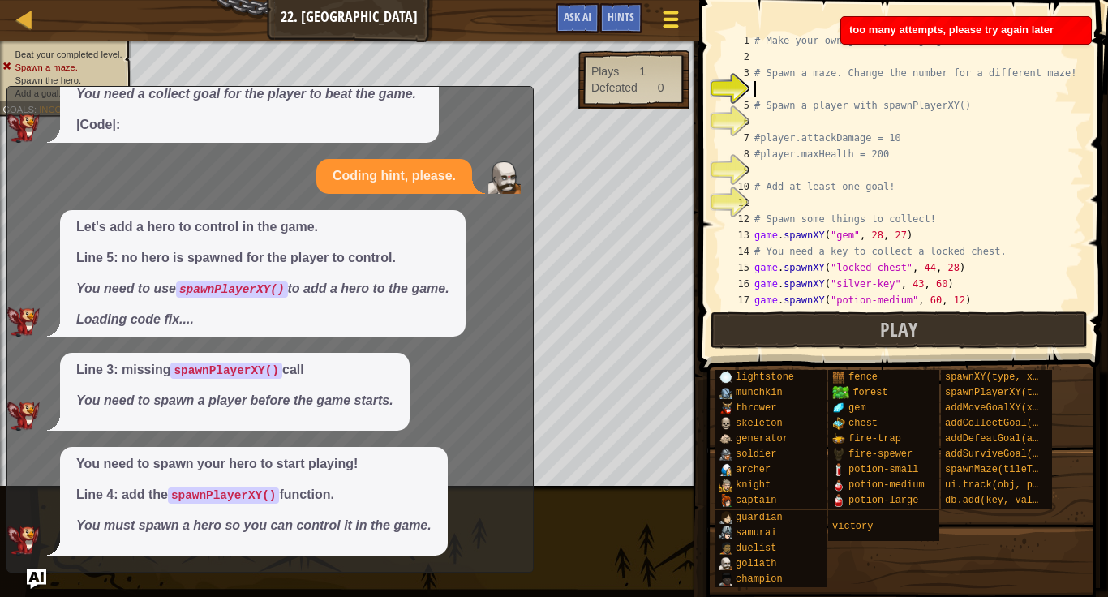
click at [686, 24] on button "Game Menu" at bounding box center [670, 22] width 43 height 40
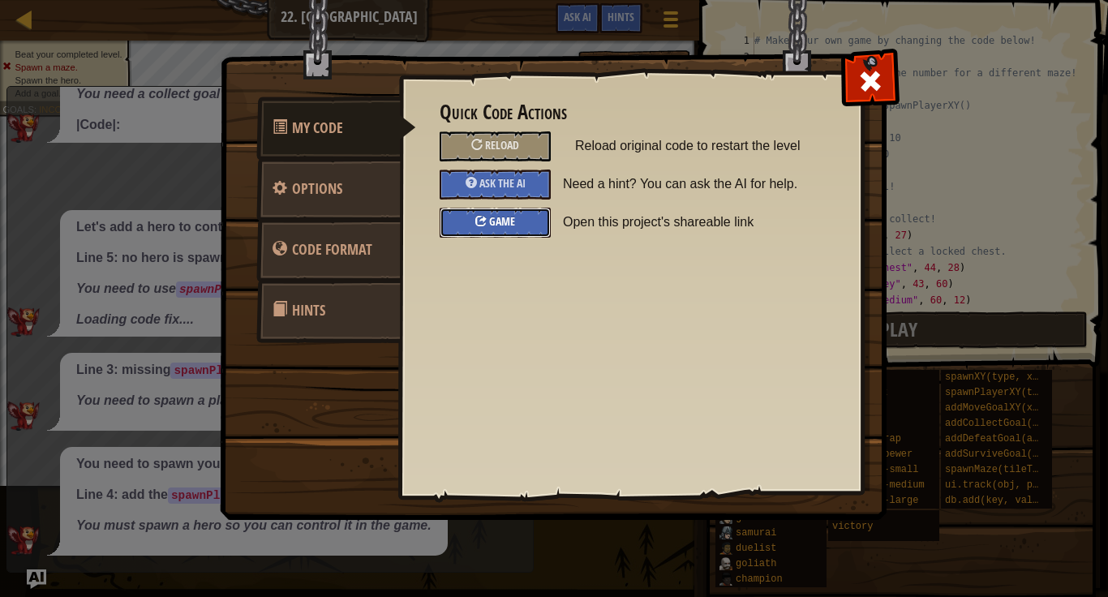
click at [492, 214] on span "Game" at bounding box center [502, 220] width 26 height 15
